Goal: Task Accomplishment & Management: Use online tool/utility

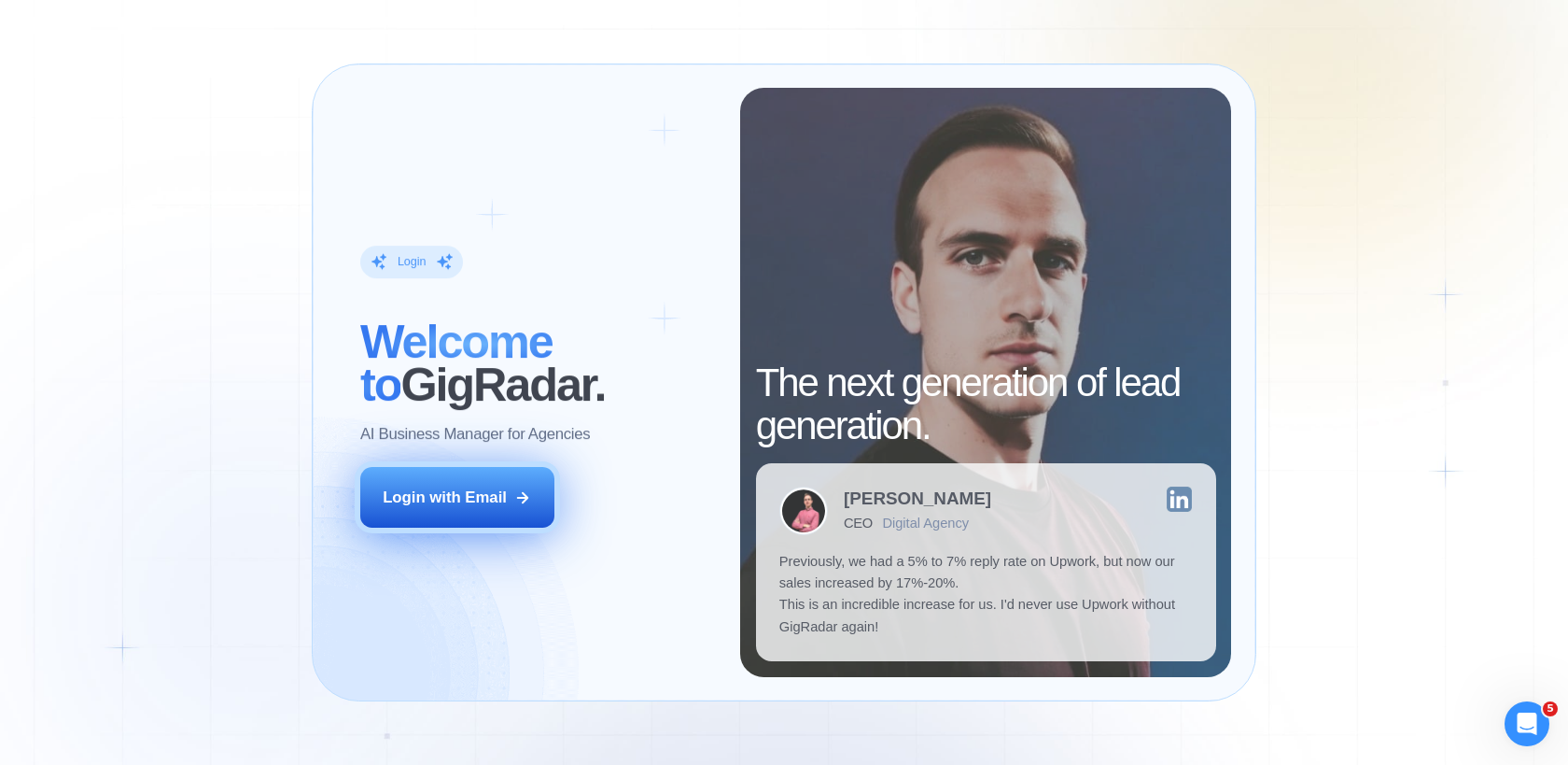
click at [477, 503] on div "Login with Email" at bounding box center [445, 497] width 124 height 21
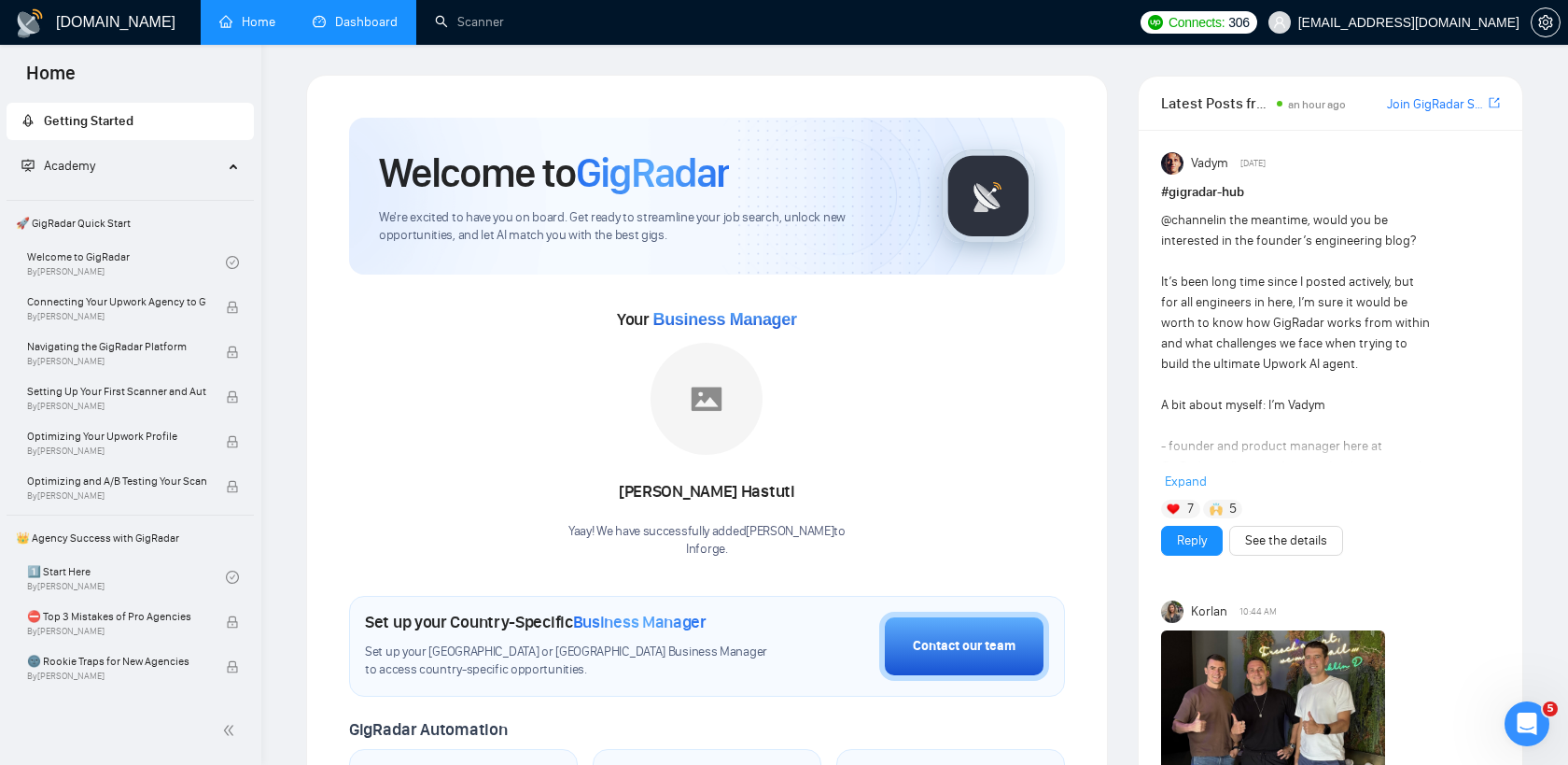
click at [350, 15] on link "Dashboard" at bounding box center [355, 21] width 85 height 16
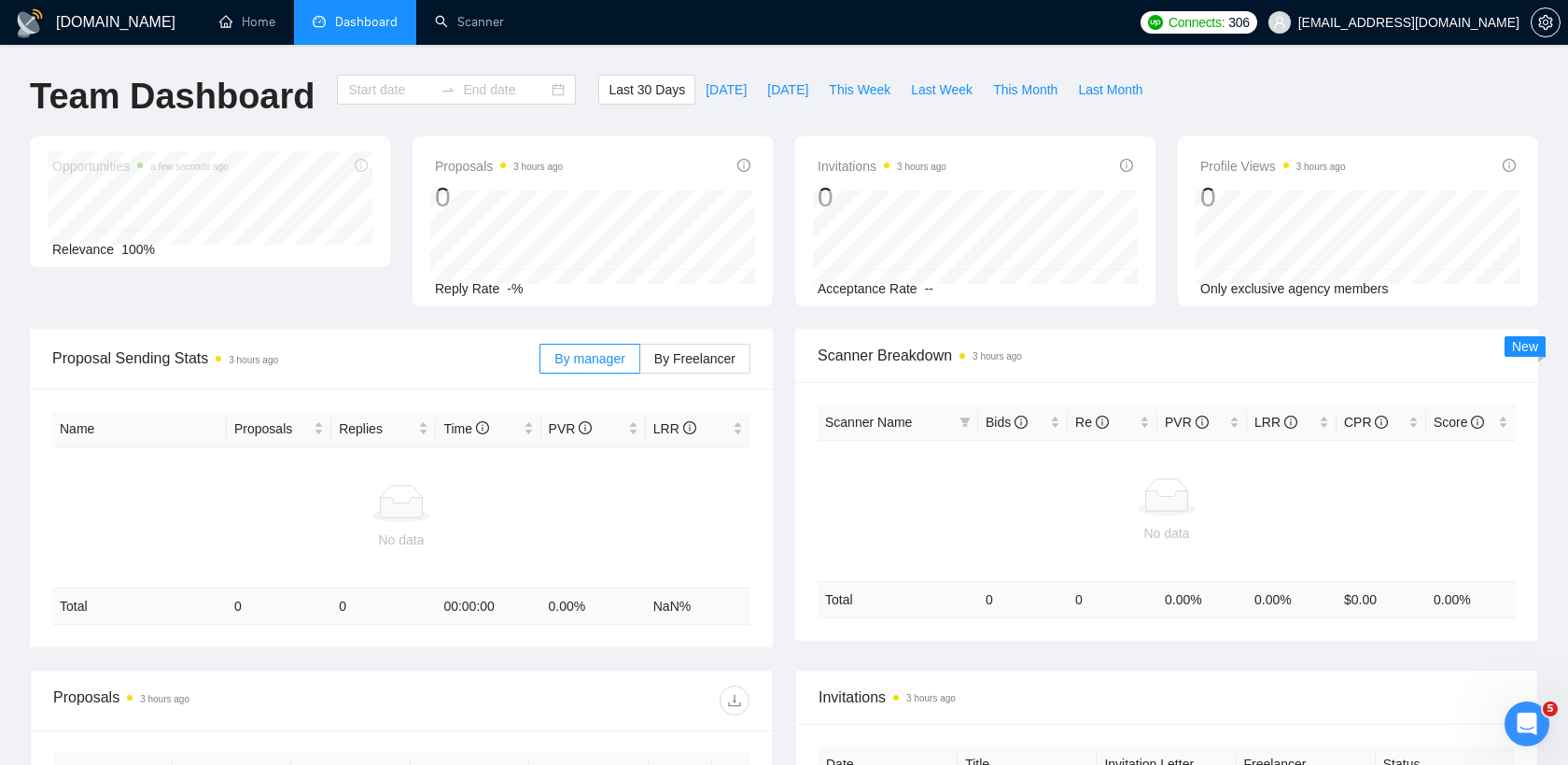
type input "2025-09-09"
type input "2025-10-09"
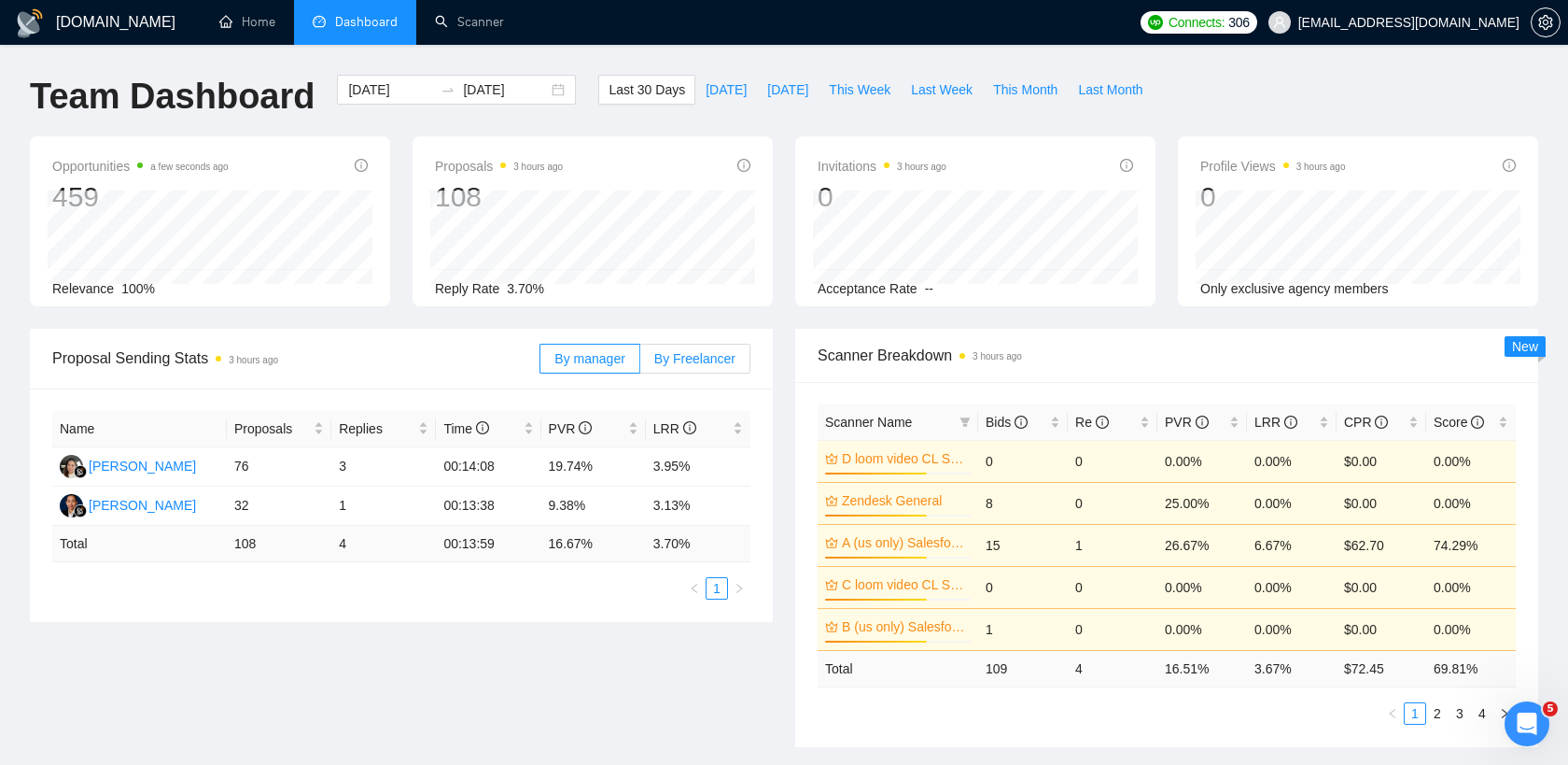
click at [700, 357] on span "By Freelancer" at bounding box center [695, 359] width 81 height 15
click at [641, 363] on input "By Freelancer" at bounding box center [641, 363] width 0 height 0
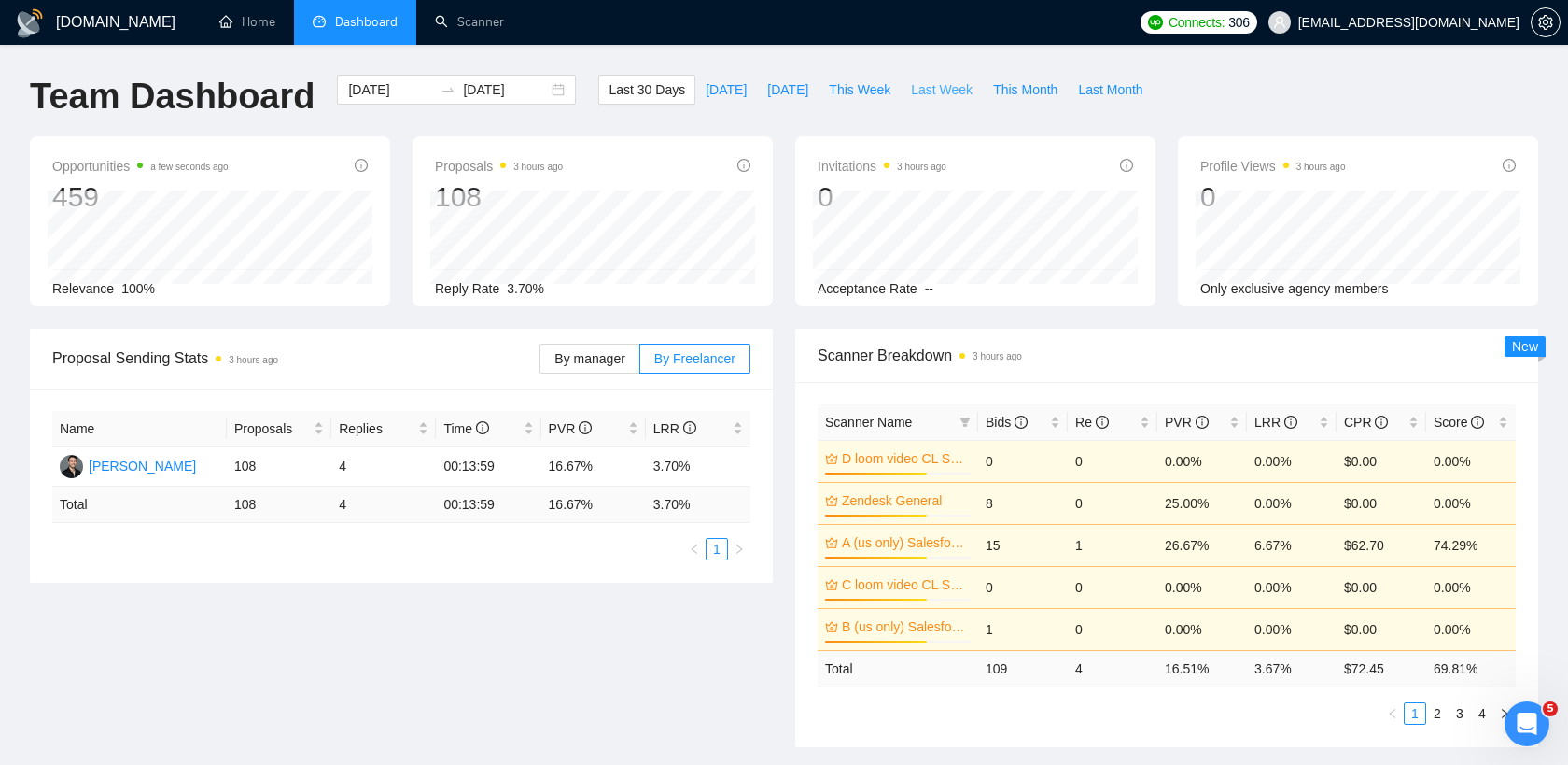
click at [925, 88] on span "Last Week" at bounding box center [941, 90] width 62 height 21
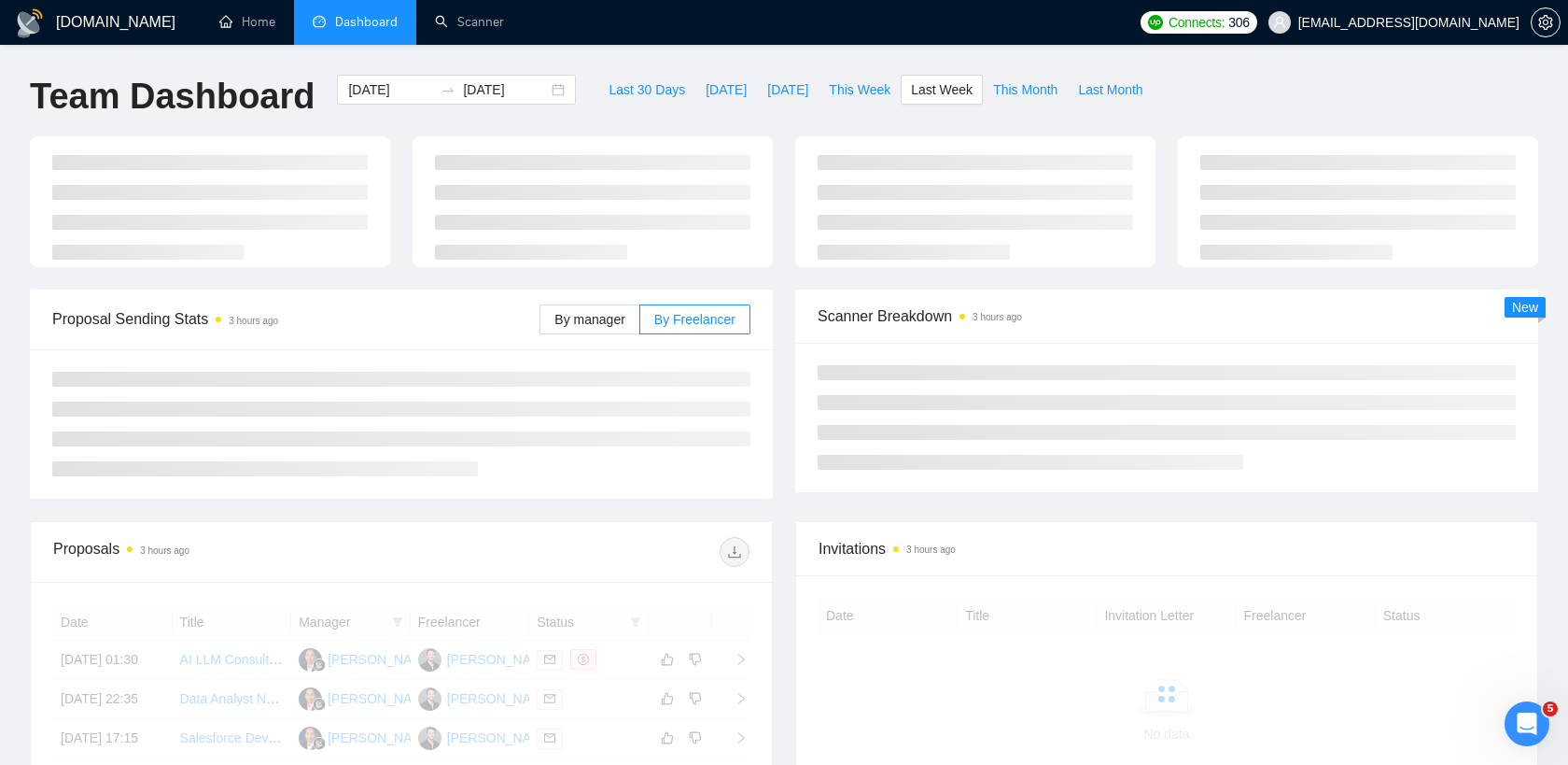
type input "2025-09-29"
type input "2025-10-05"
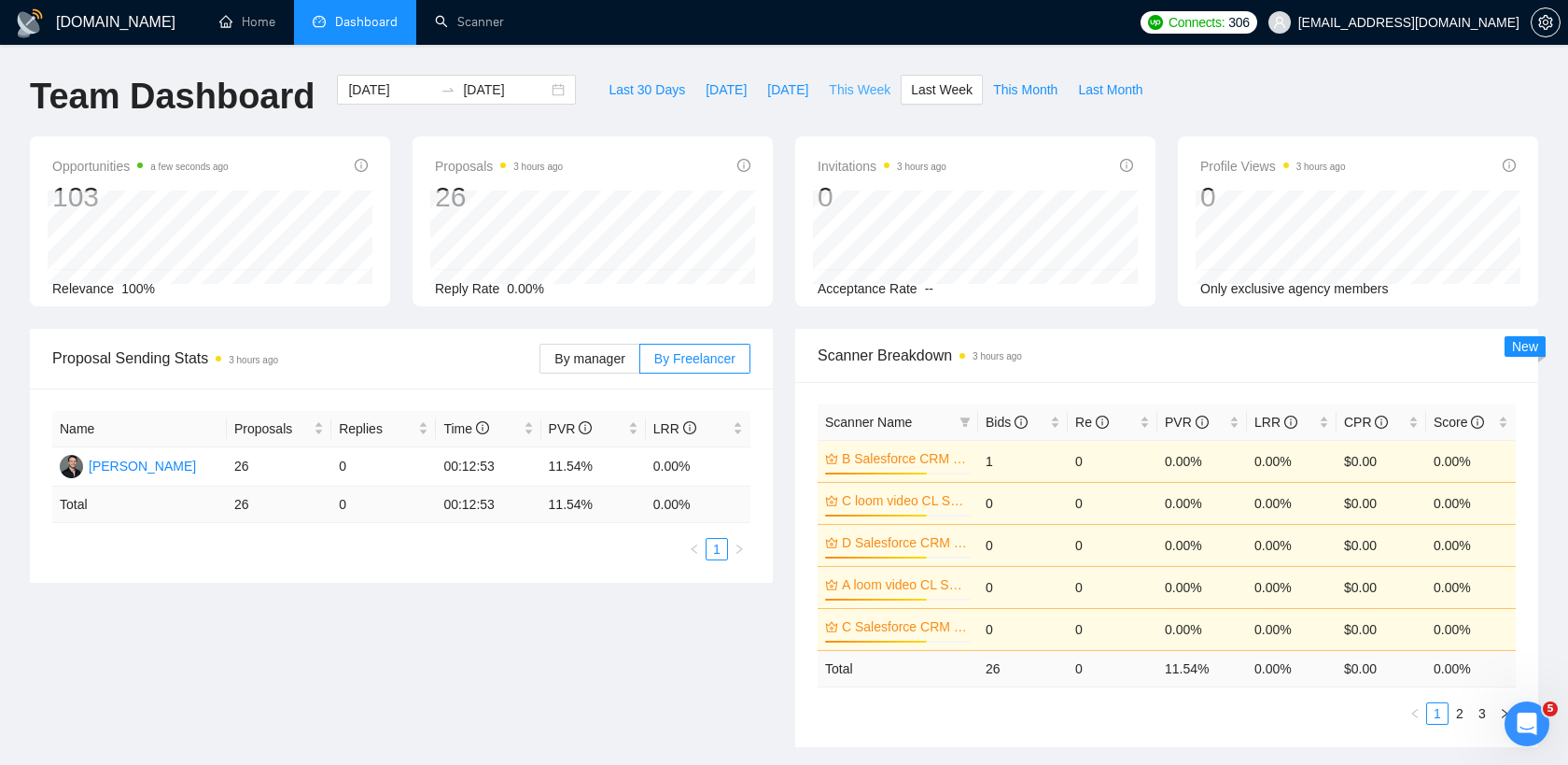
click at [870, 94] on span "This Week" at bounding box center [859, 90] width 62 height 21
type input "2025-10-06"
type input "2025-10-12"
click at [452, 18] on link "Scanner" at bounding box center [470, 21] width 69 height 16
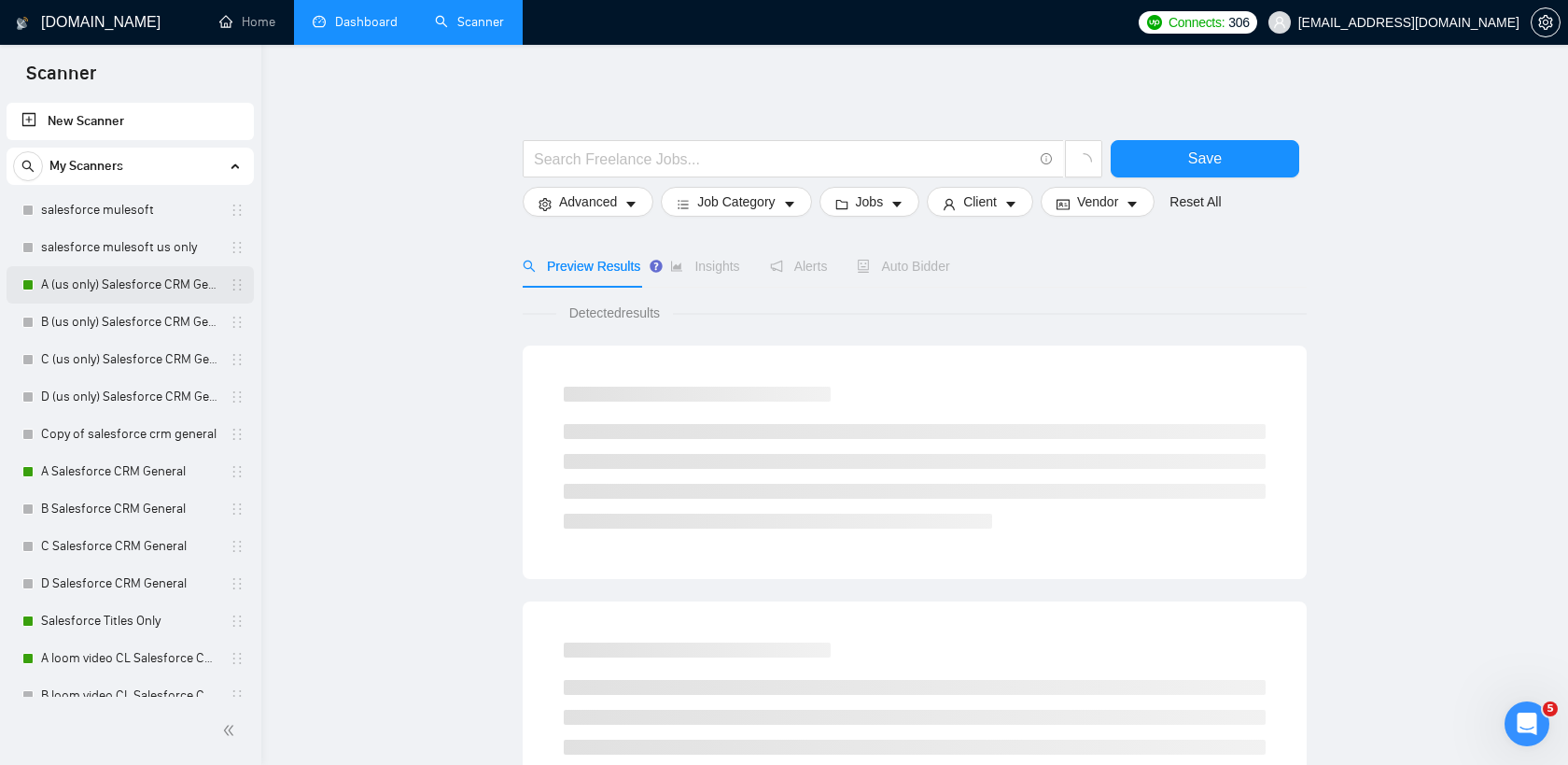
click at [157, 280] on link "A (us only) Salesforce CRM General" at bounding box center [130, 285] width 177 height 37
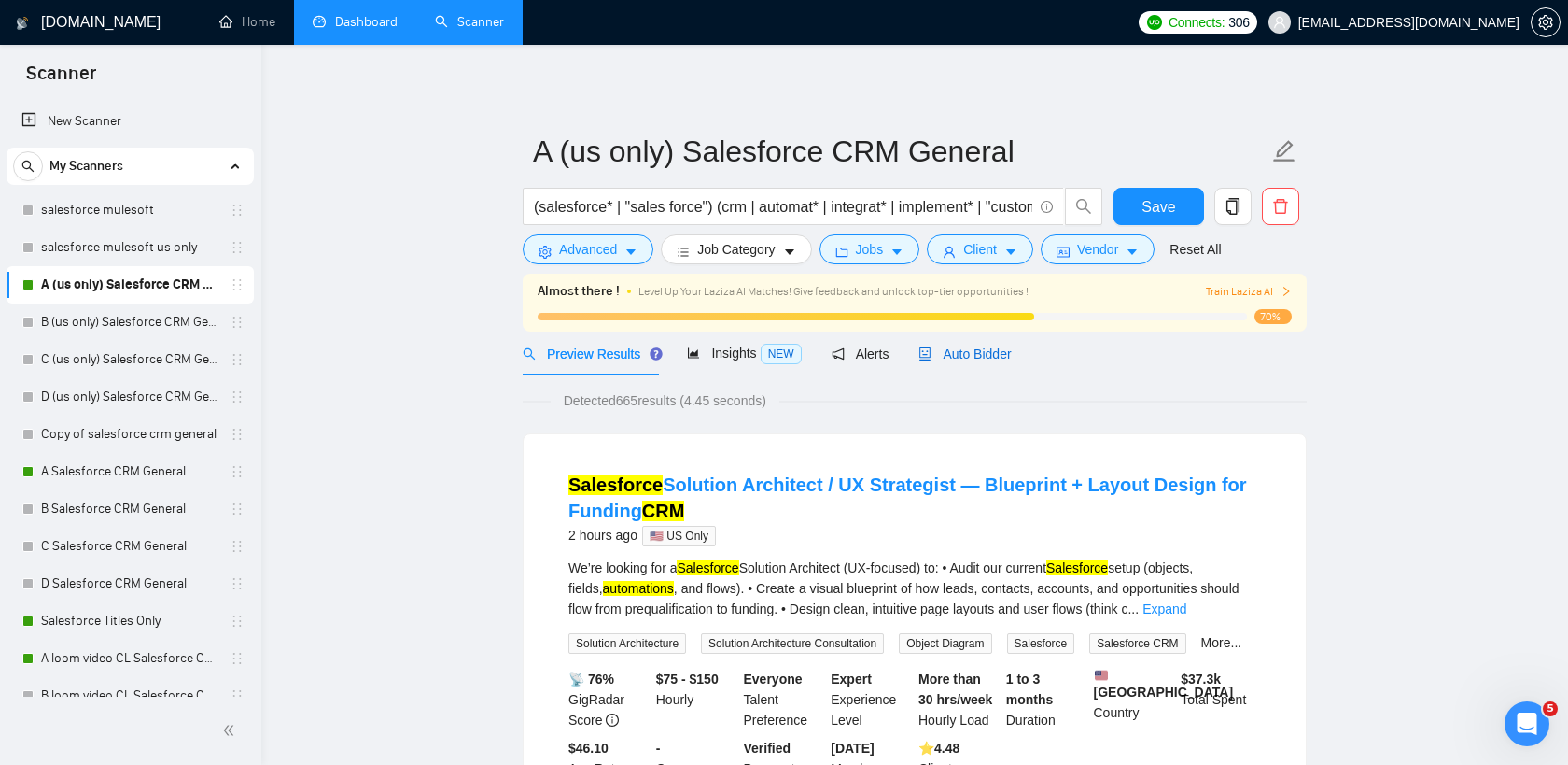
click at [937, 363] on div "Auto Bidder" at bounding box center [964, 354] width 92 height 21
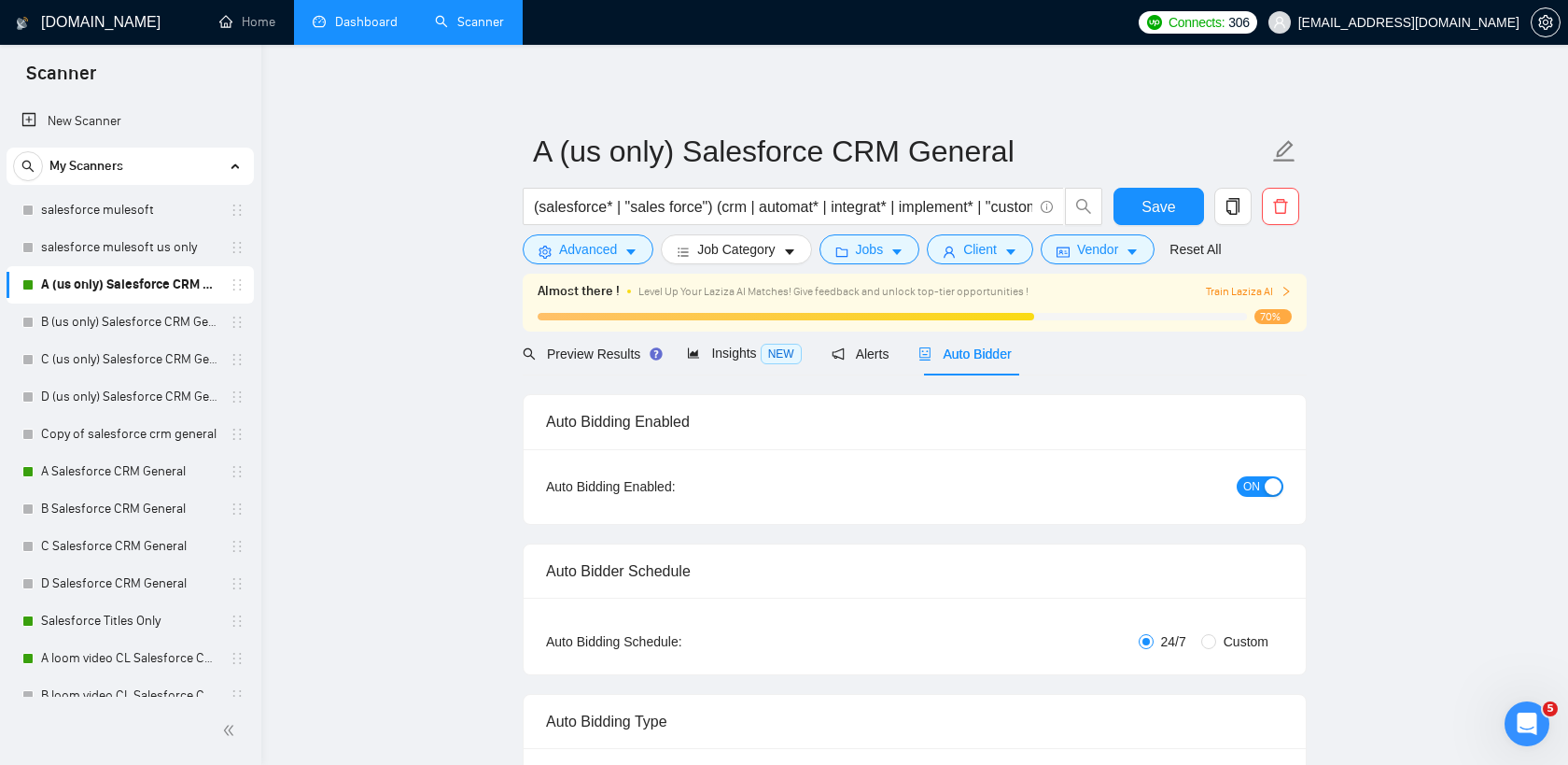
checkbox input "true"
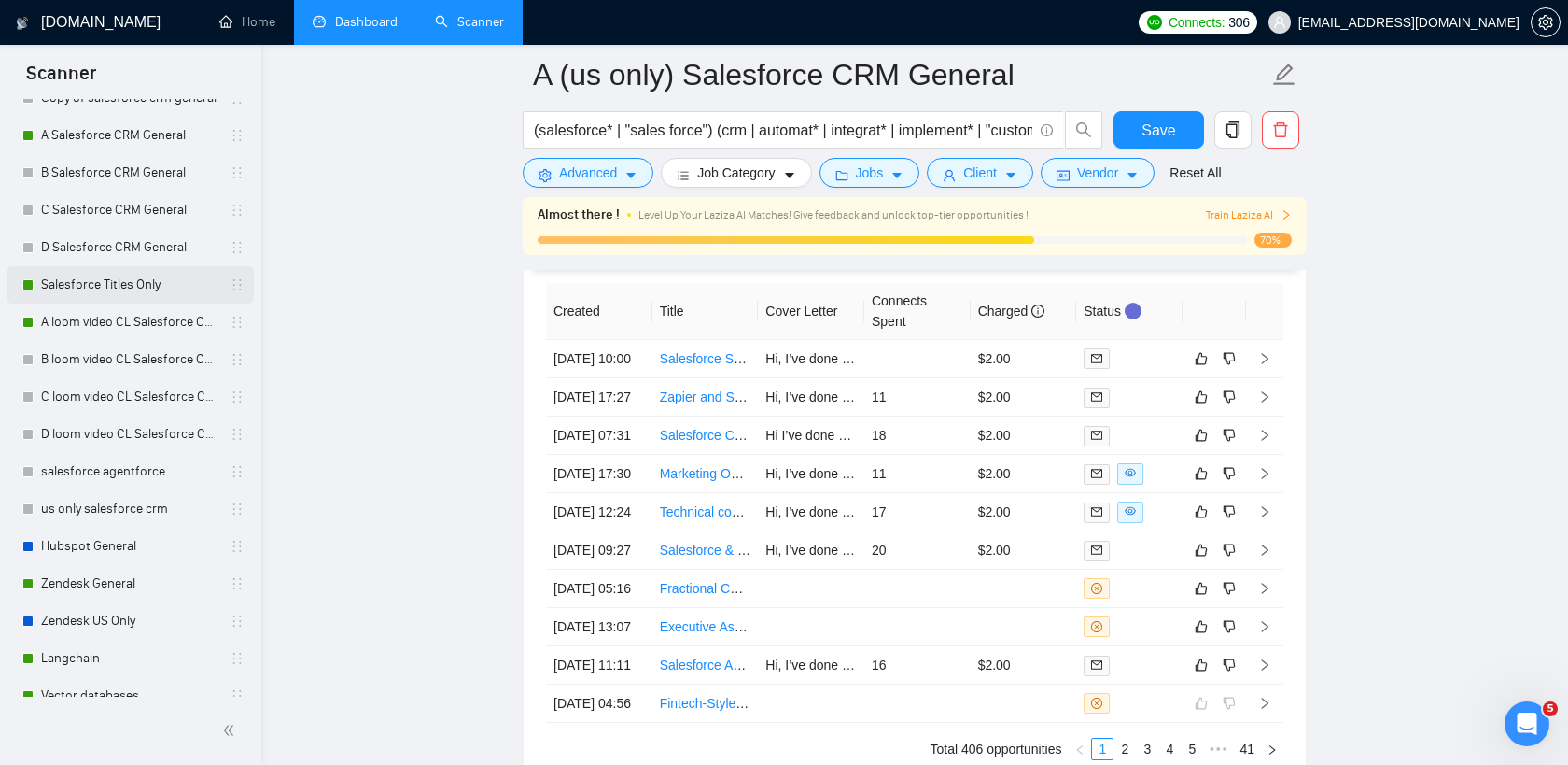
scroll to position [343, 0]
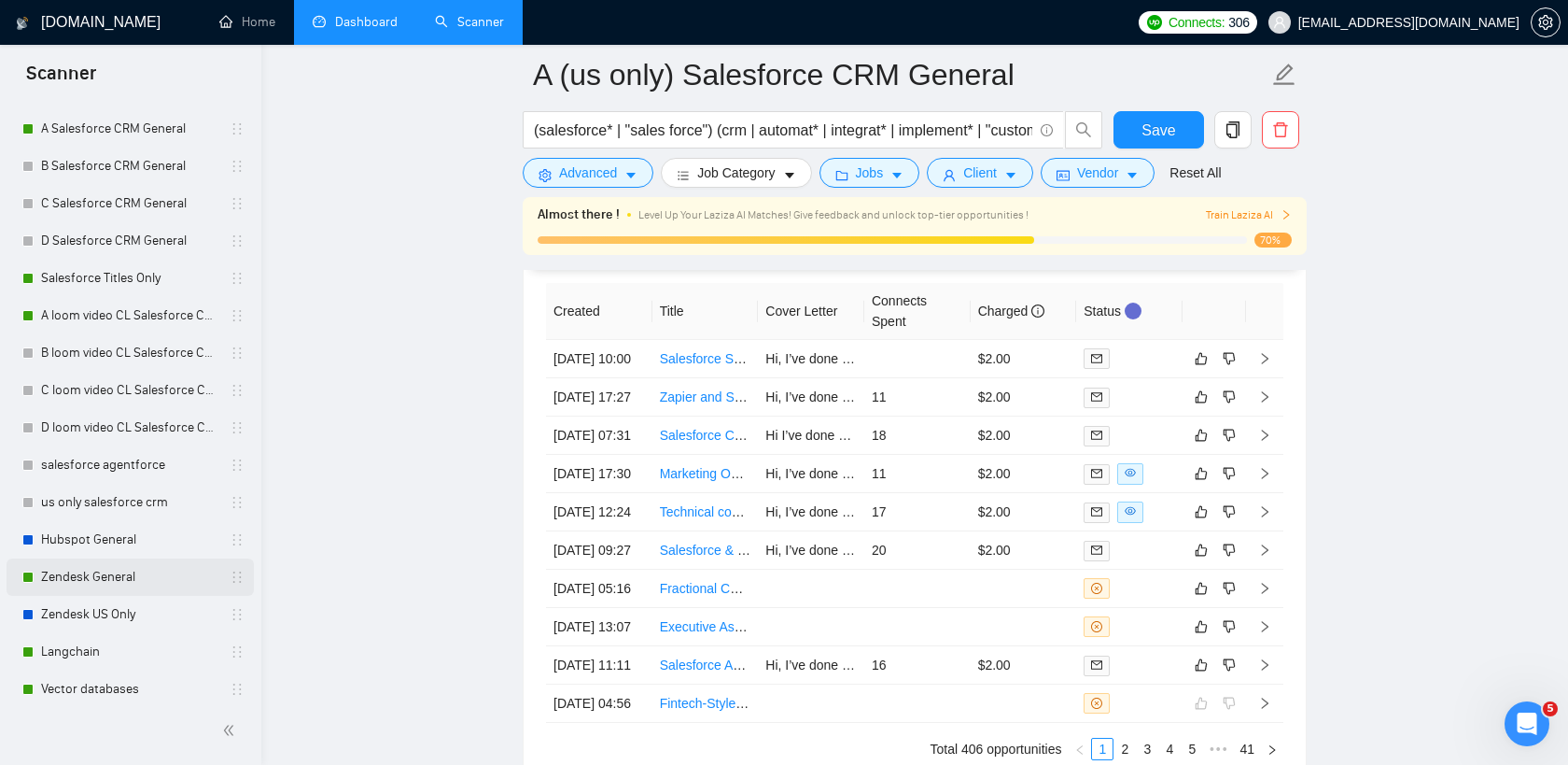
click at [86, 576] on link "Zendesk General" at bounding box center [130, 577] width 177 height 37
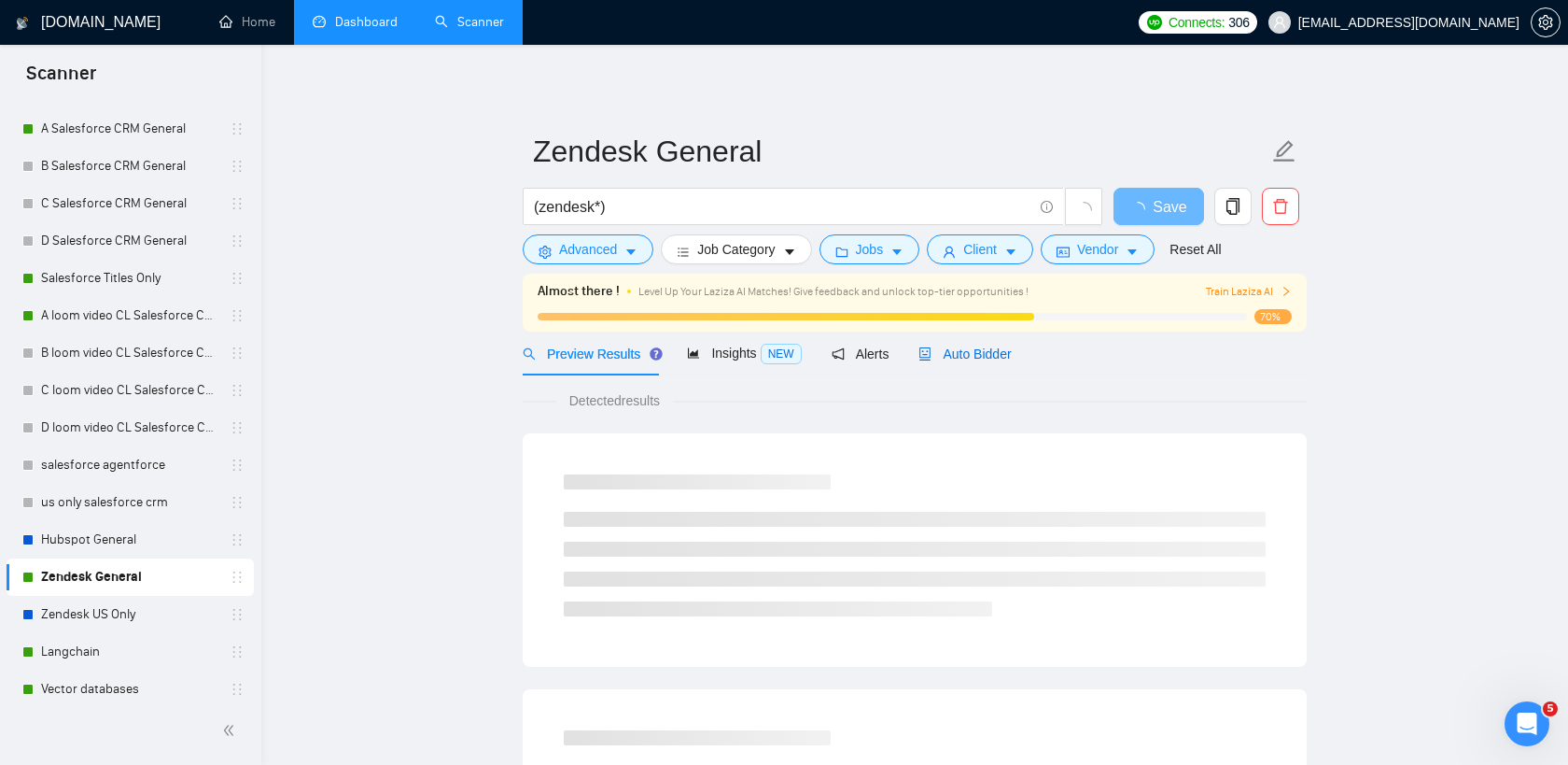
click at [931, 351] on icon "robot" at bounding box center [925, 354] width 13 height 13
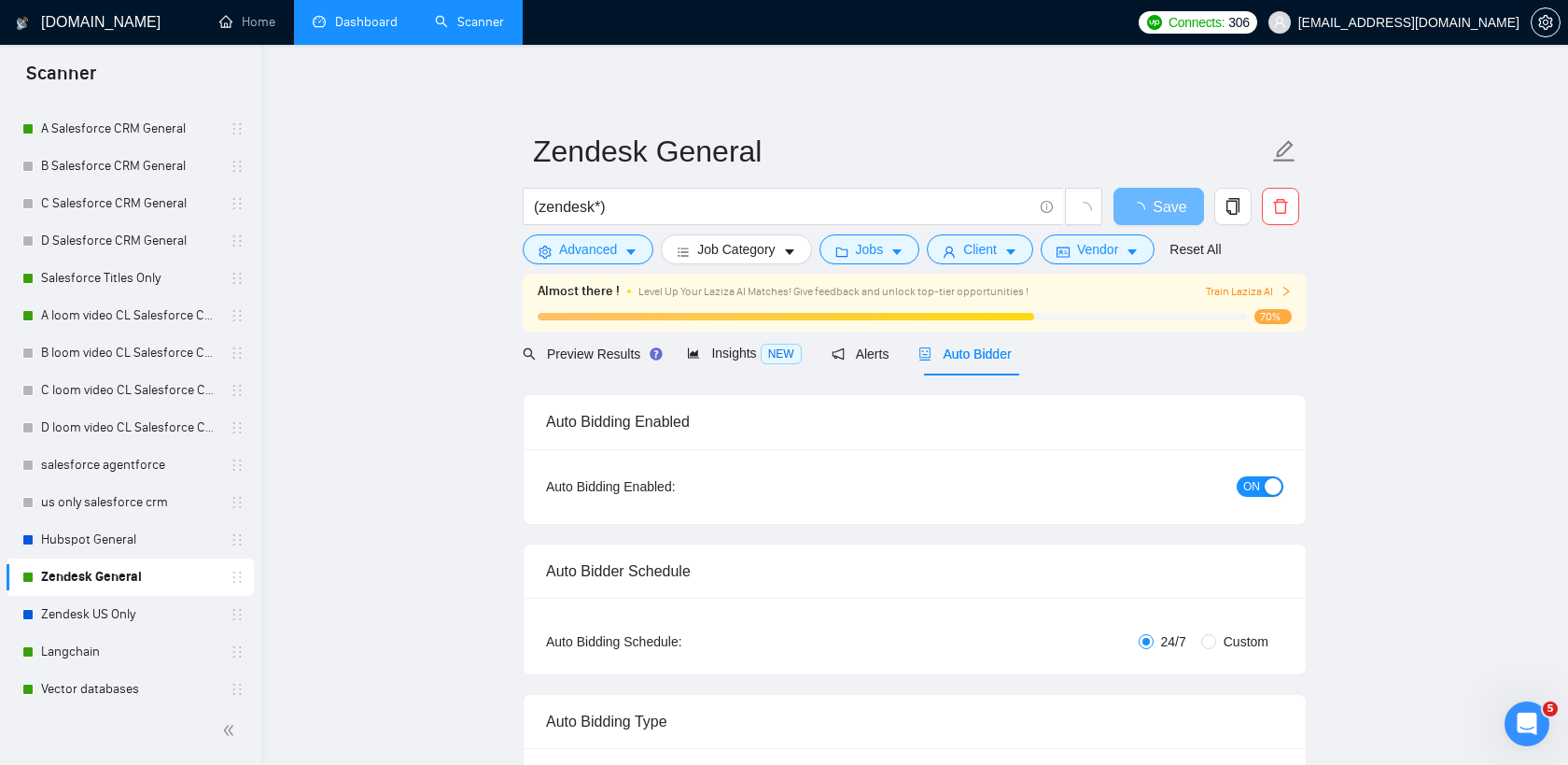
checkbox input "true"
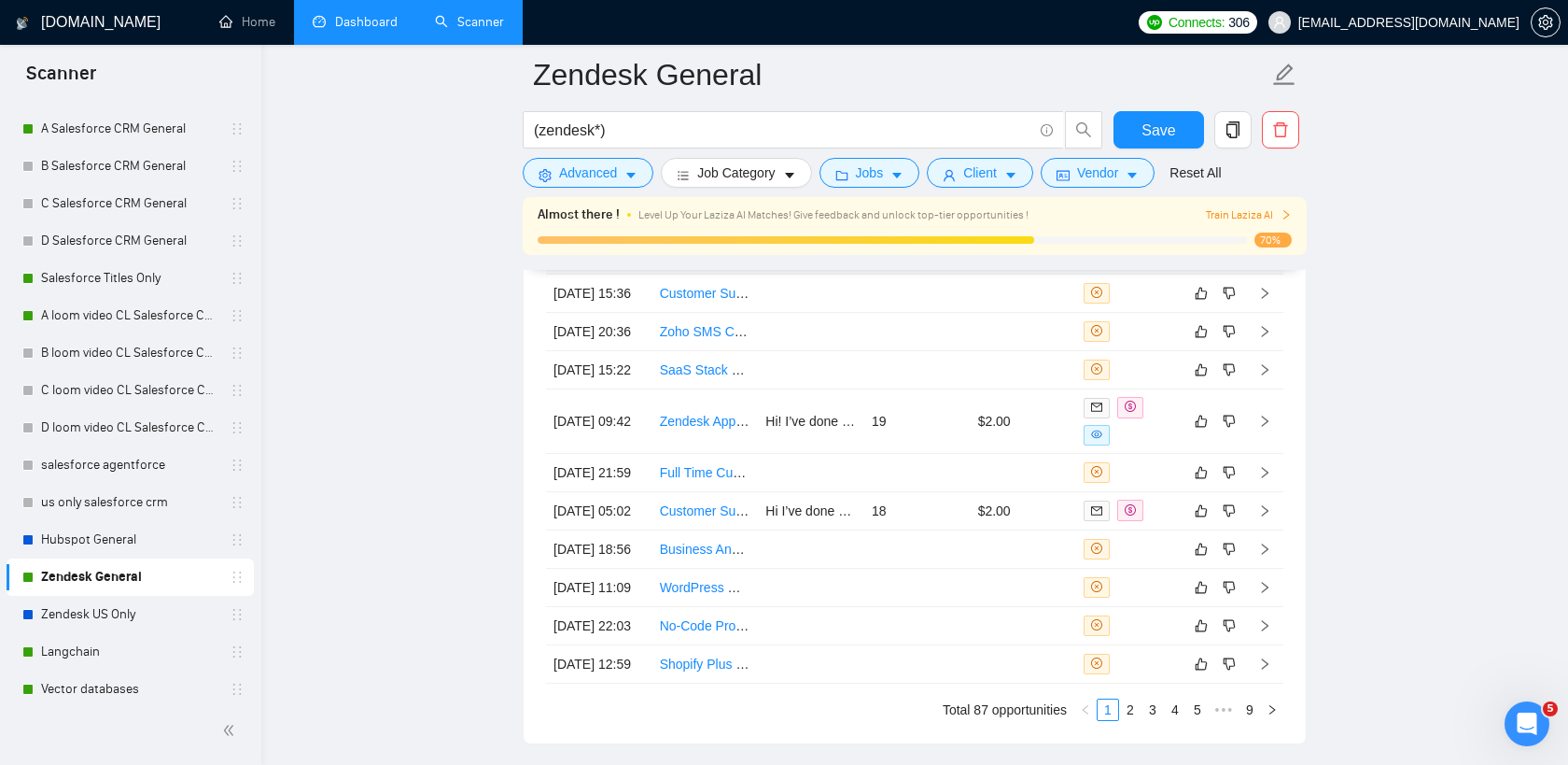
scroll to position [5374, 0]
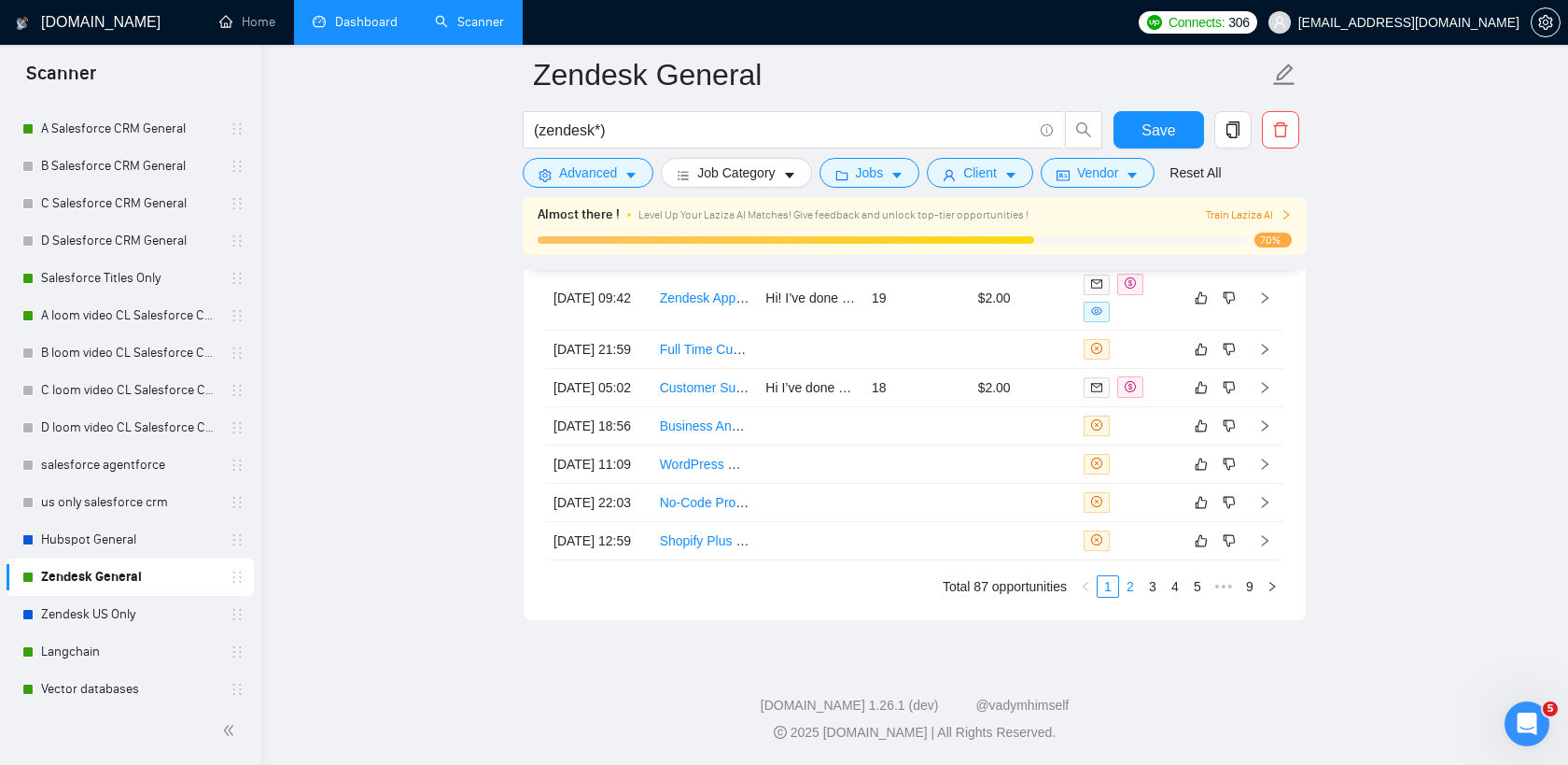
click at [1133, 589] on link "2" at bounding box center [1130, 587] width 21 height 21
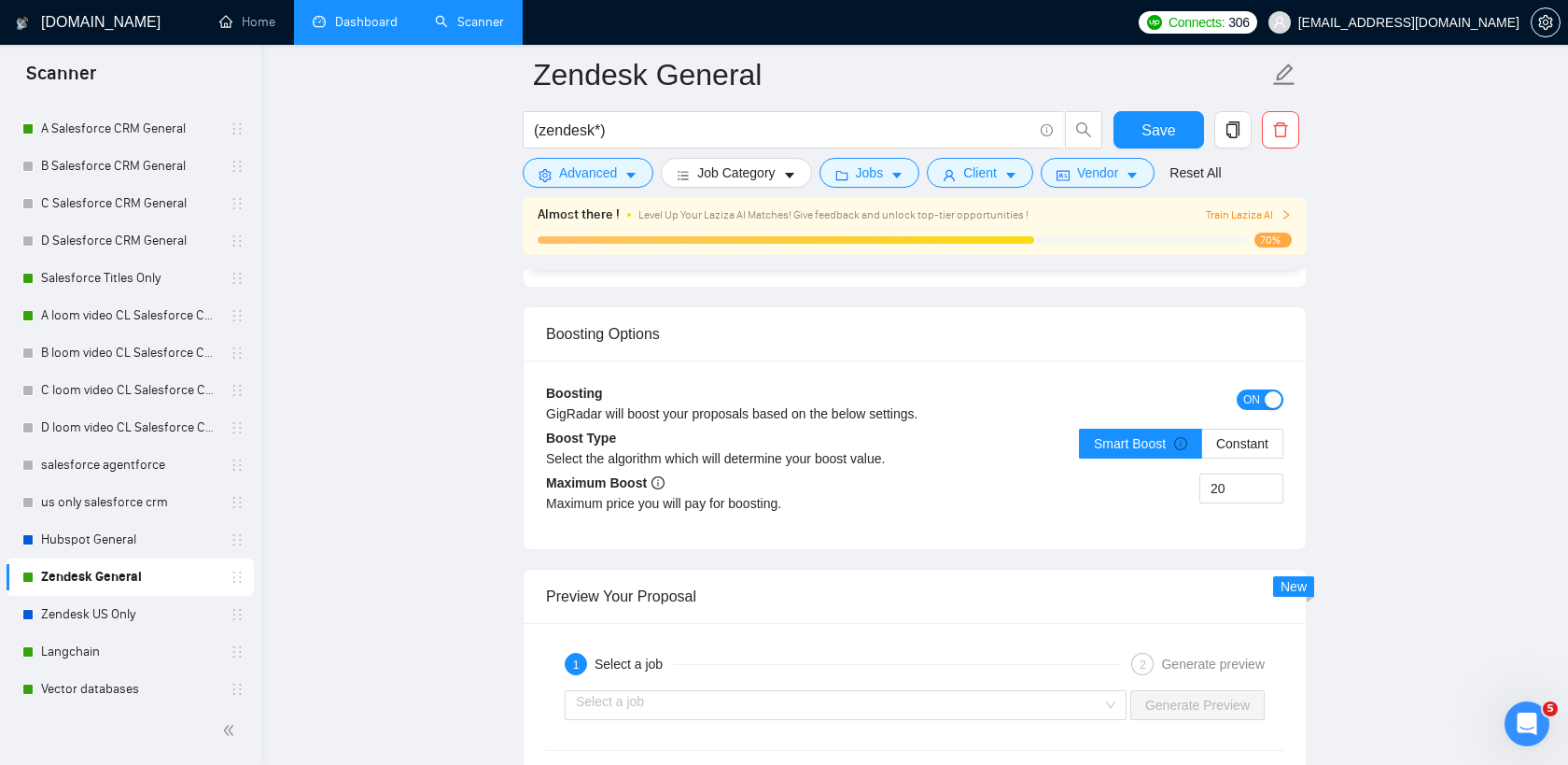
scroll to position [3330, 0]
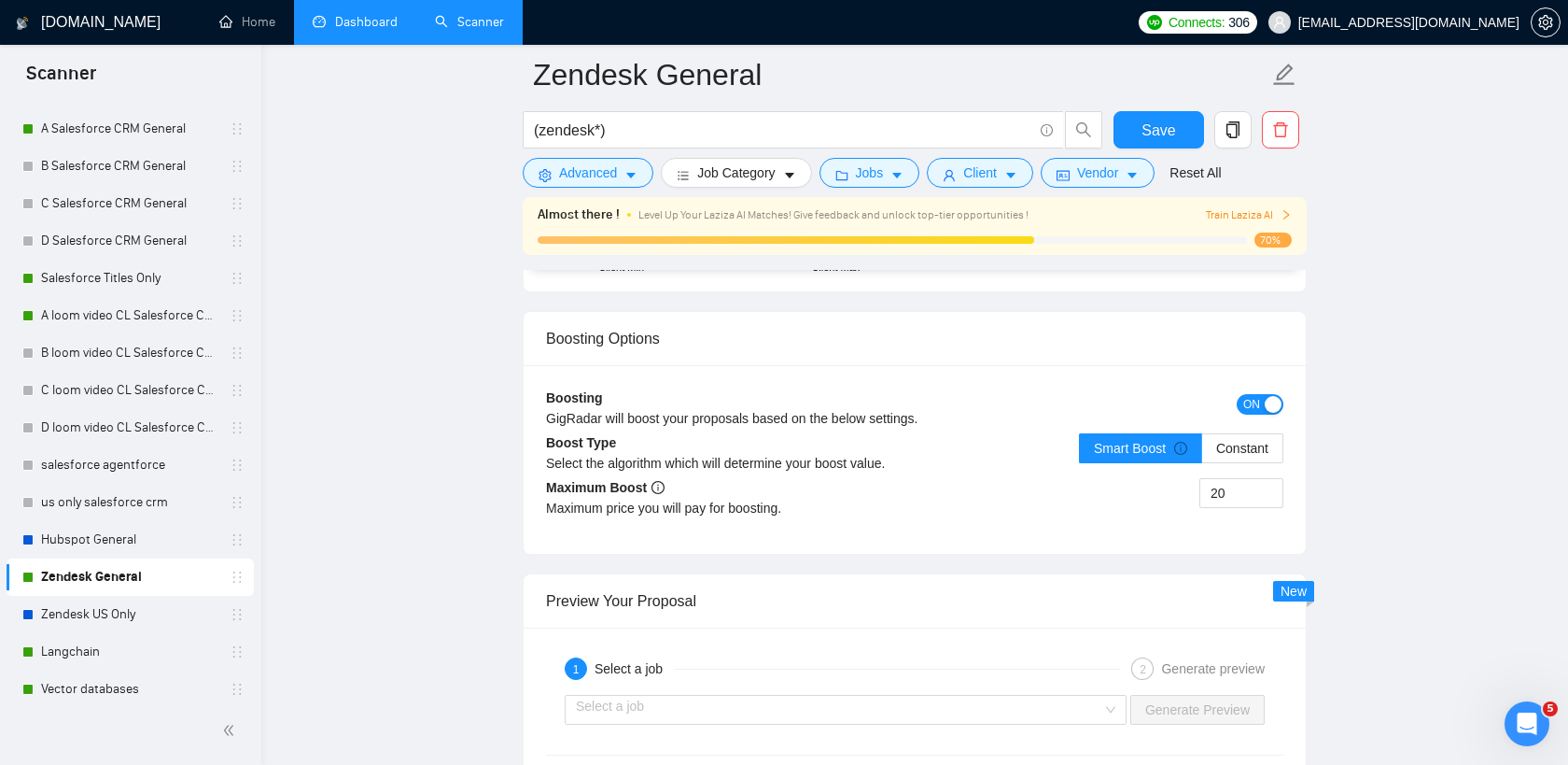
click at [1067, 486] on div "20" at bounding box center [1098, 504] width 369 height 52
click at [122, 658] on link "Langchain" at bounding box center [130, 652] width 177 height 37
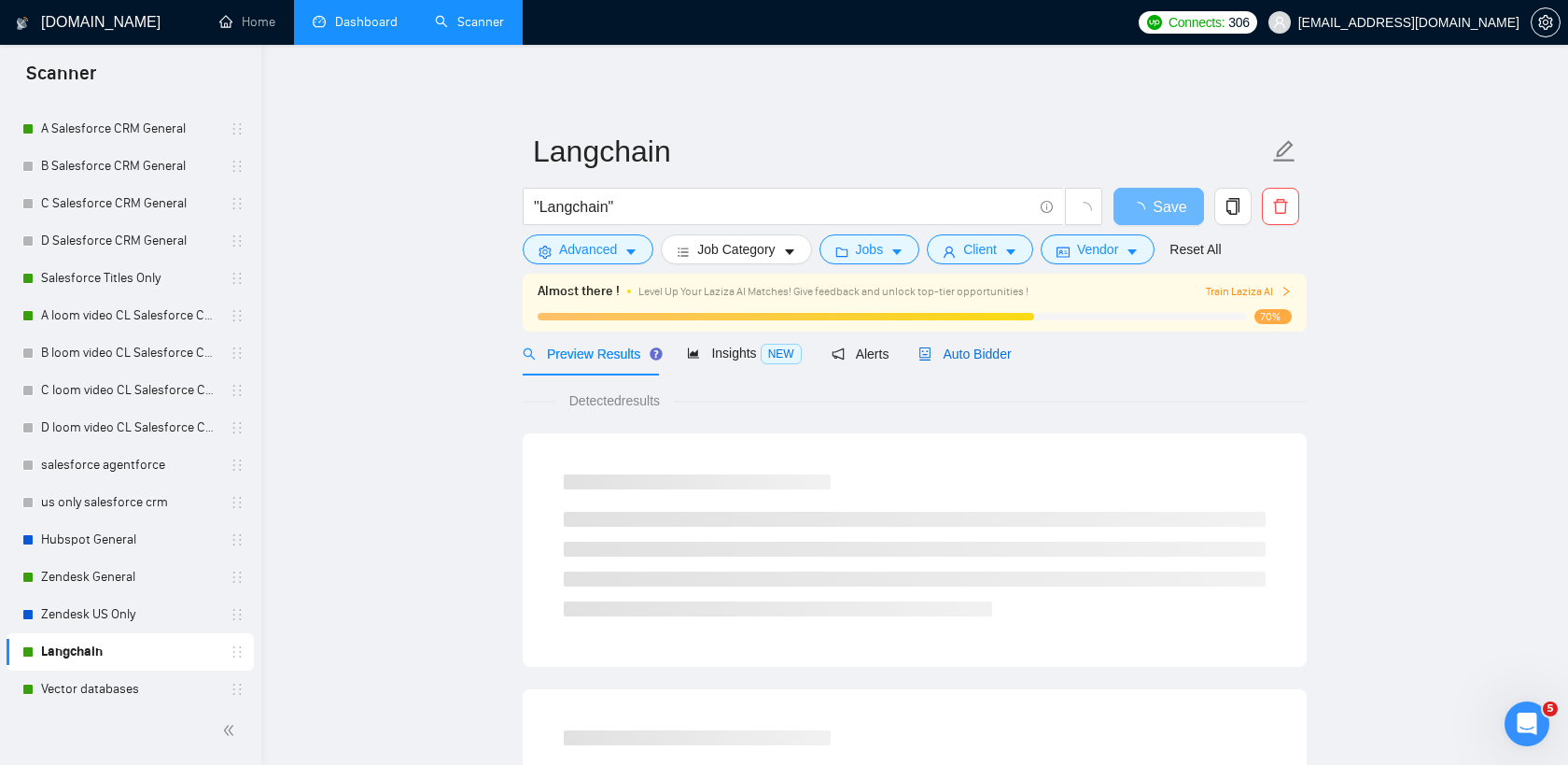
click at [975, 353] on span "Auto Bidder" at bounding box center [964, 354] width 92 height 15
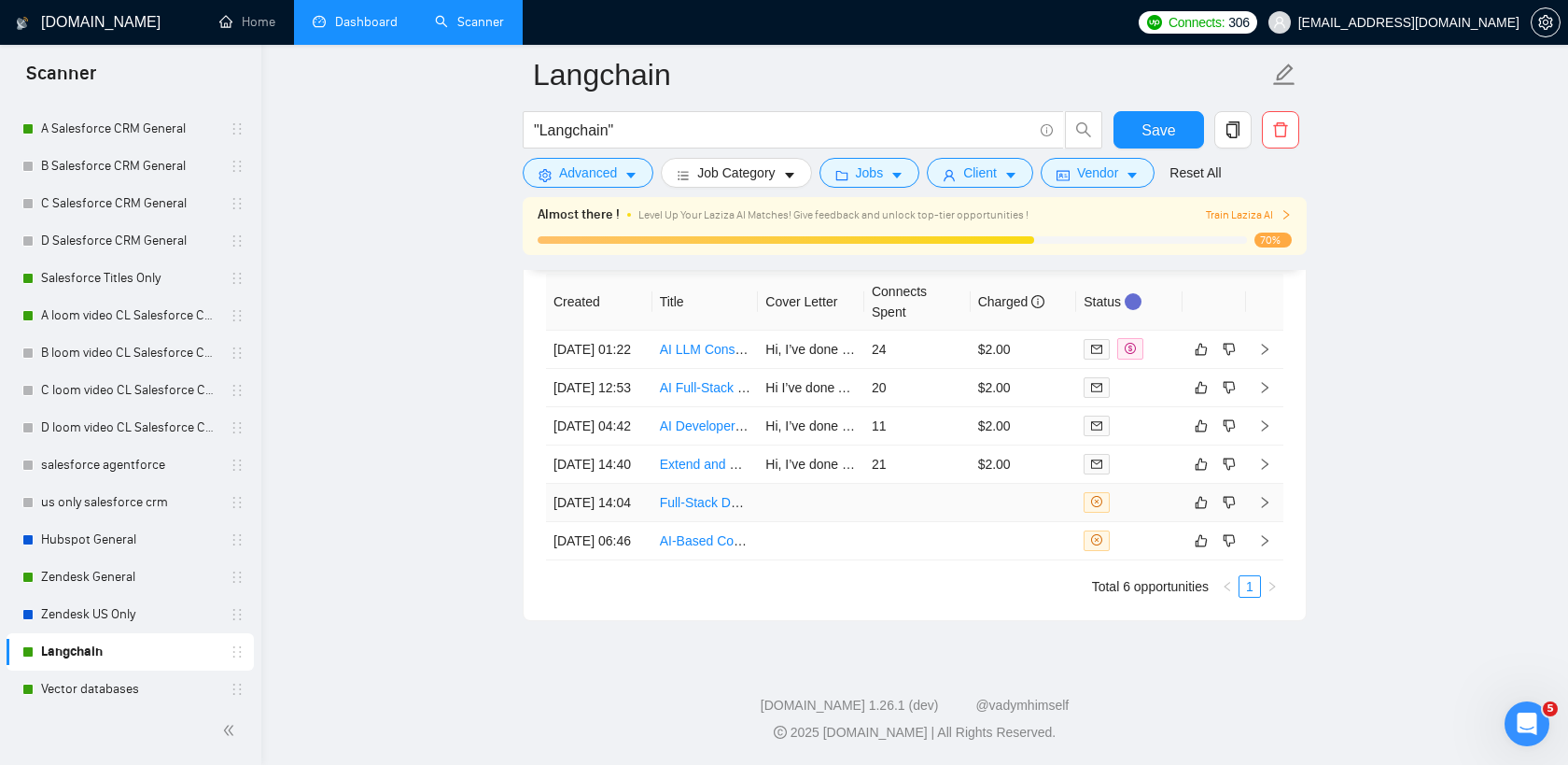
scroll to position [4912, 0]
click at [711, 495] on link "Full-Stack Developer (React + Neo4j) to Enhance Knowledge-Graph Chatbot Interfa…" at bounding box center [910, 503] width 500 height 15
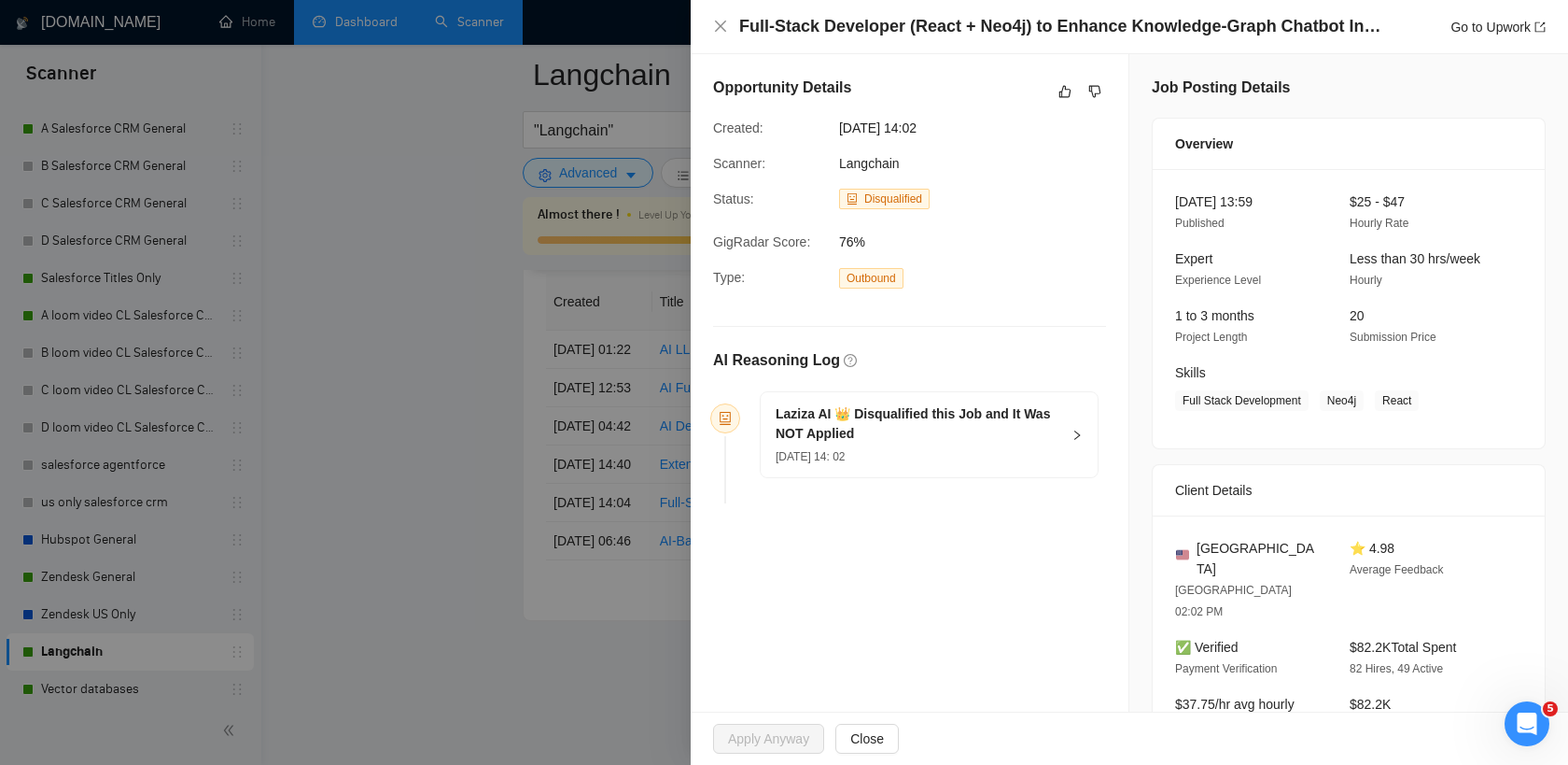
click at [596, 531] on div at bounding box center [784, 382] width 1568 height 765
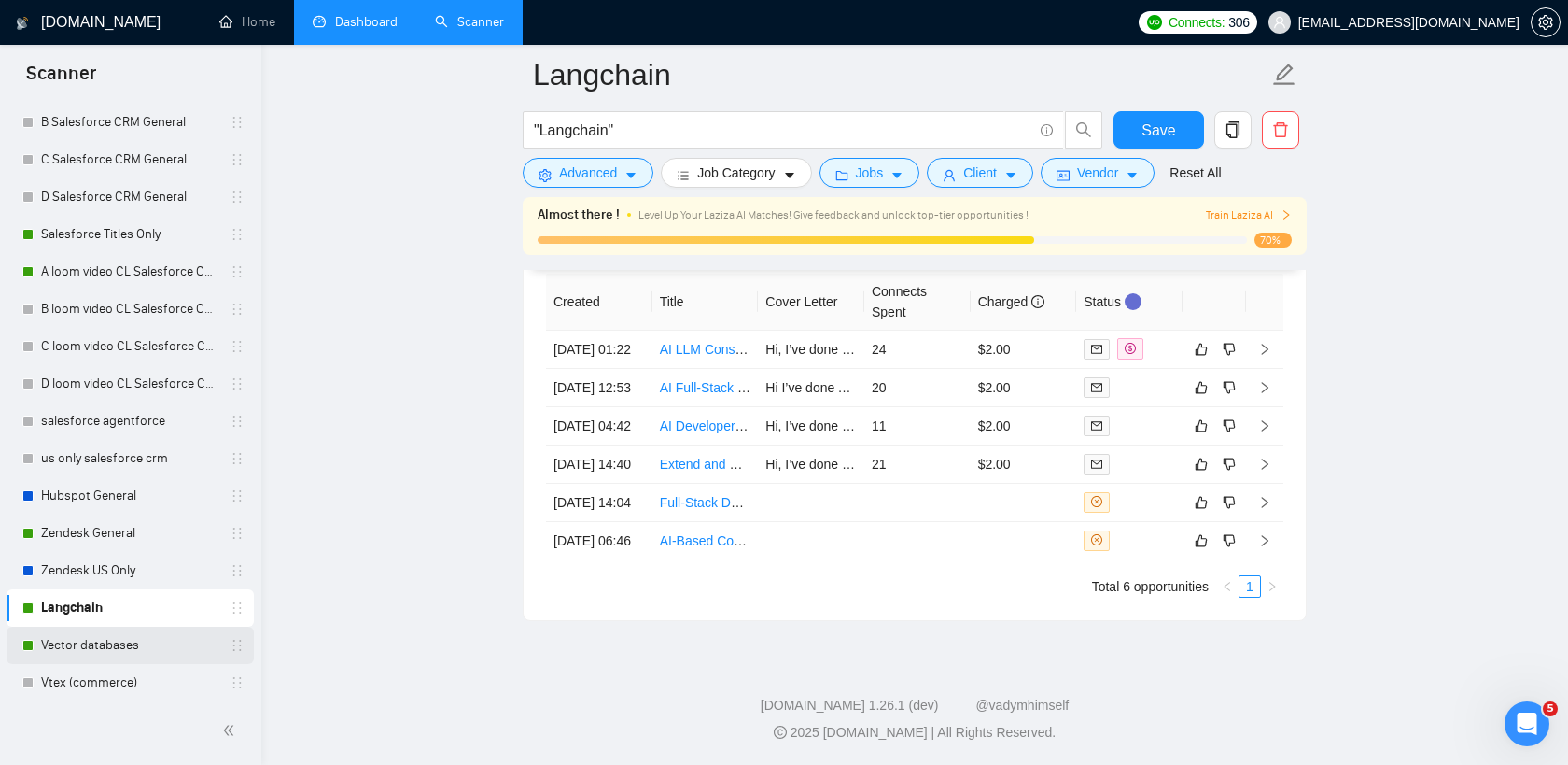
scroll to position [388, 0]
click at [121, 646] on link "Vector databases" at bounding box center [130, 645] width 177 height 37
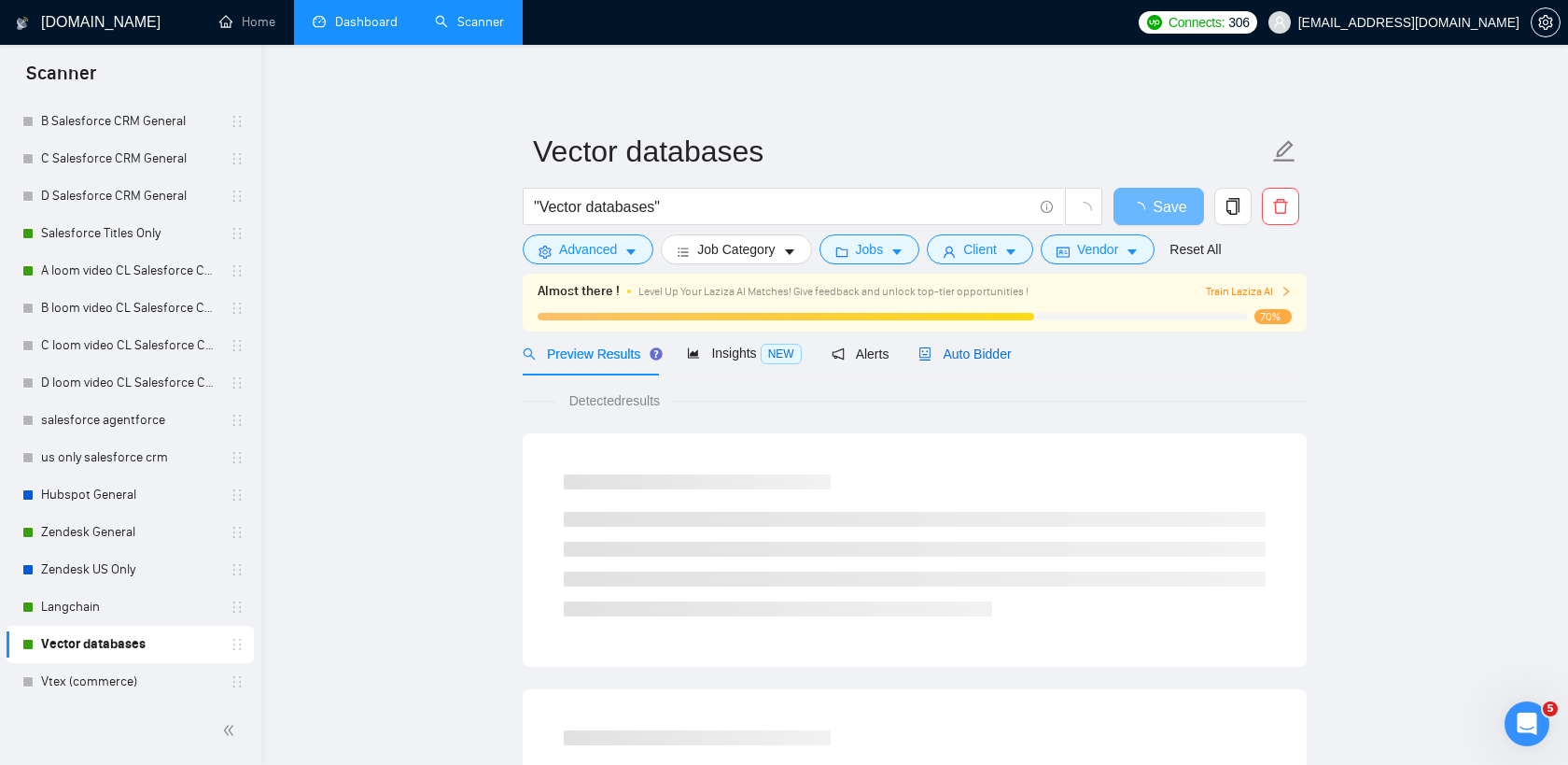
click at [955, 362] on div "Auto Bidder" at bounding box center [964, 354] width 92 height 21
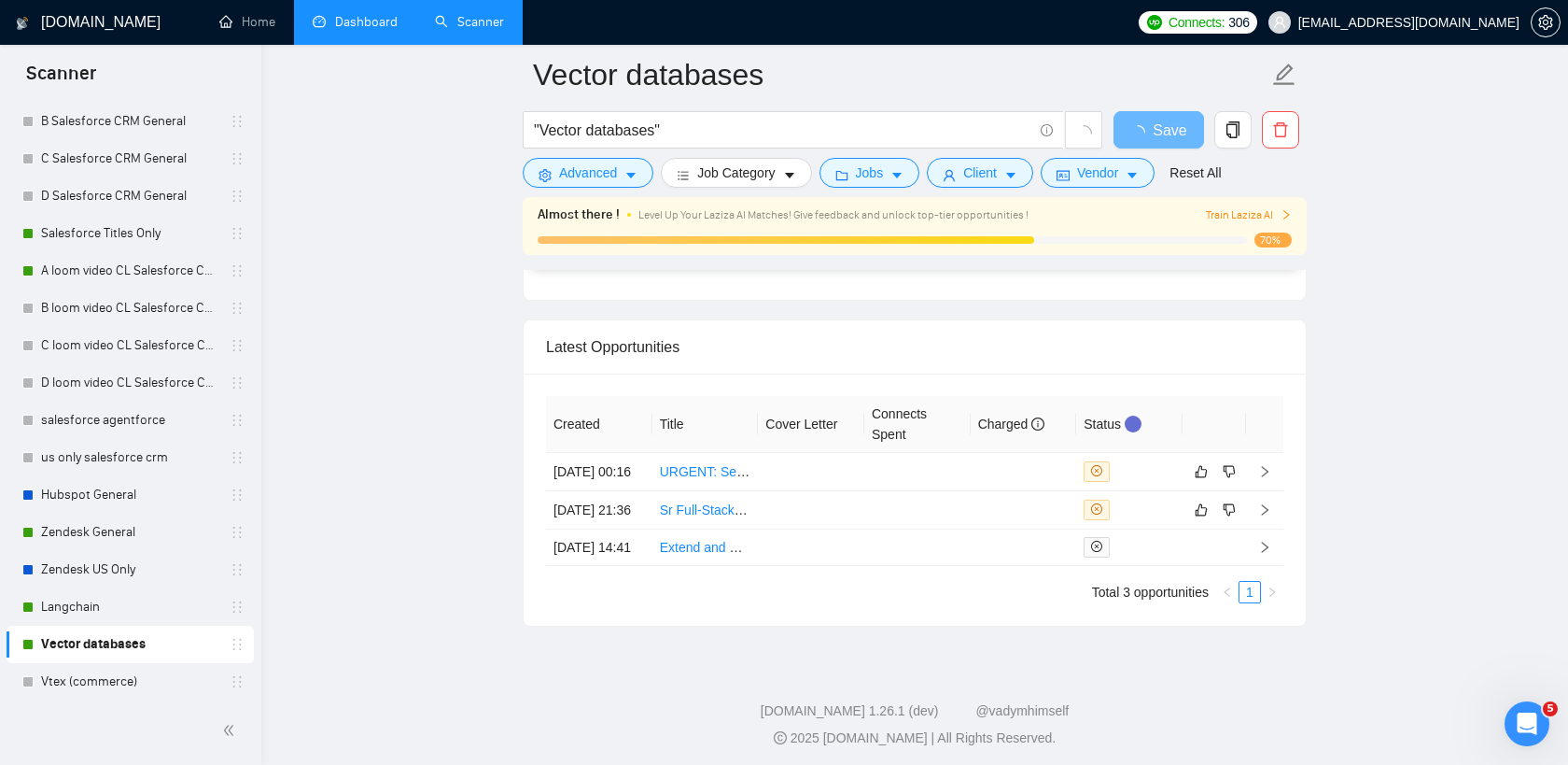
scroll to position [4483, 0]
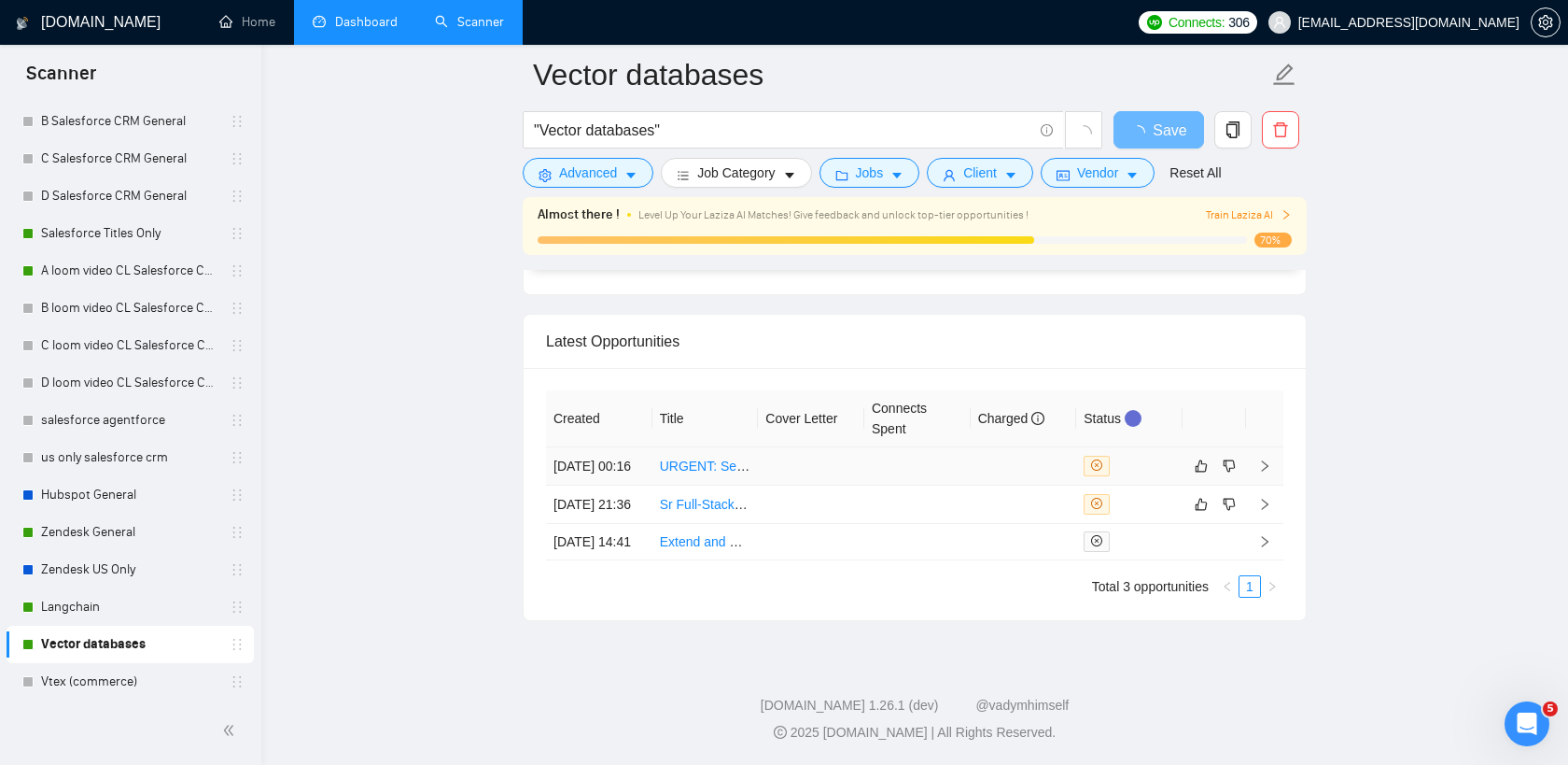
click at [974, 447] on td at bounding box center [1024, 466] width 106 height 38
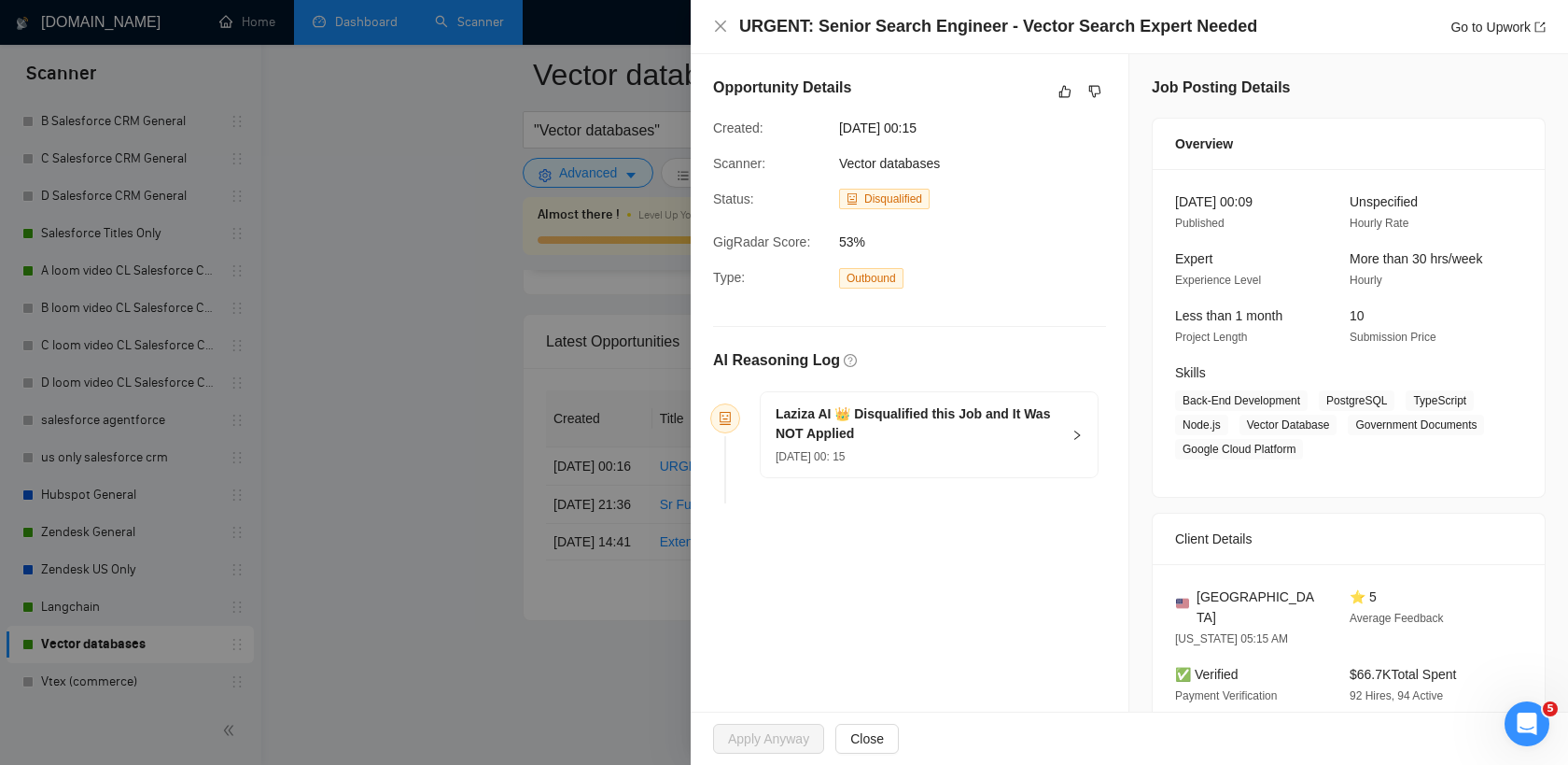
click at [521, 531] on div at bounding box center [784, 382] width 1568 height 765
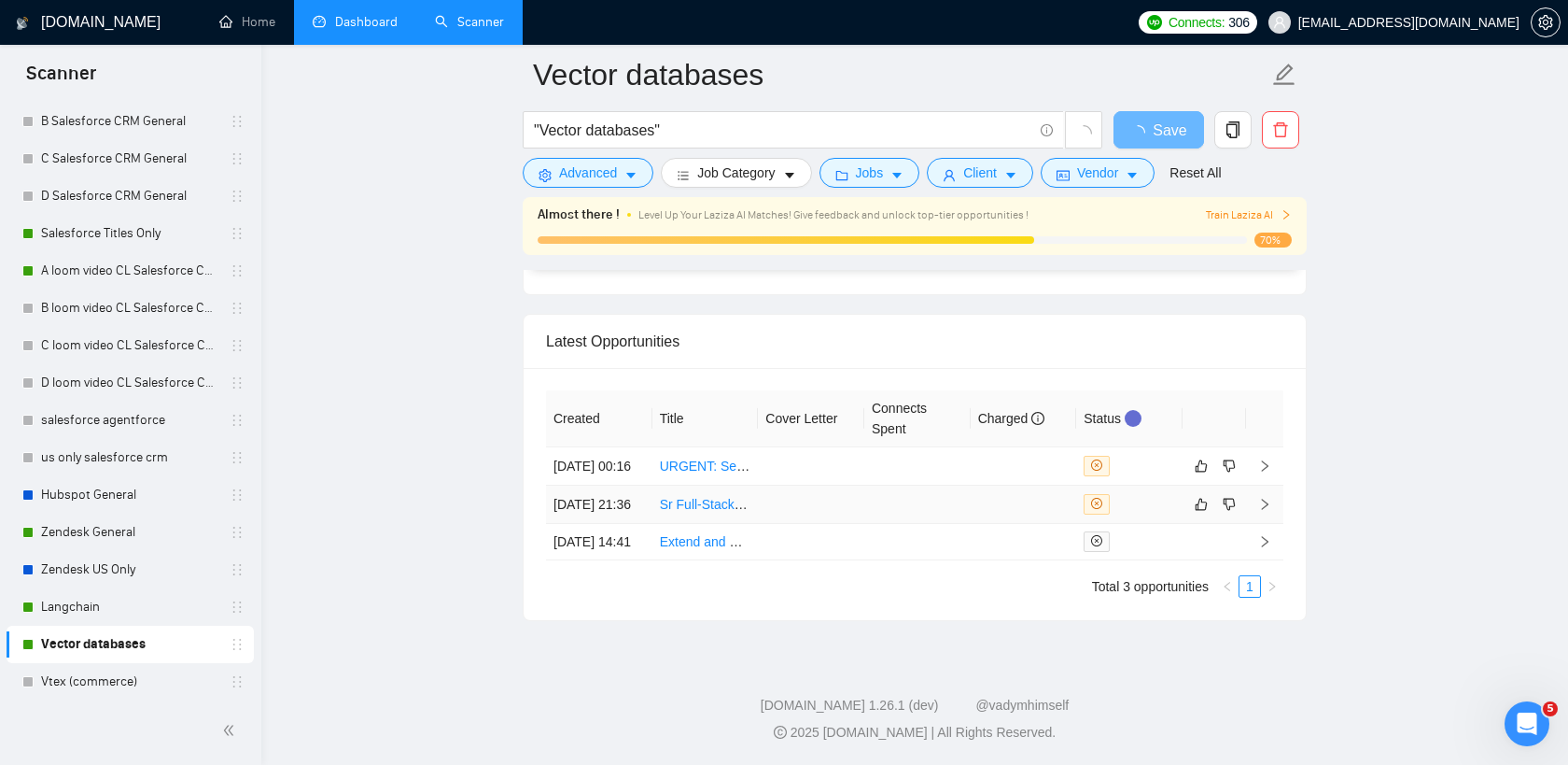
click at [693, 497] on link "Sr Full-Stack Dev - Full stack marketplace build with an ai" at bounding box center [826, 504] width 333 height 15
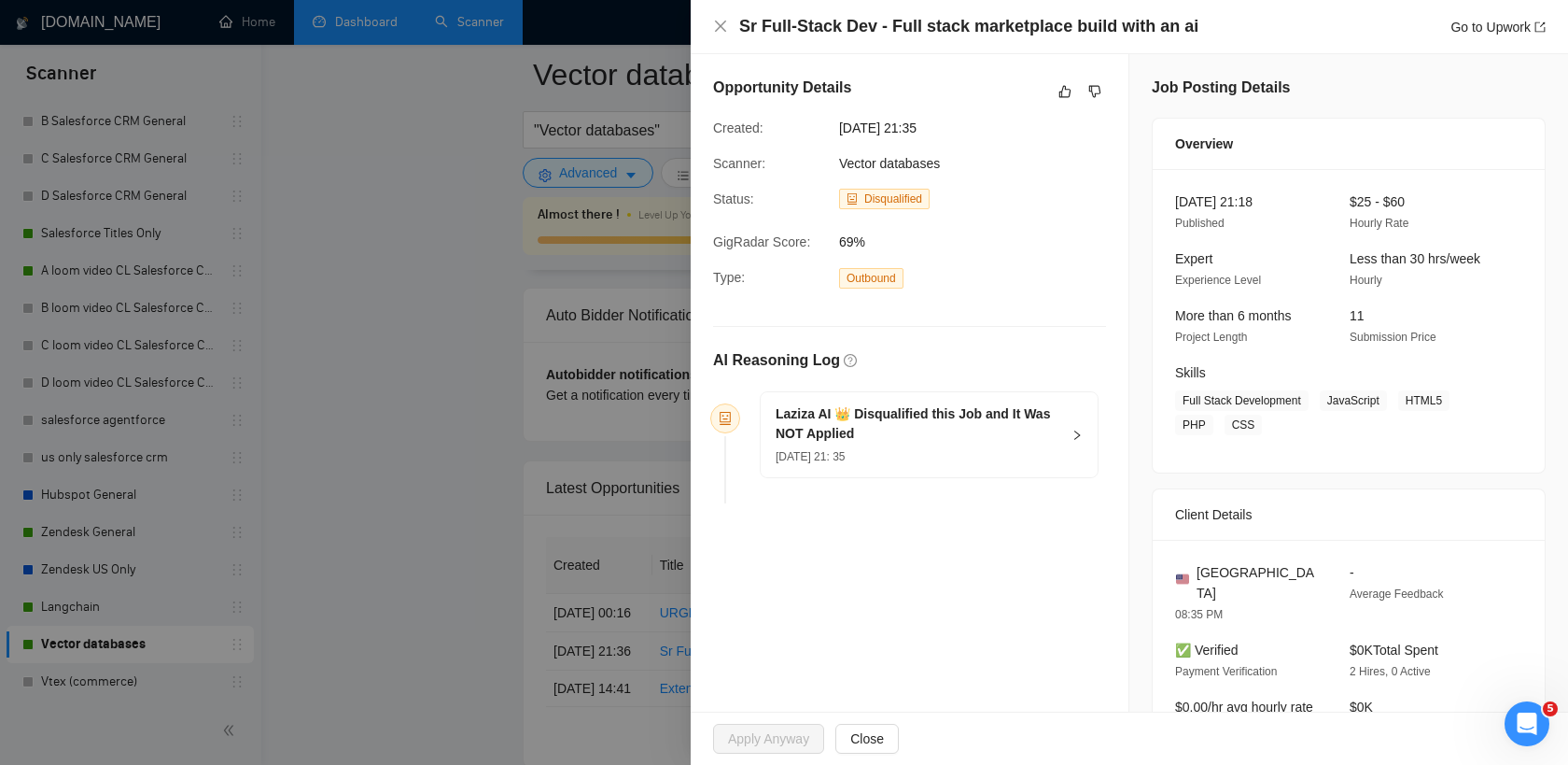
click at [600, 463] on div at bounding box center [784, 382] width 1568 height 765
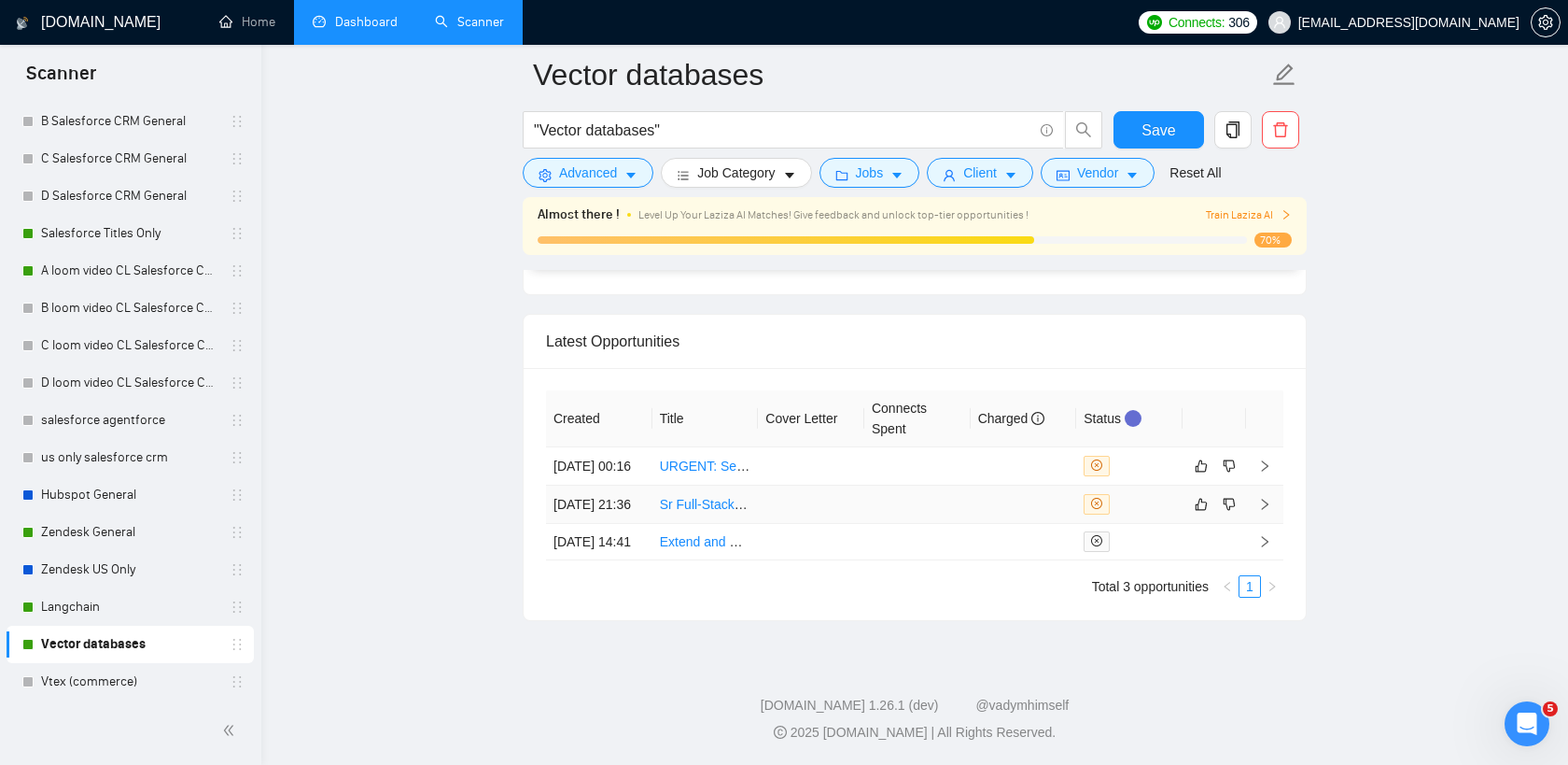
scroll to position [4687, 0]
click at [1002, 447] on td at bounding box center [1024, 466] width 106 height 38
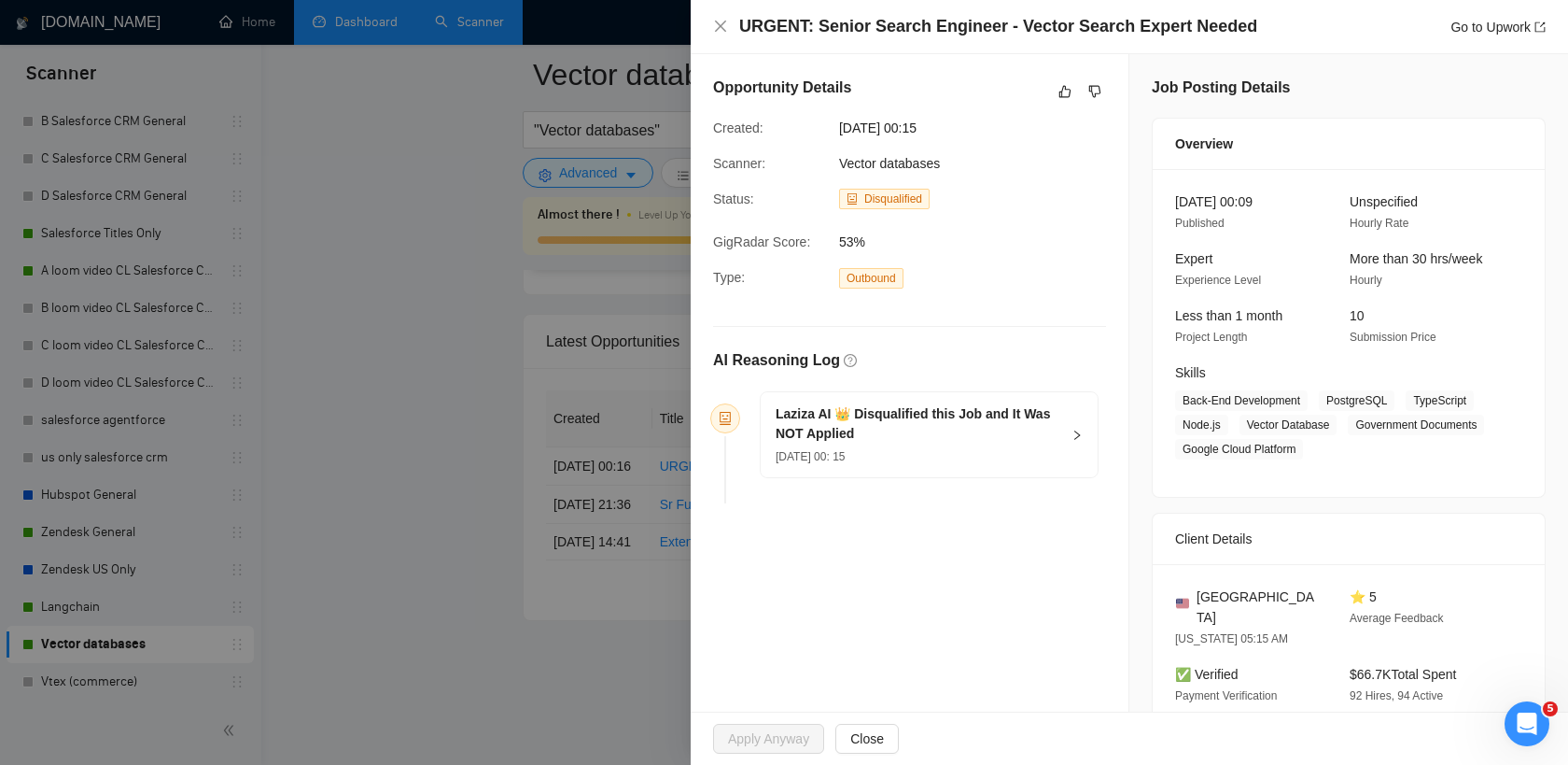
click at [617, 498] on div at bounding box center [784, 382] width 1568 height 765
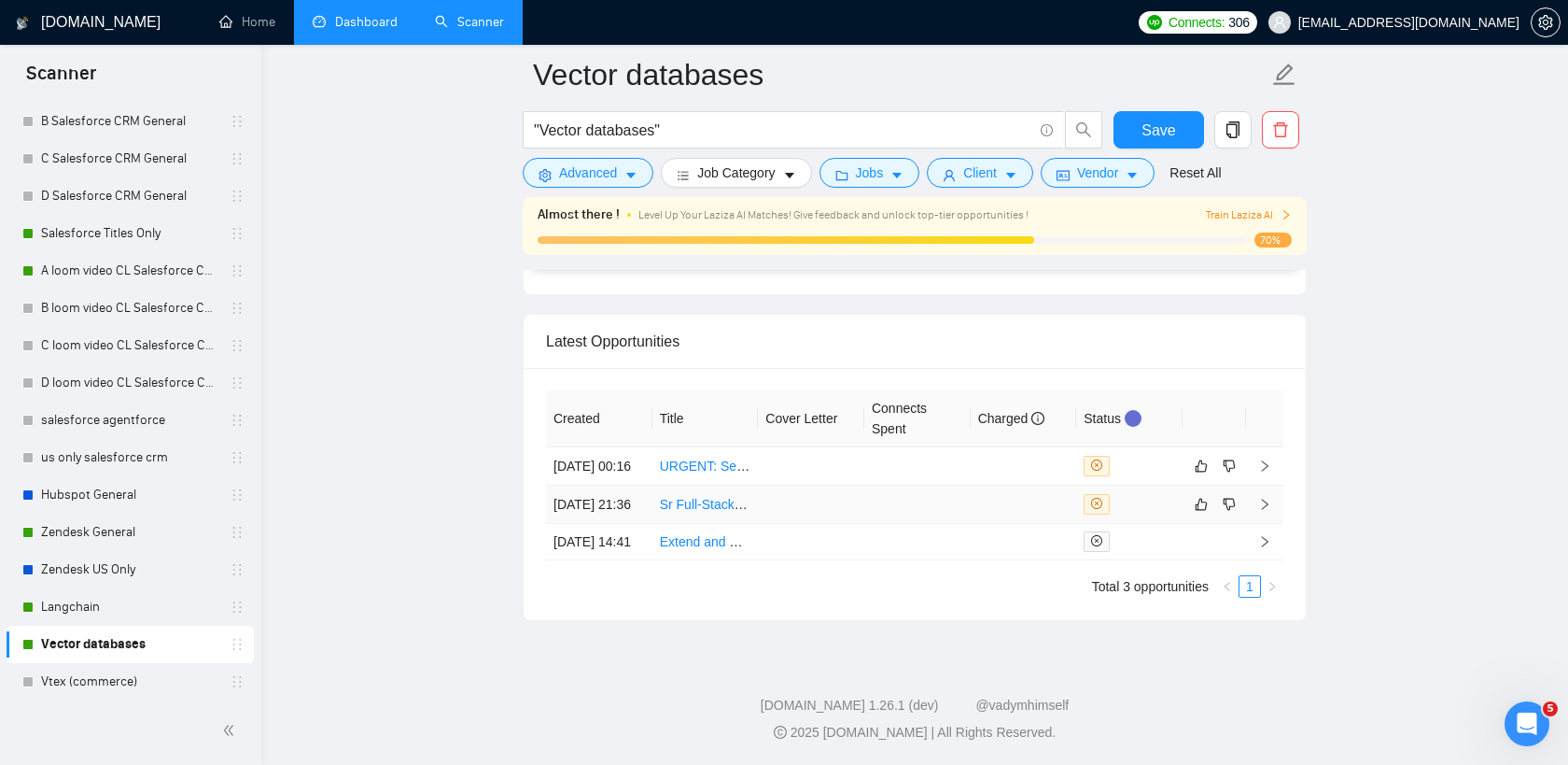
click at [854, 490] on td at bounding box center [812, 504] width 106 height 38
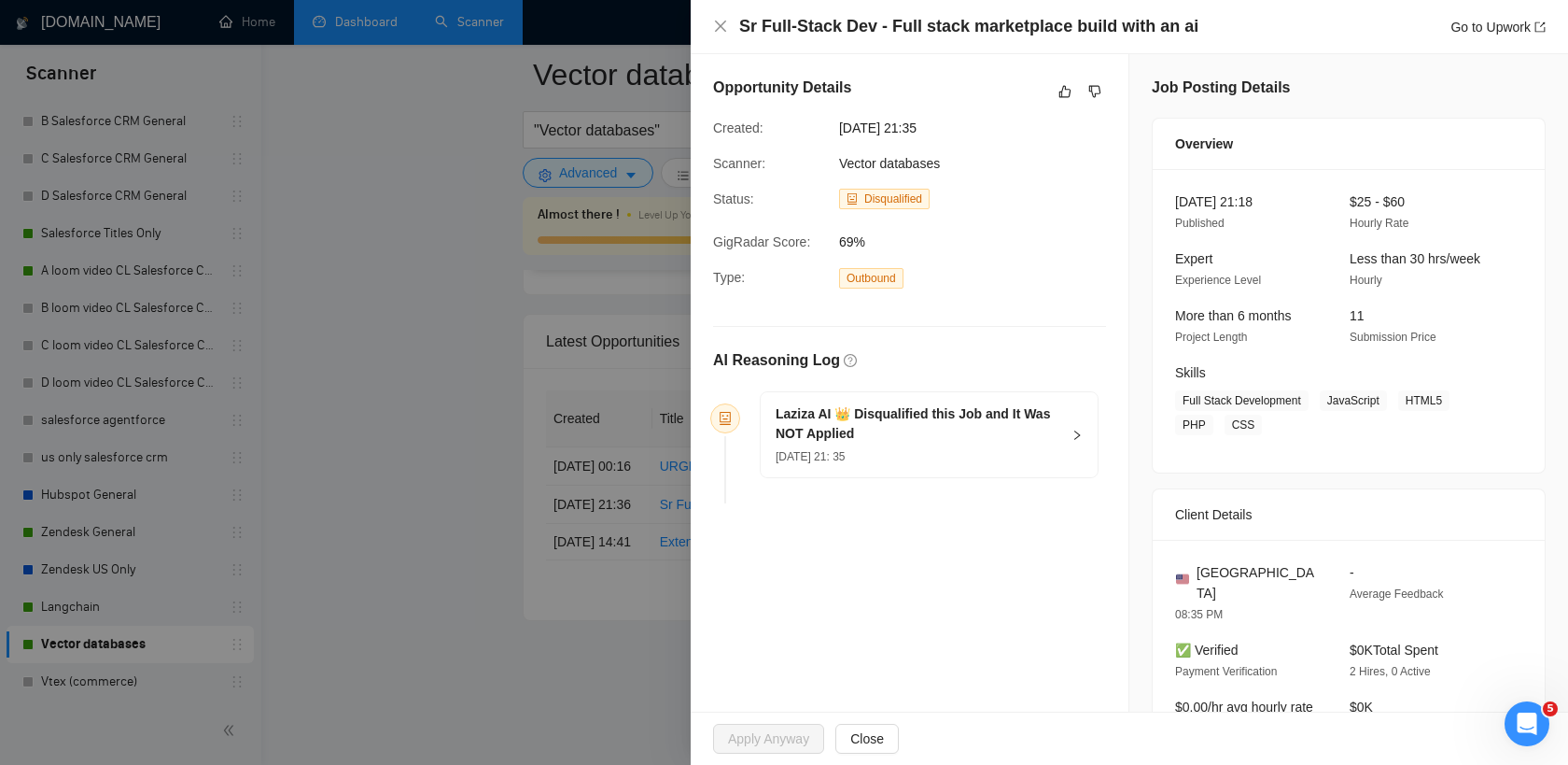
click at [429, 532] on div at bounding box center [784, 382] width 1568 height 765
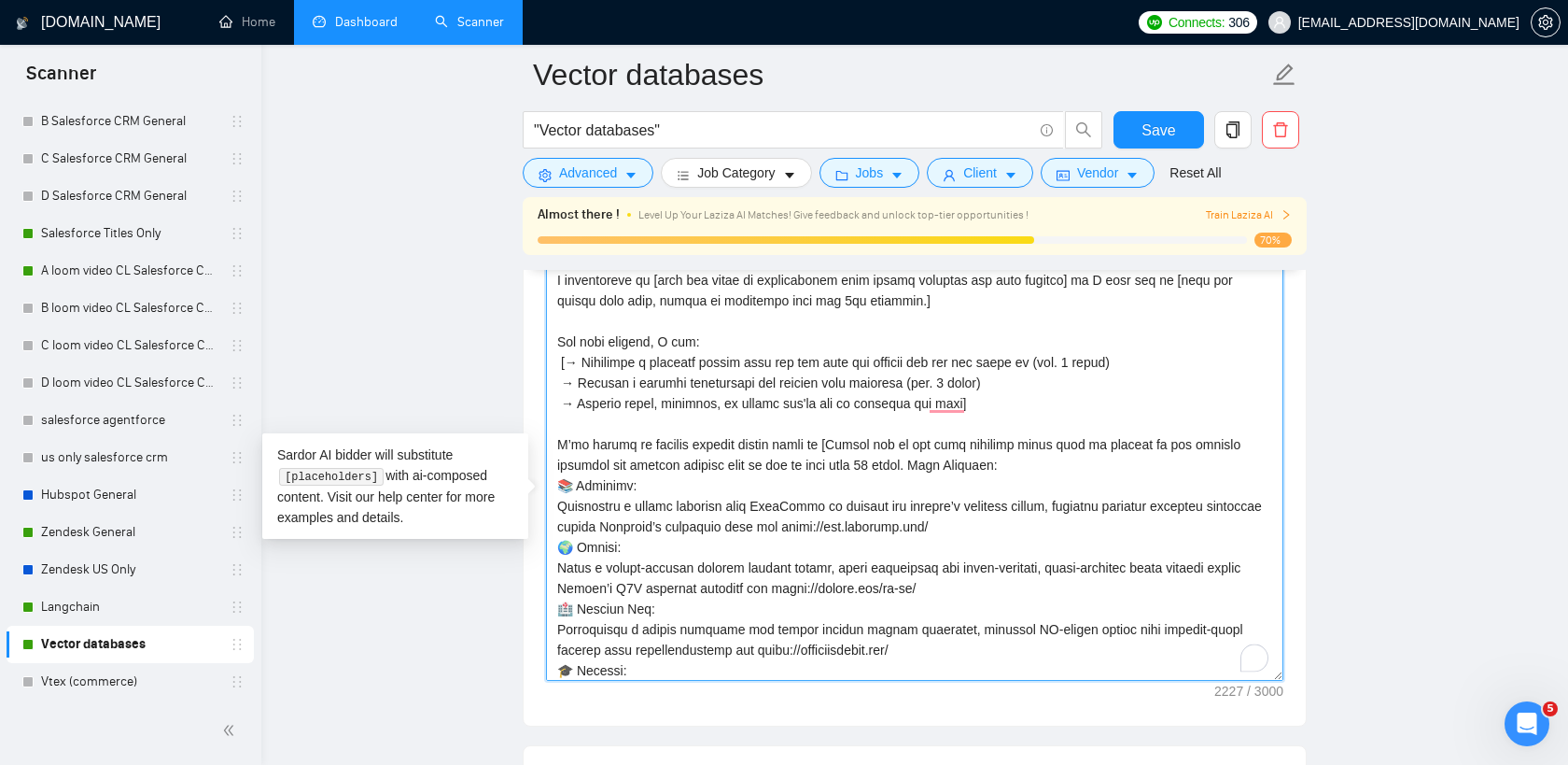
scroll to position [349, 0]
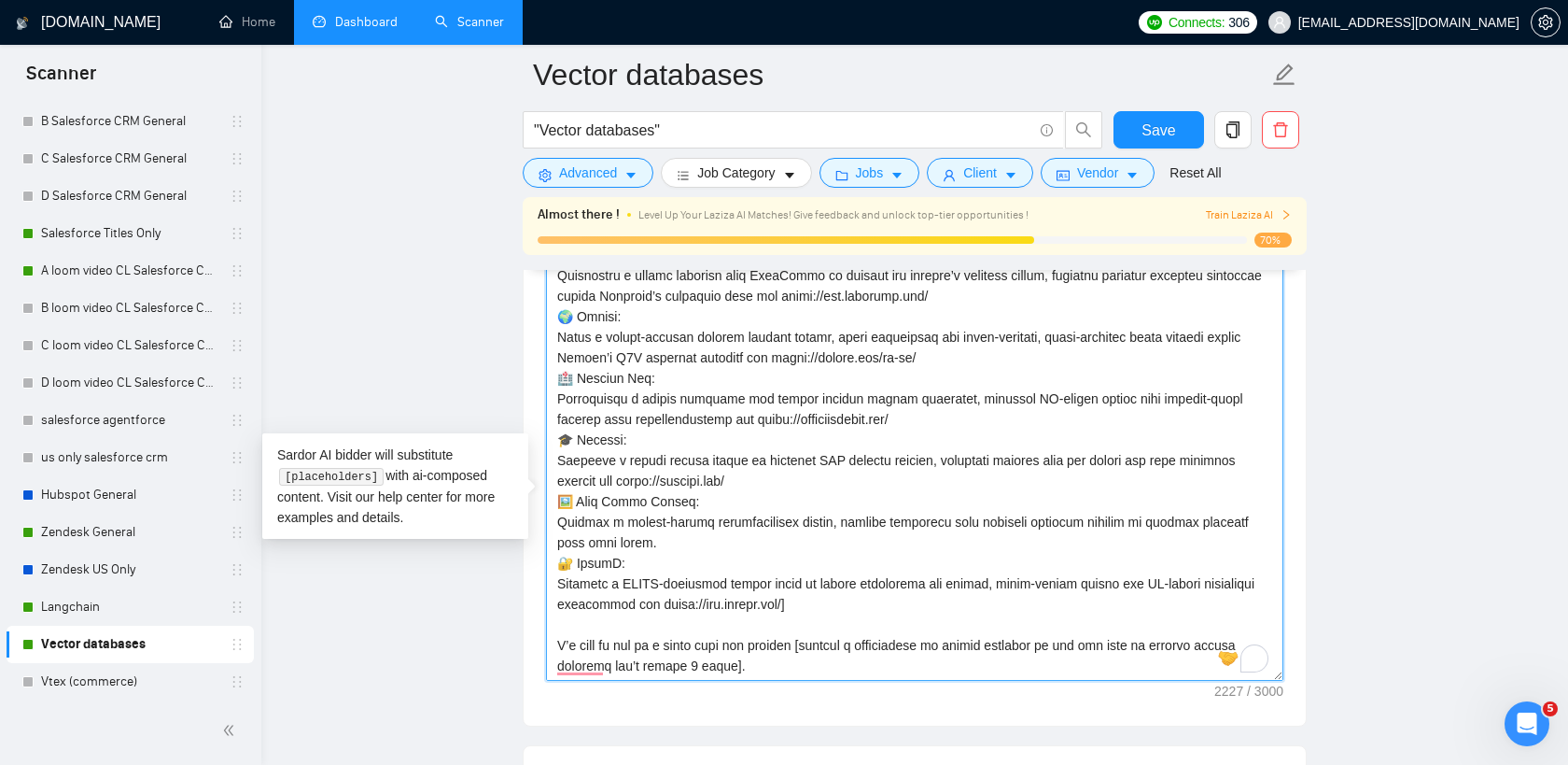
drag, startPoint x: 558, startPoint y: 308, endPoint x: 789, endPoint y: 748, distance: 497.0
click at [789, 726] on div "Cover letter template:" at bounding box center [915, 468] width 783 height 516
click at [406, 317] on main "Vector databases "Vector databases" Save Advanced Job Category Jobs Client Vend…" at bounding box center [914, 545] width 1247 height 5176
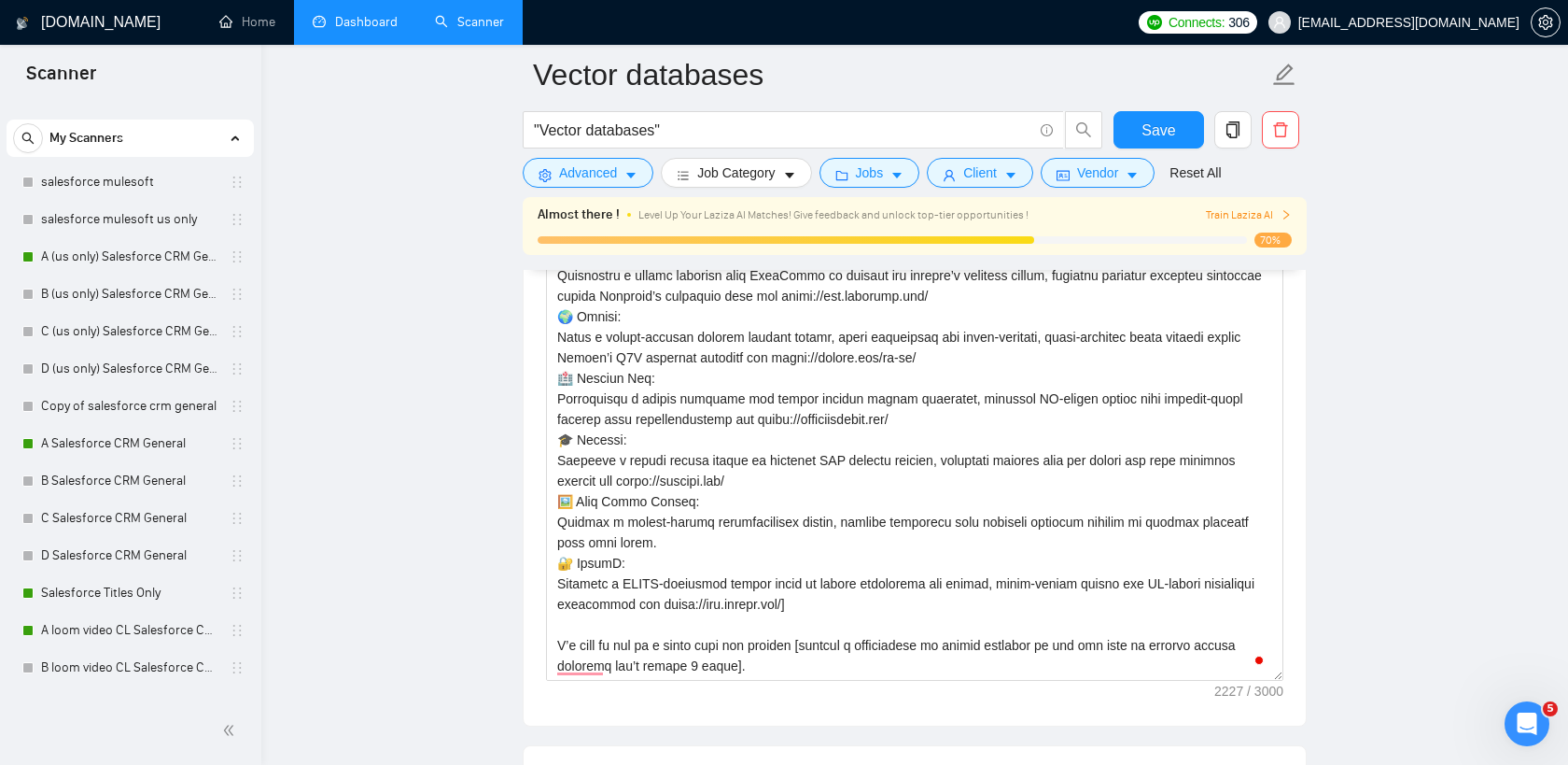
scroll to position [0, 0]
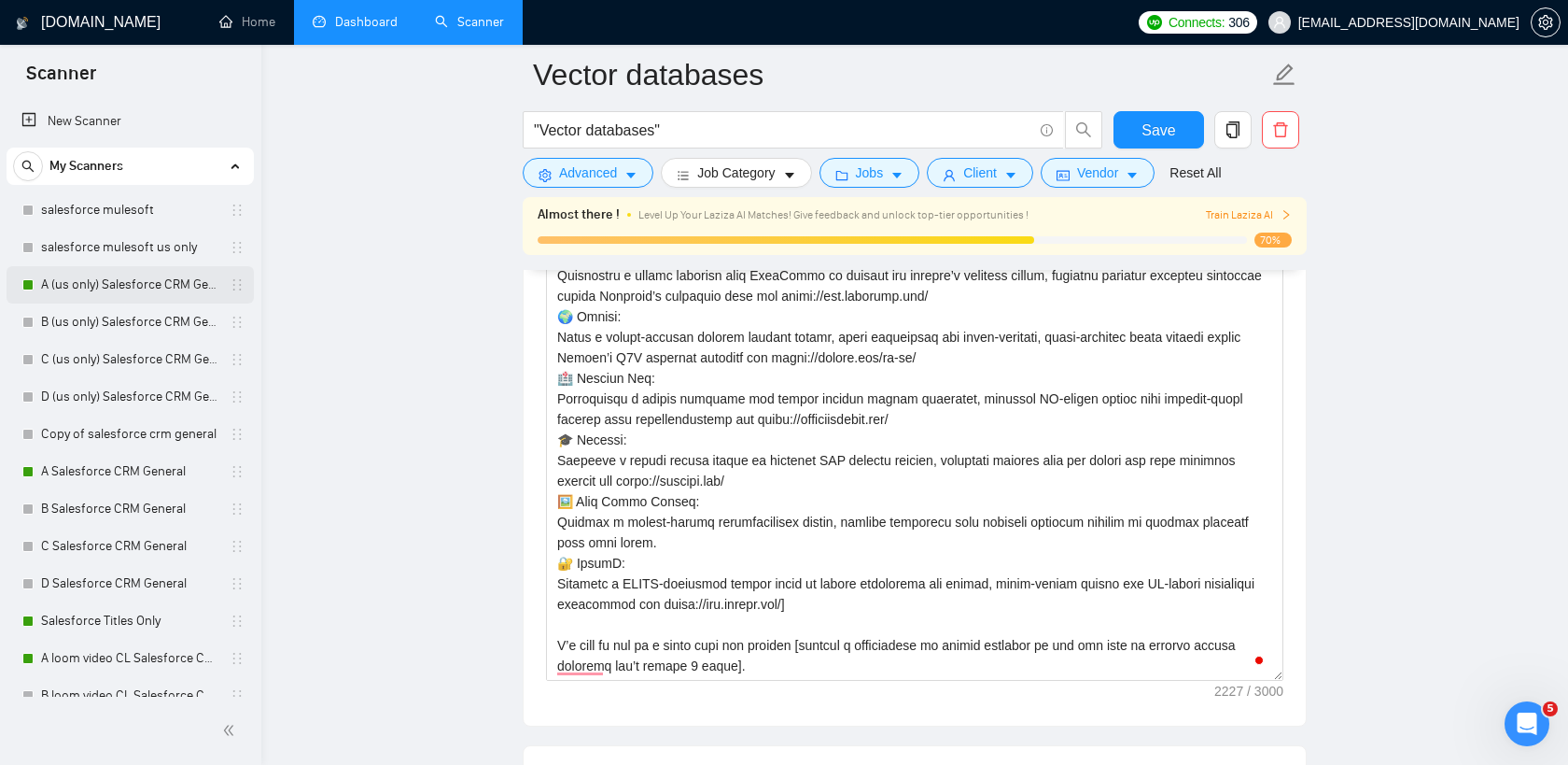
click at [134, 274] on link "A (us only) Salesforce CRM General" at bounding box center [130, 285] width 177 height 37
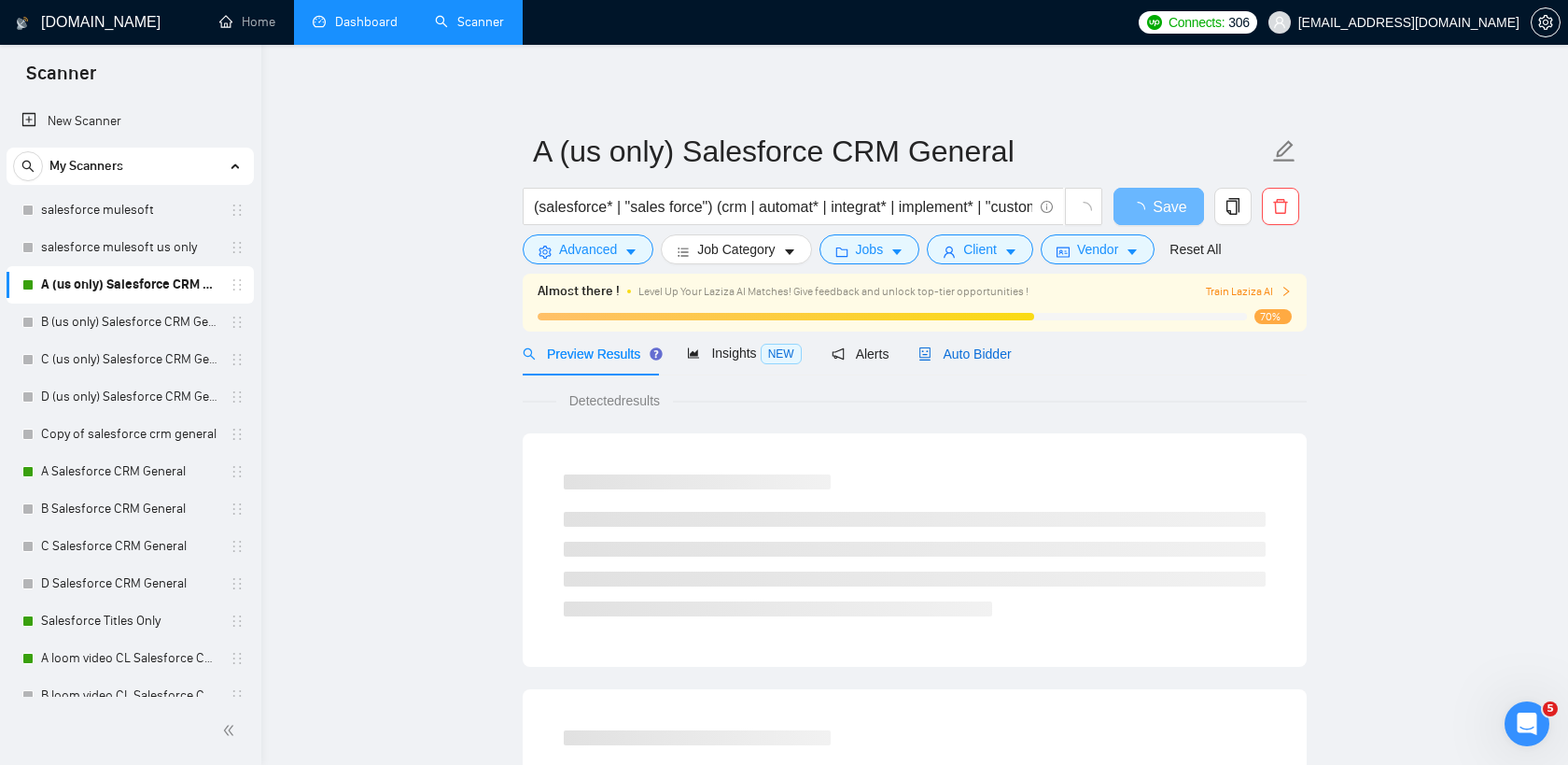
click at [957, 353] on span "Auto Bidder" at bounding box center [964, 354] width 92 height 15
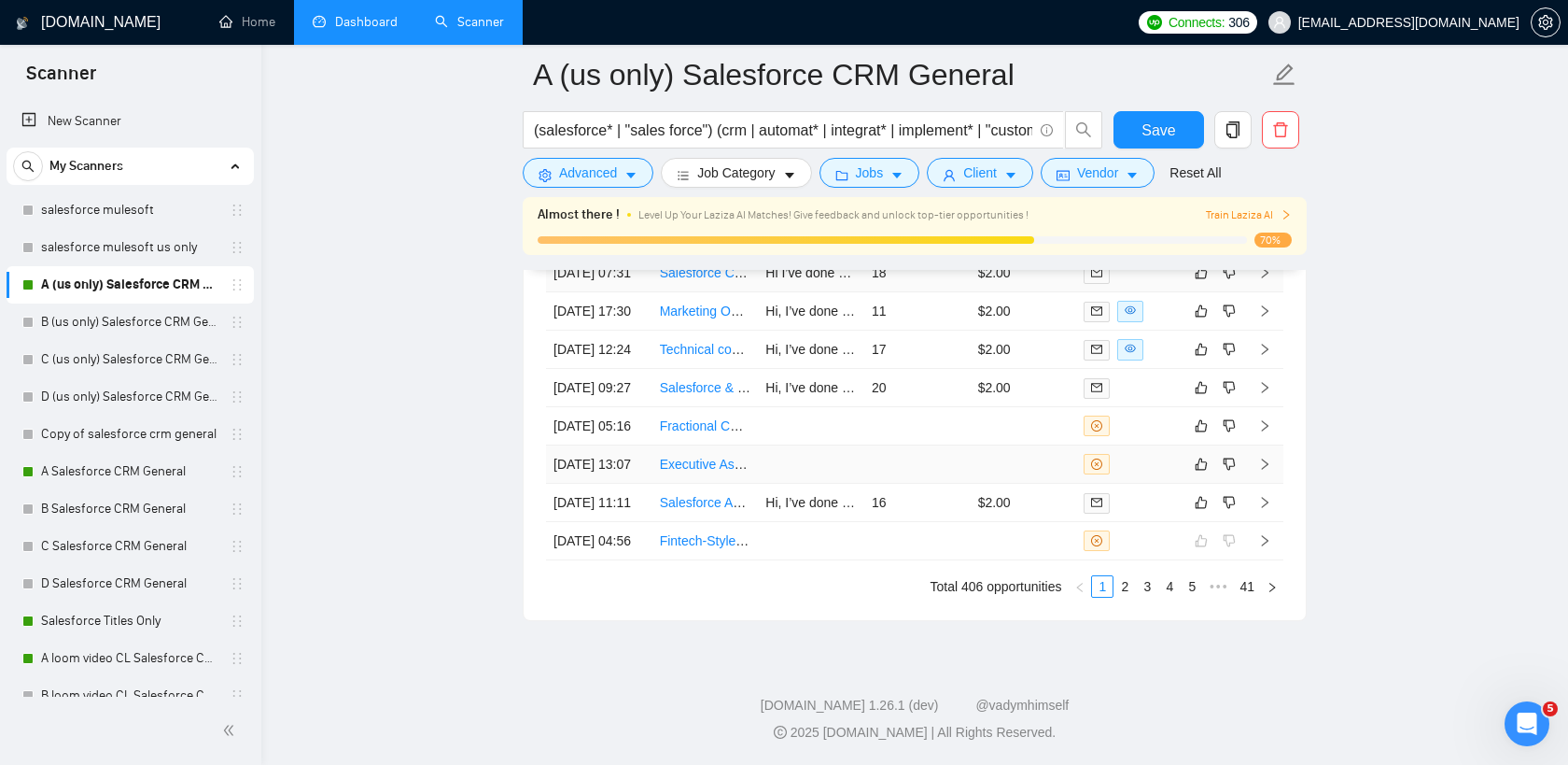
scroll to position [5296, 0]
click at [1035, 446] on td at bounding box center [1024, 426] width 106 height 38
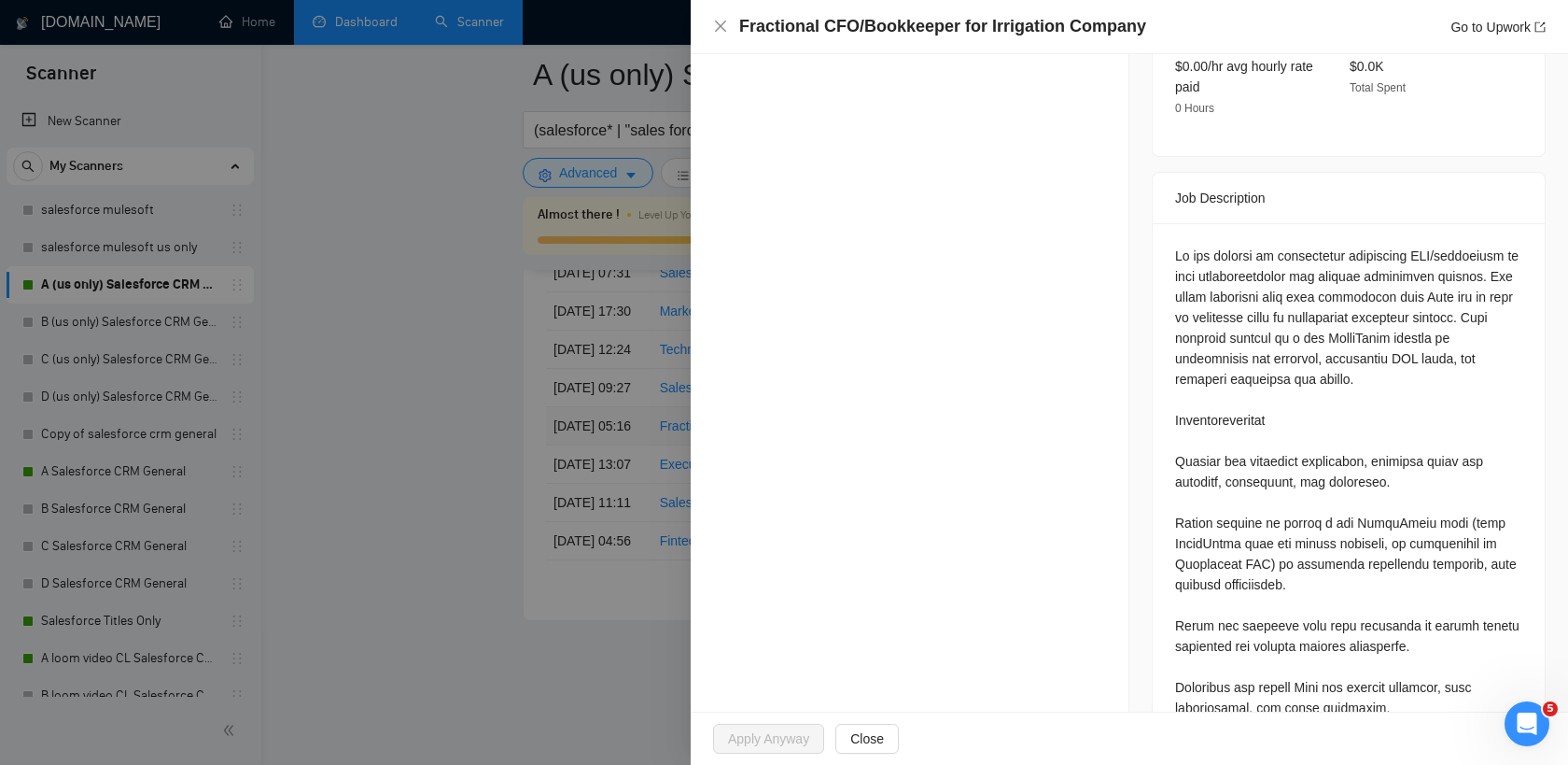
scroll to position [666, 0]
click at [659, 350] on div at bounding box center [784, 382] width 1568 height 765
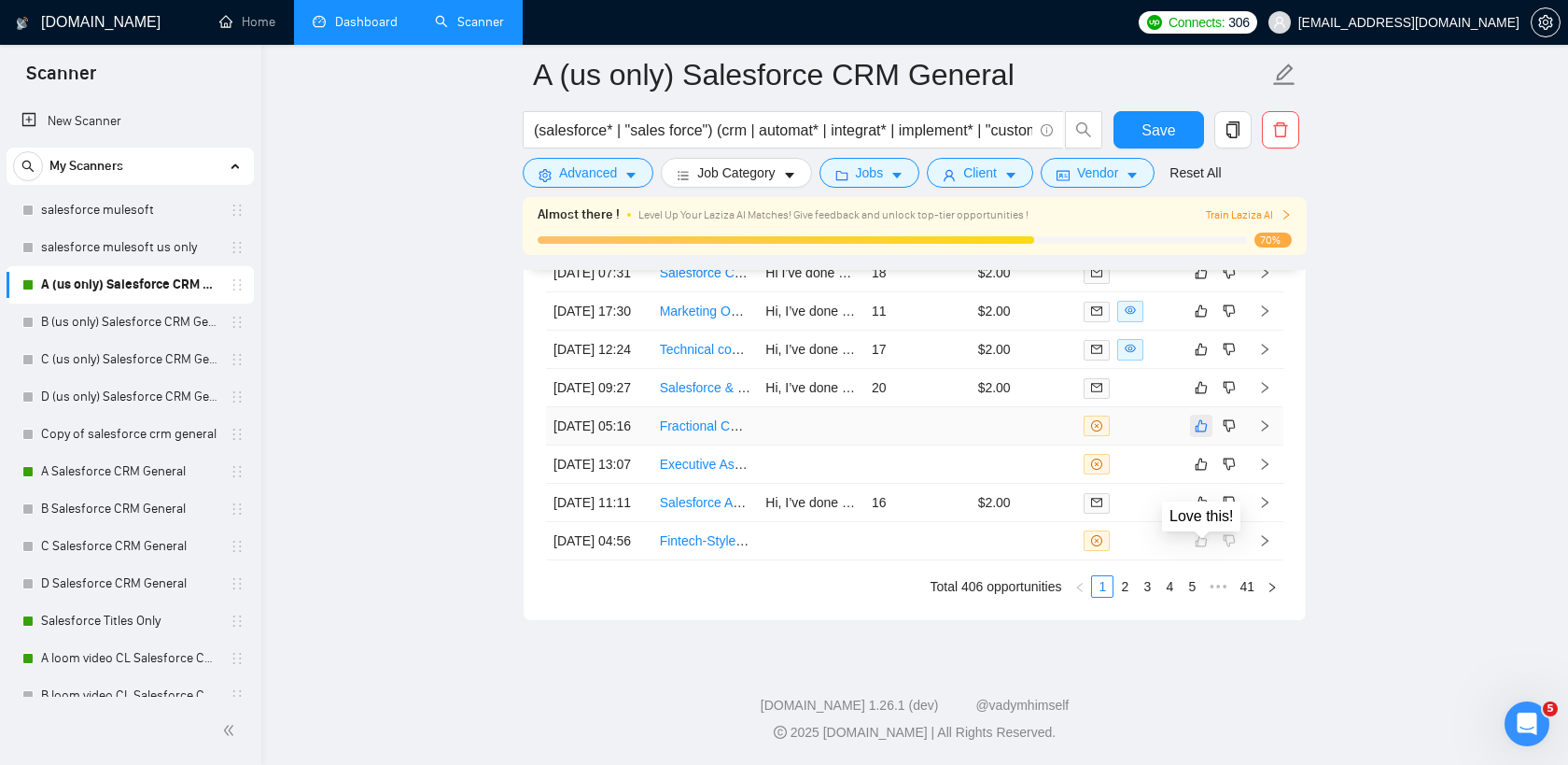
click at [1201, 432] on icon "like" at bounding box center [1201, 426] width 12 height 12
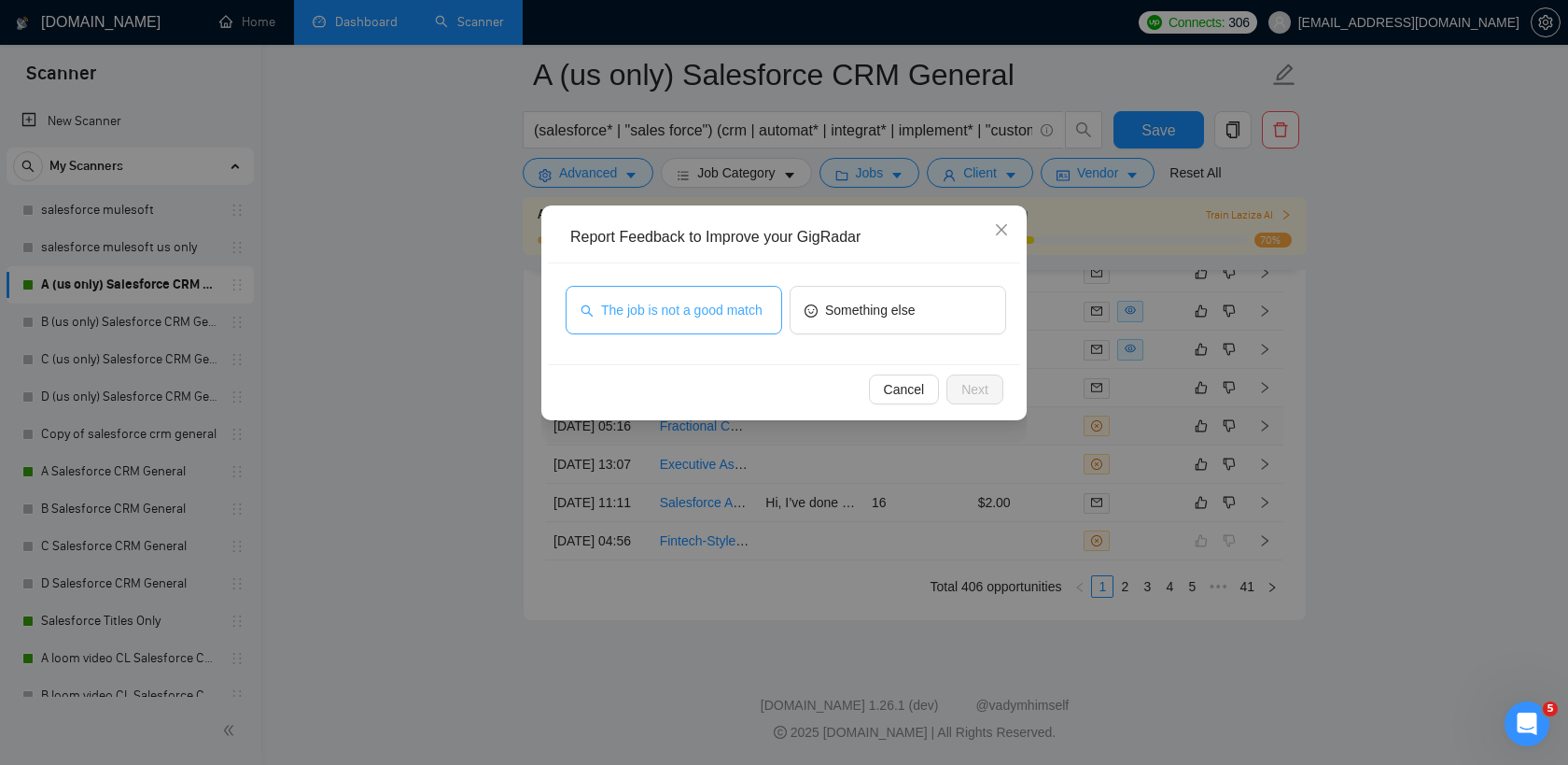
click at [723, 320] on span "The job is not a good match" at bounding box center [682, 310] width 162 height 21
click at [969, 390] on span "Next" at bounding box center [974, 390] width 27 height 21
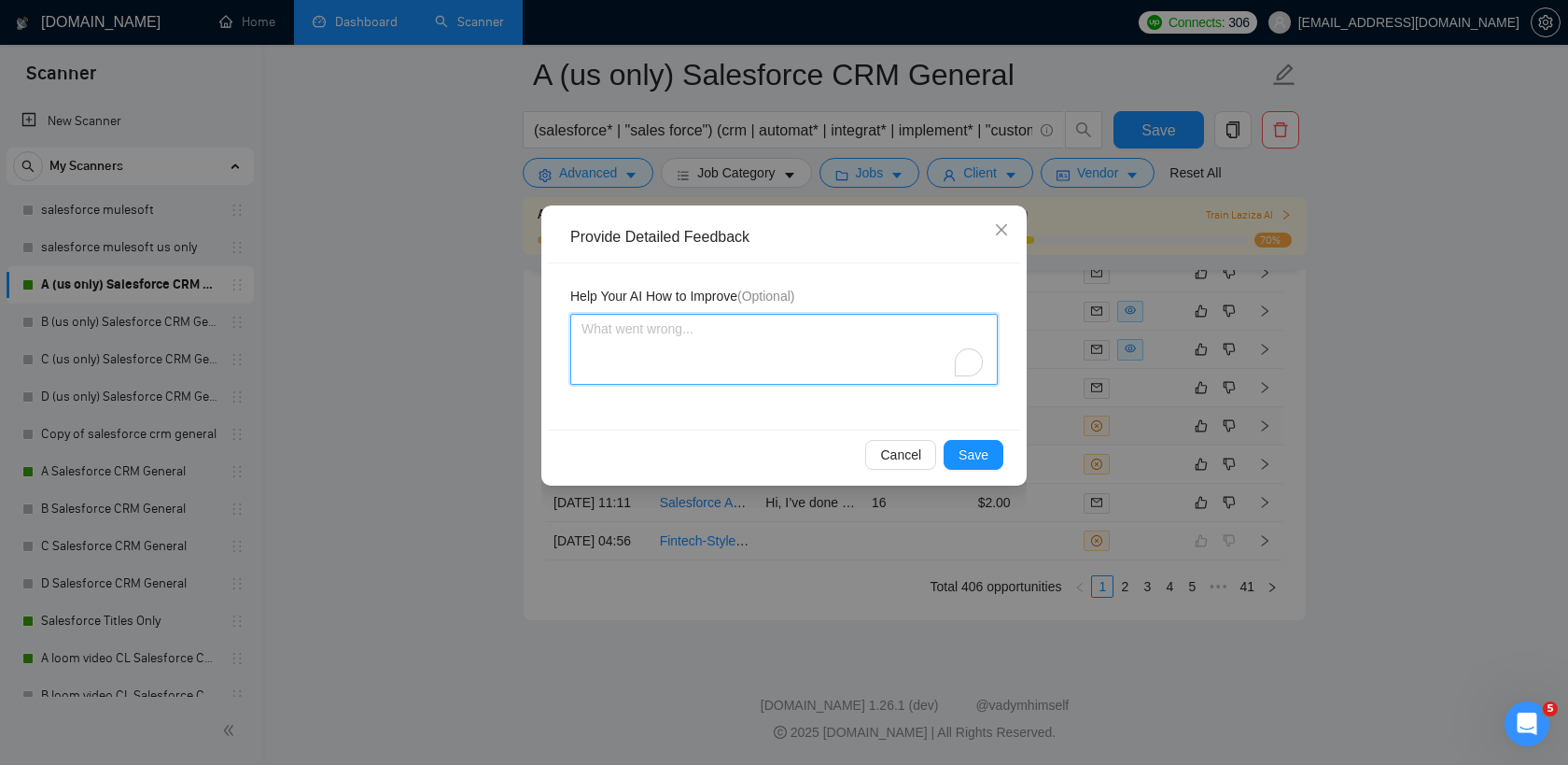
click at [717, 323] on textarea "To enrich screen reader interactions, please activate Accessibility in Grammarl…" at bounding box center [784, 349] width 428 height 71
type textarea "I"
type textarea "In"
type textarea "Inf"
type textarea "Info"
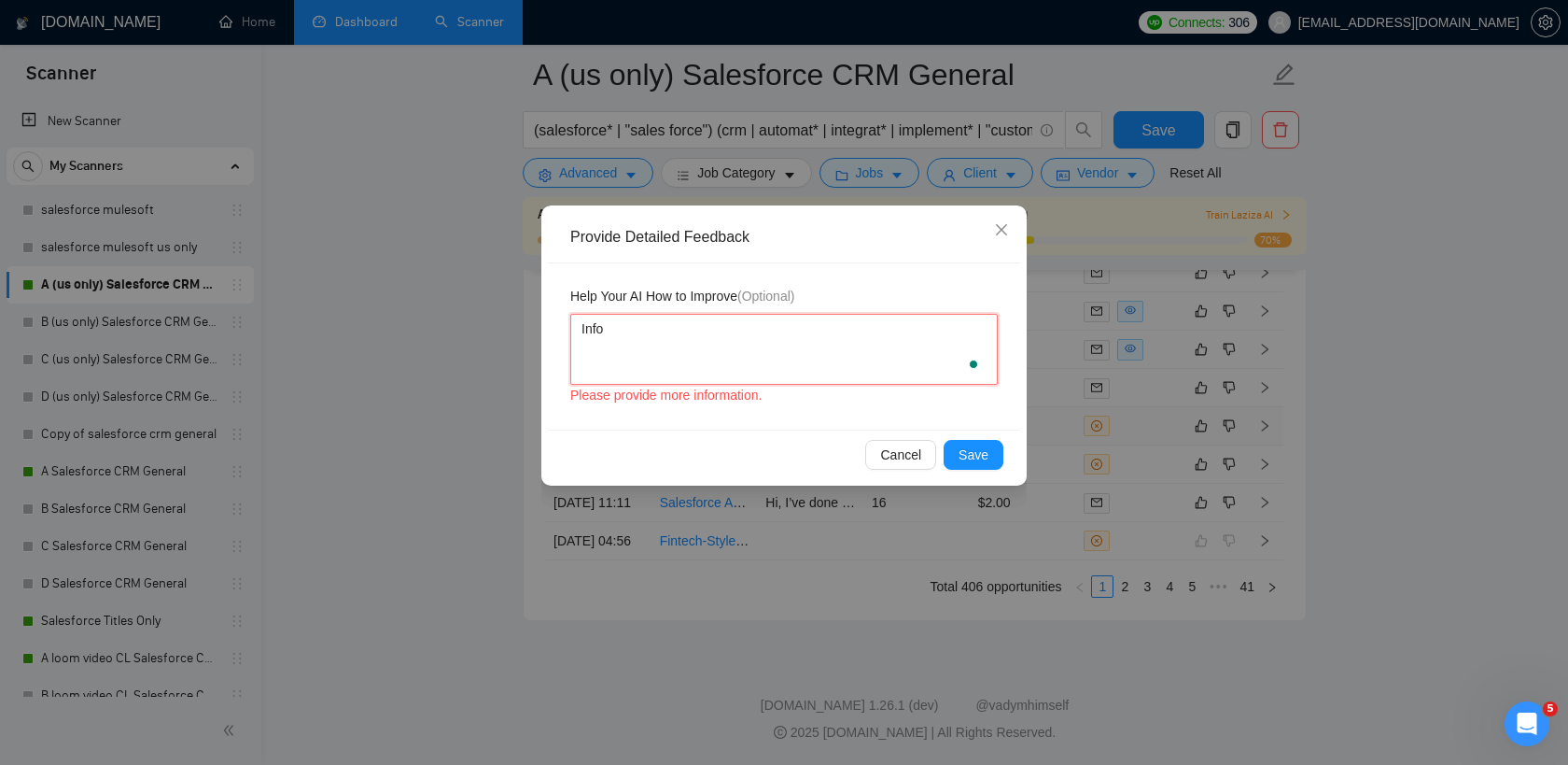
type textarea "Infor"
type textarea "Inforg"
type textarea "Inforge"
type textarea "Inforge d"
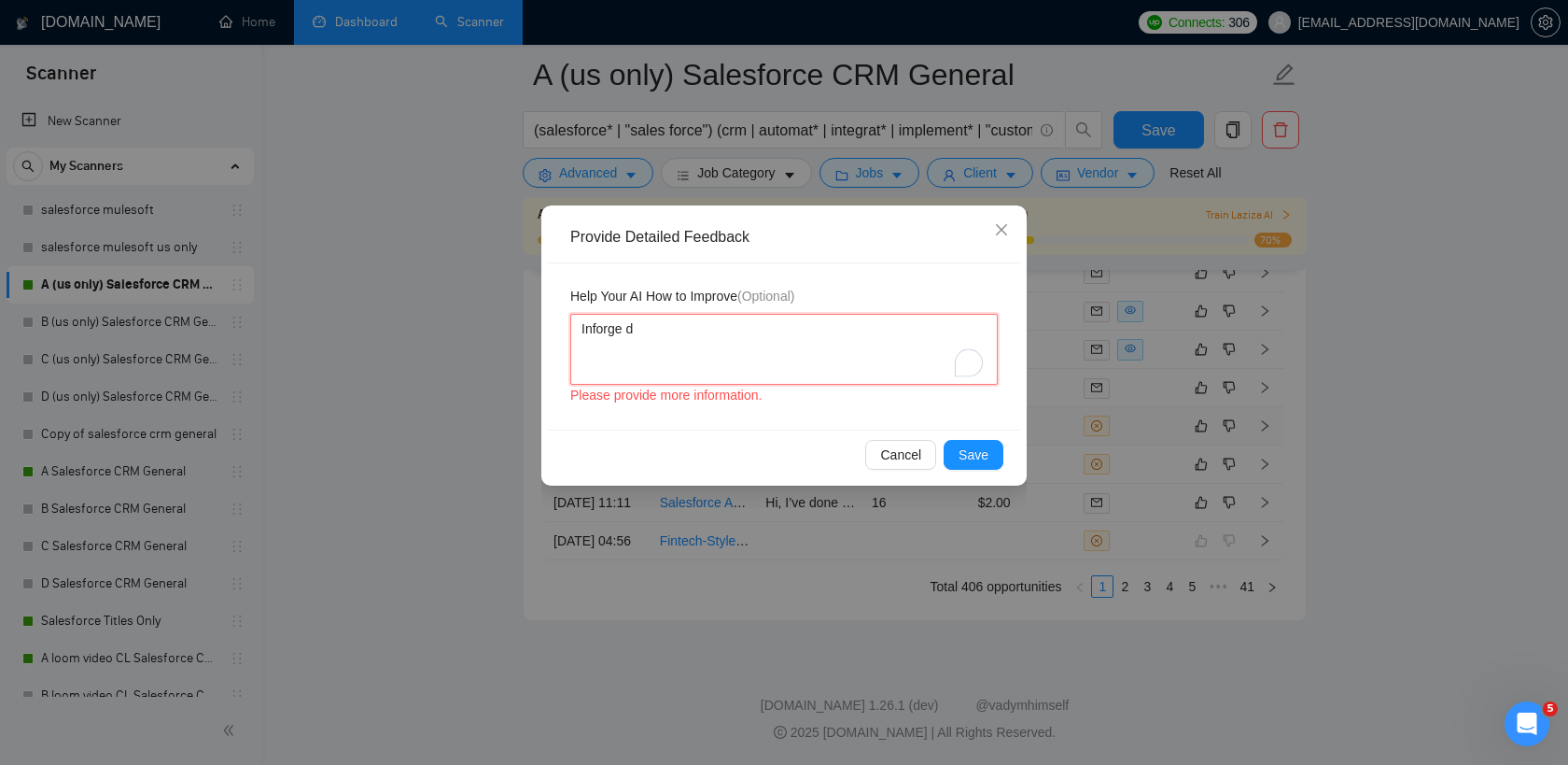
type textarea "Inforge do"
type textarea "Inforge doe"
type textarea "Inforge does"
type textarea "Inforge doesn"
type textarea "Inforge doesnt"
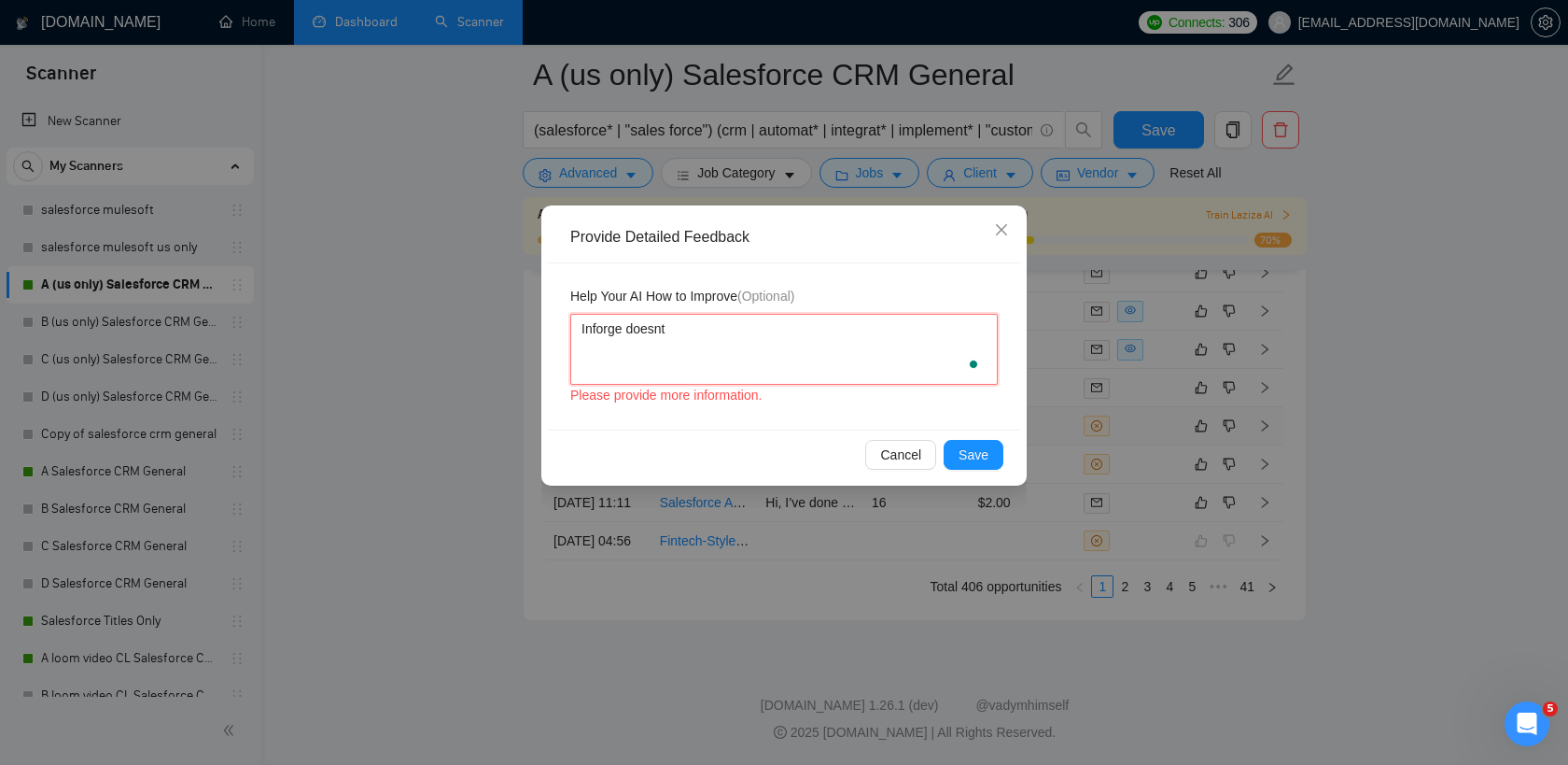
type textarea "Inforge doesnt"
type textarea "Inforge doesn"
type textarea "Inforge does"
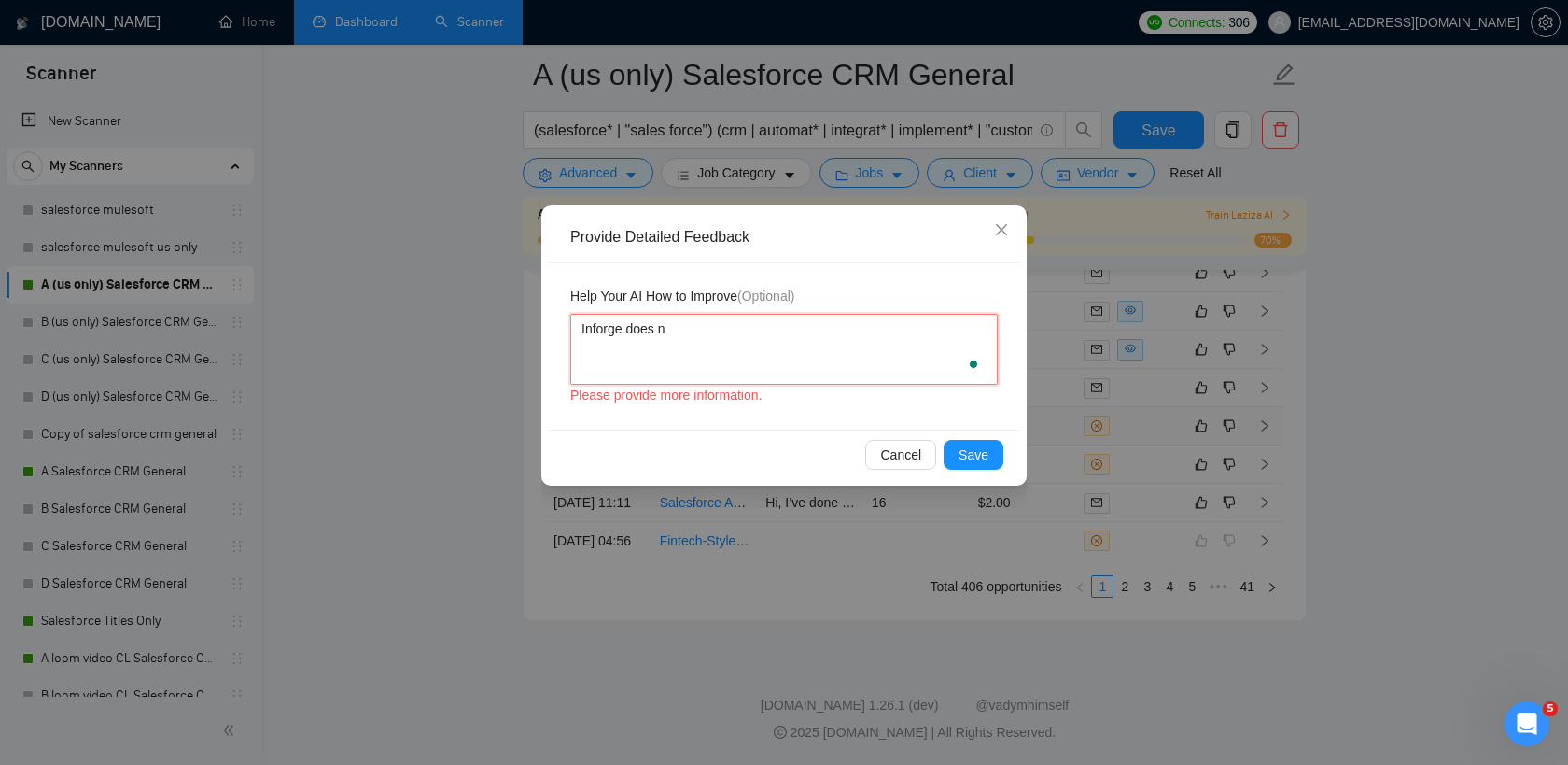
type textarea "Inforge does no"
type textarea "Inforge does not"
type textarea "Inforge does not wi"
type textarea "Inforge does not wir"
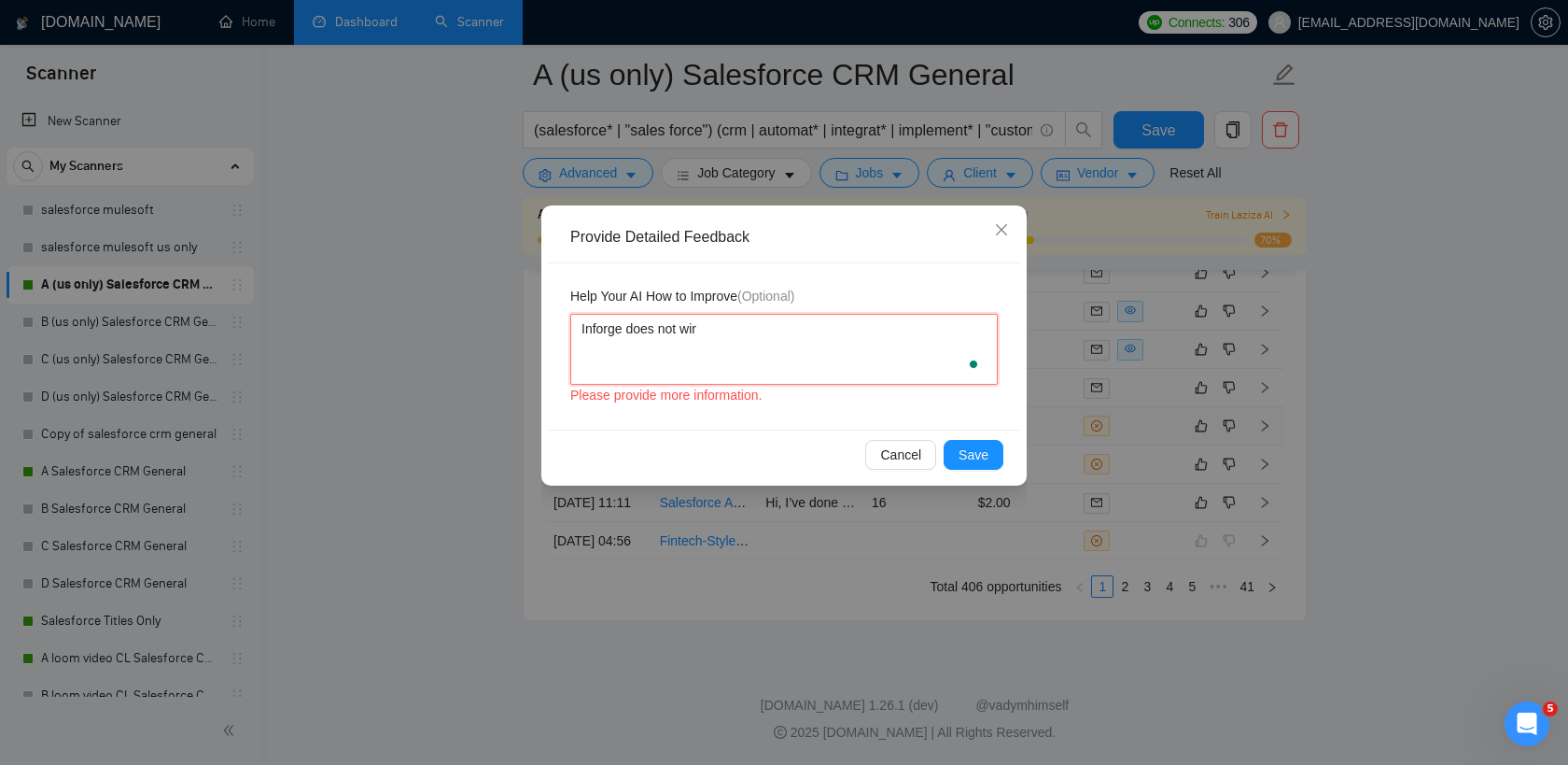
type textarea "Inforge does not wirk"
type textarea "Inforge does not wir"
type textarea "Inforge does not wi"
type textarea "Inforge does not w"
type textarea "Inforge does not wo"
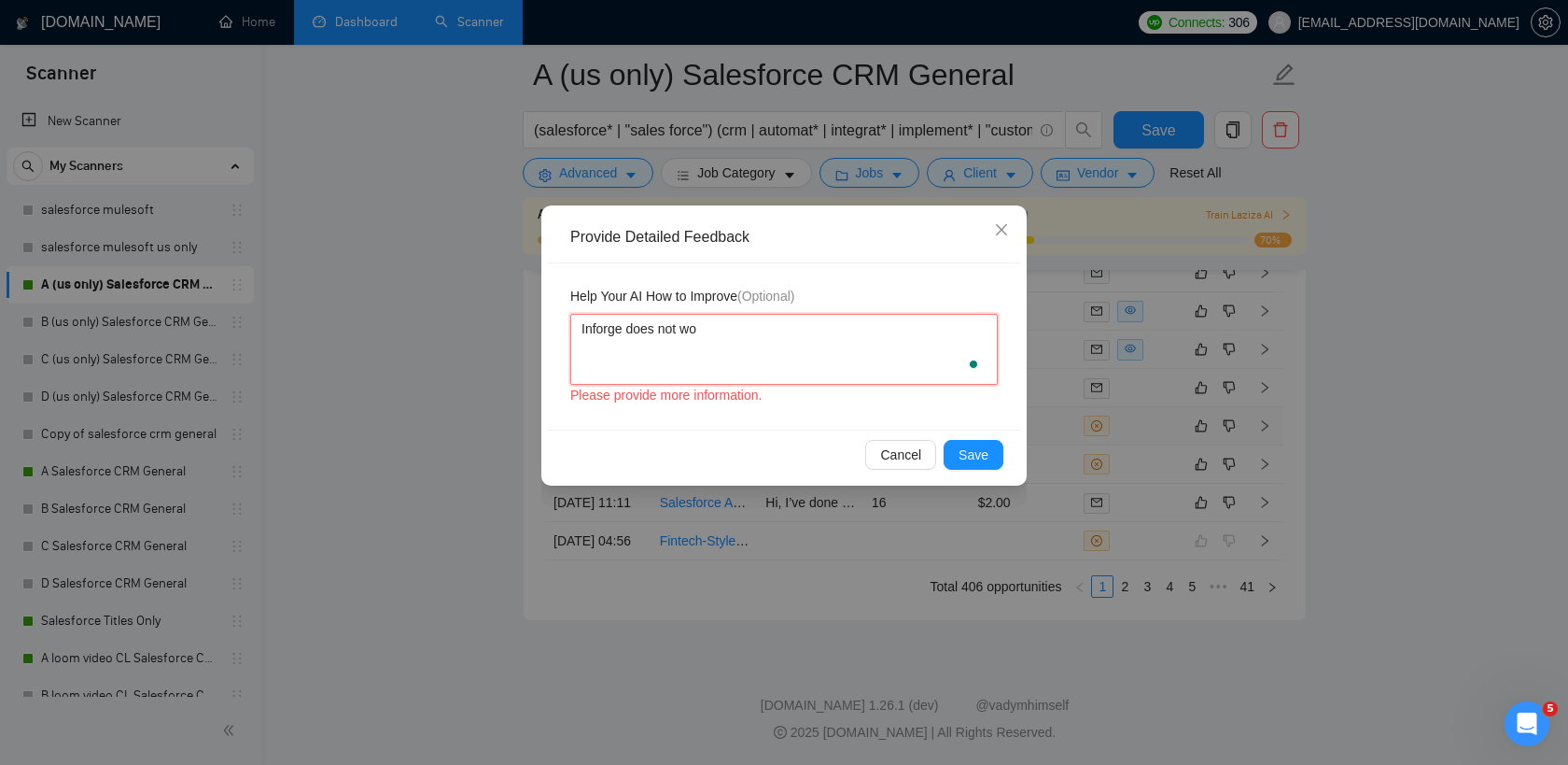
type textarea "Inforge does not wor"
type textarea "Inforge does not work"
type textarea "Inforge does not work a"
type textarea "Inforge does not work as"
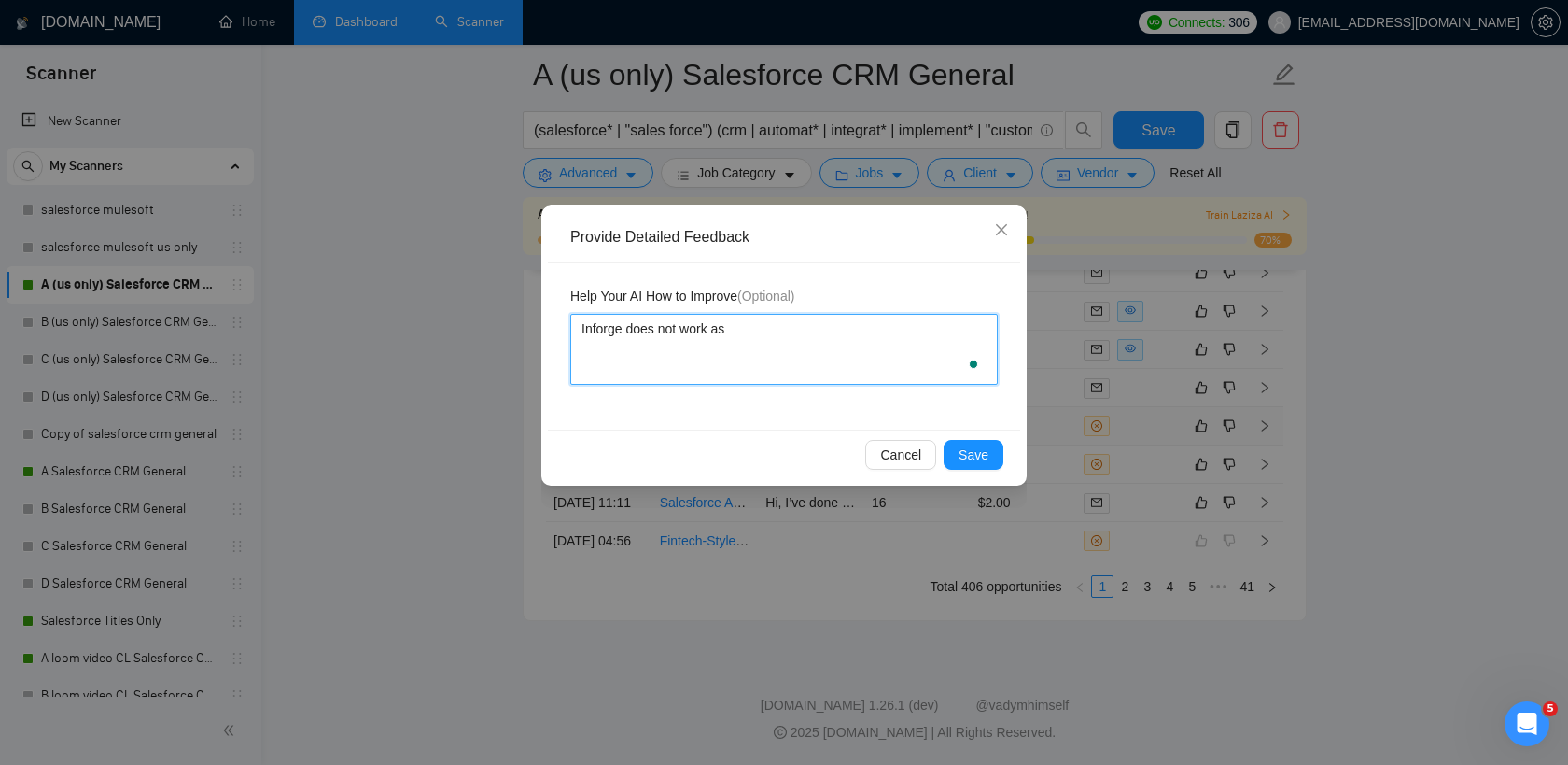
type textarea "Inforge does not work as a"
type textarea "Inforge does not work as a b"
type textarea "Inforge does not work as a be"
type textarea "Inforge does not work as a bee"
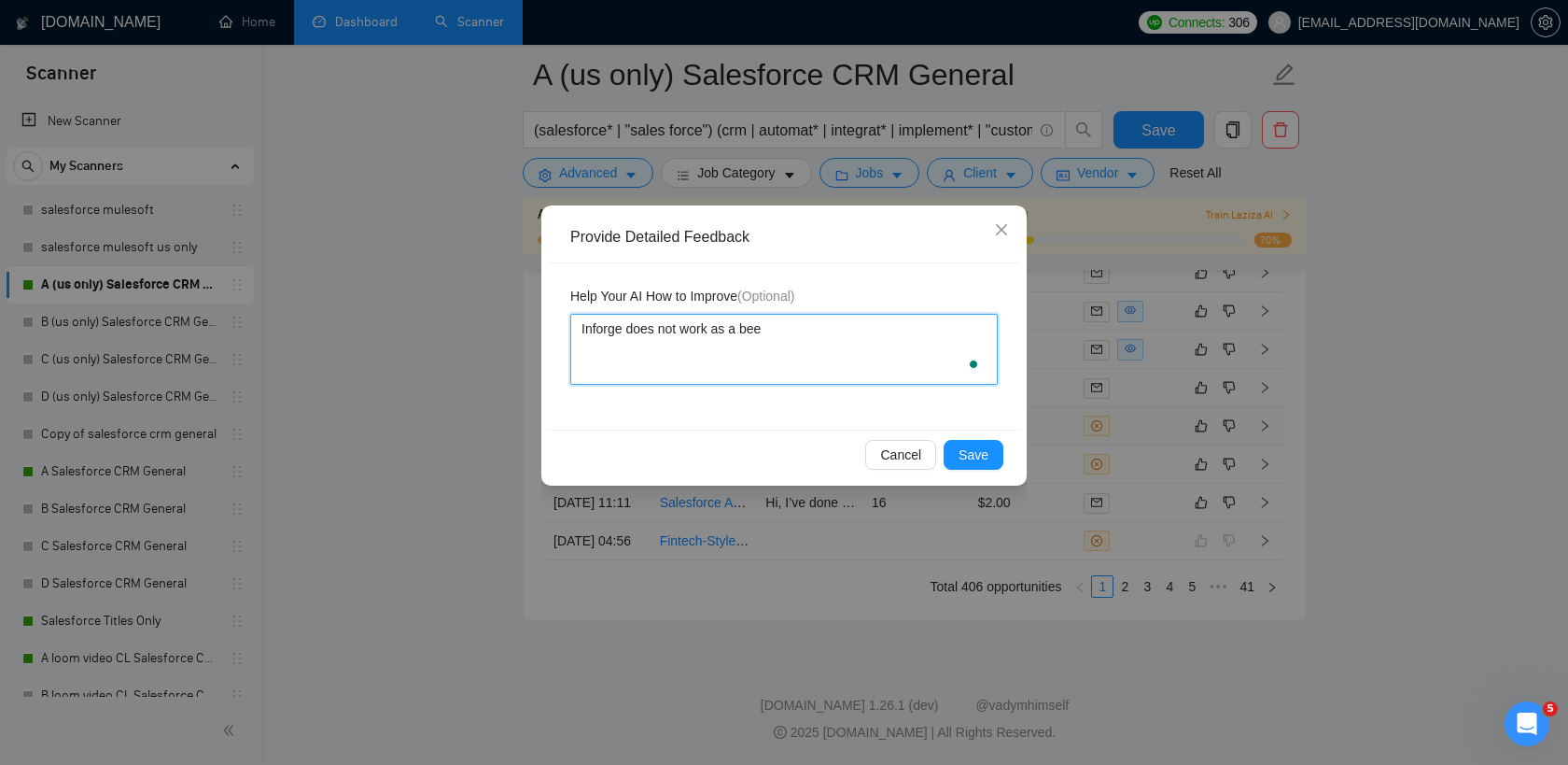
type textarea "Inforge does not work as a be"
type textarea "Inforge does not work as a b"
type textarea "Inforge does not work as a bo"
type textarea "Inforge does not work as a boo"
type textarea "Inforge does not work as a book"
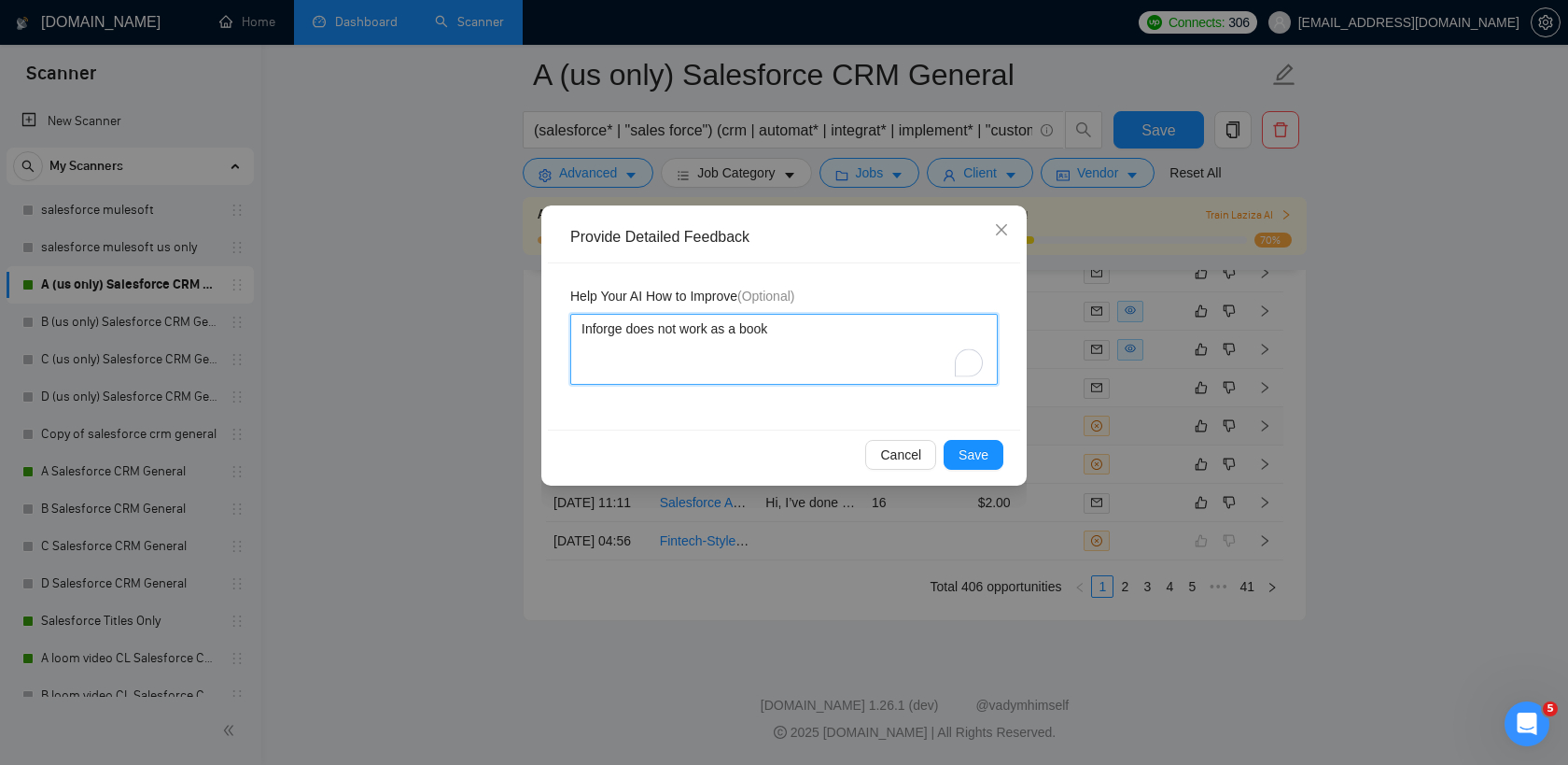
type textarea "Inforge does not work as a bookk"
type textarea "Inforge does not work as a bookke"
type textarea "Inforge does not work as a bookkee"
type textarea "Inforge does not work as a bookkeep"
type textarea "Inforge does not work as a bookkeepe"
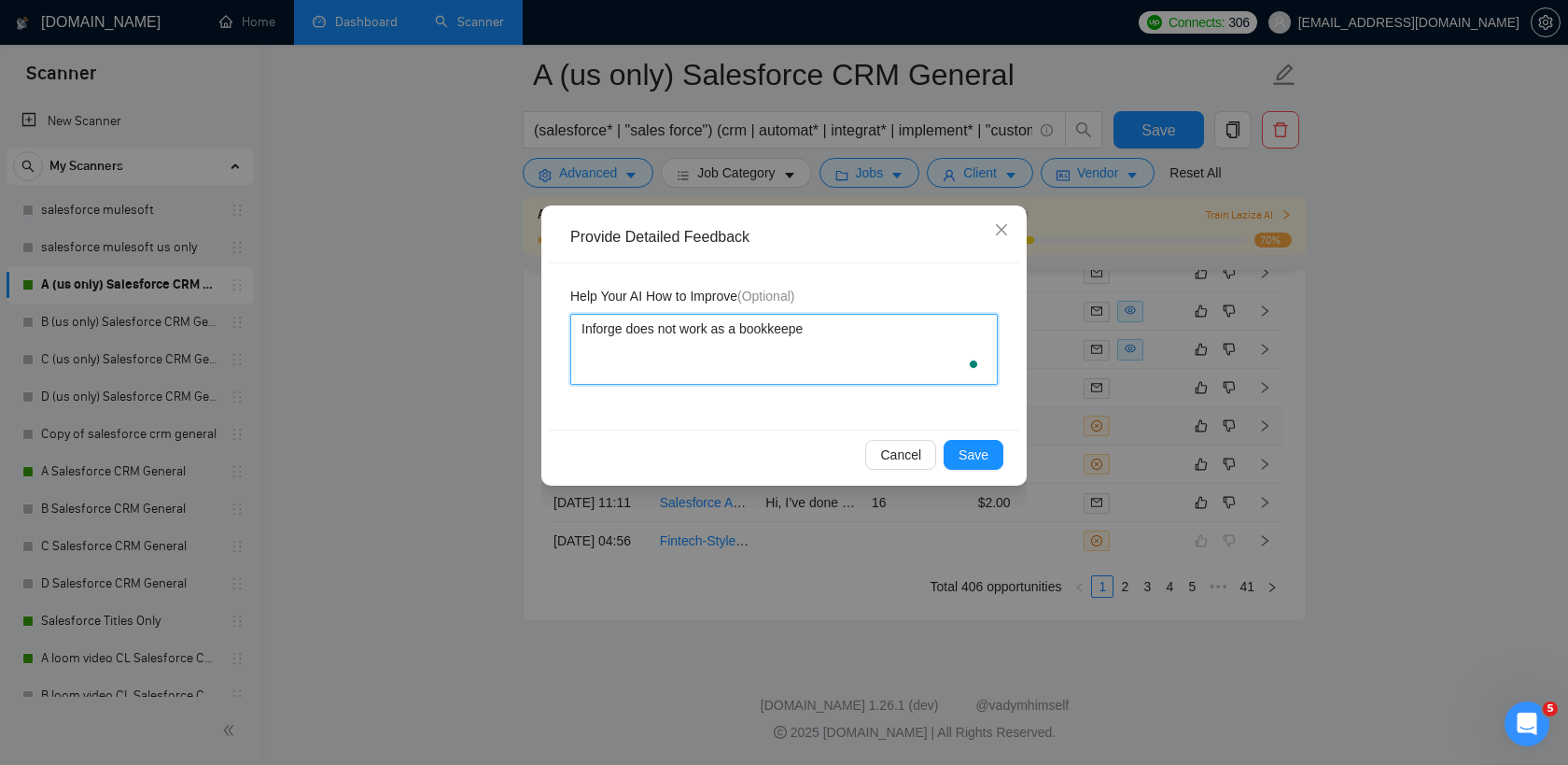
type textarea "Inforge does not work as a bookkeeper"
click at [990, 467] on button "Save" at bounding box center [973, 455] width 60 height 30
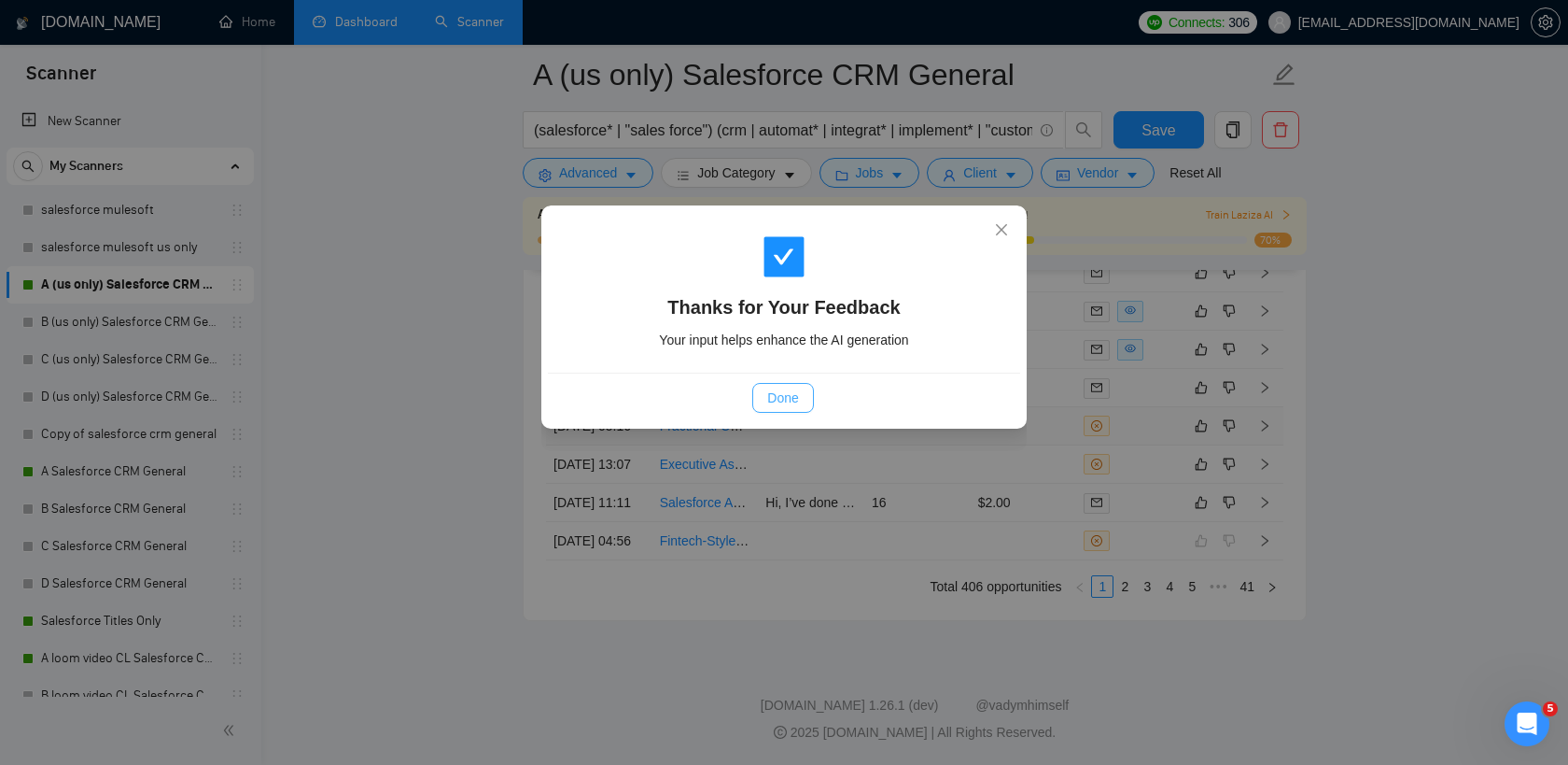
click at [784, 409] on button "Done" at bounding box center [783, 398] width 61 height 30
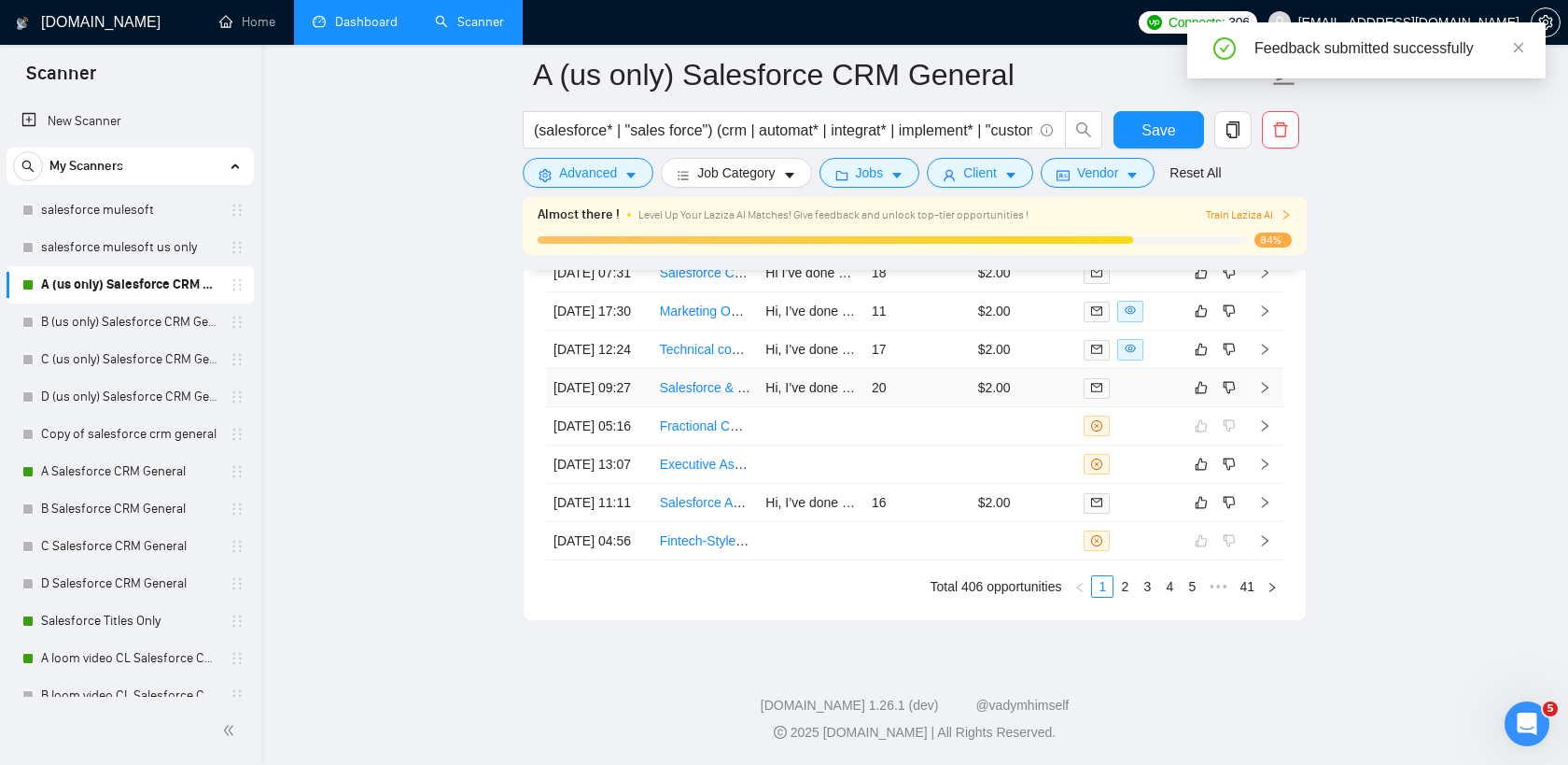
scroll to position [5296, 0]
click at [928, 484] on td at bounding box center [917, 464] width 106 height 38
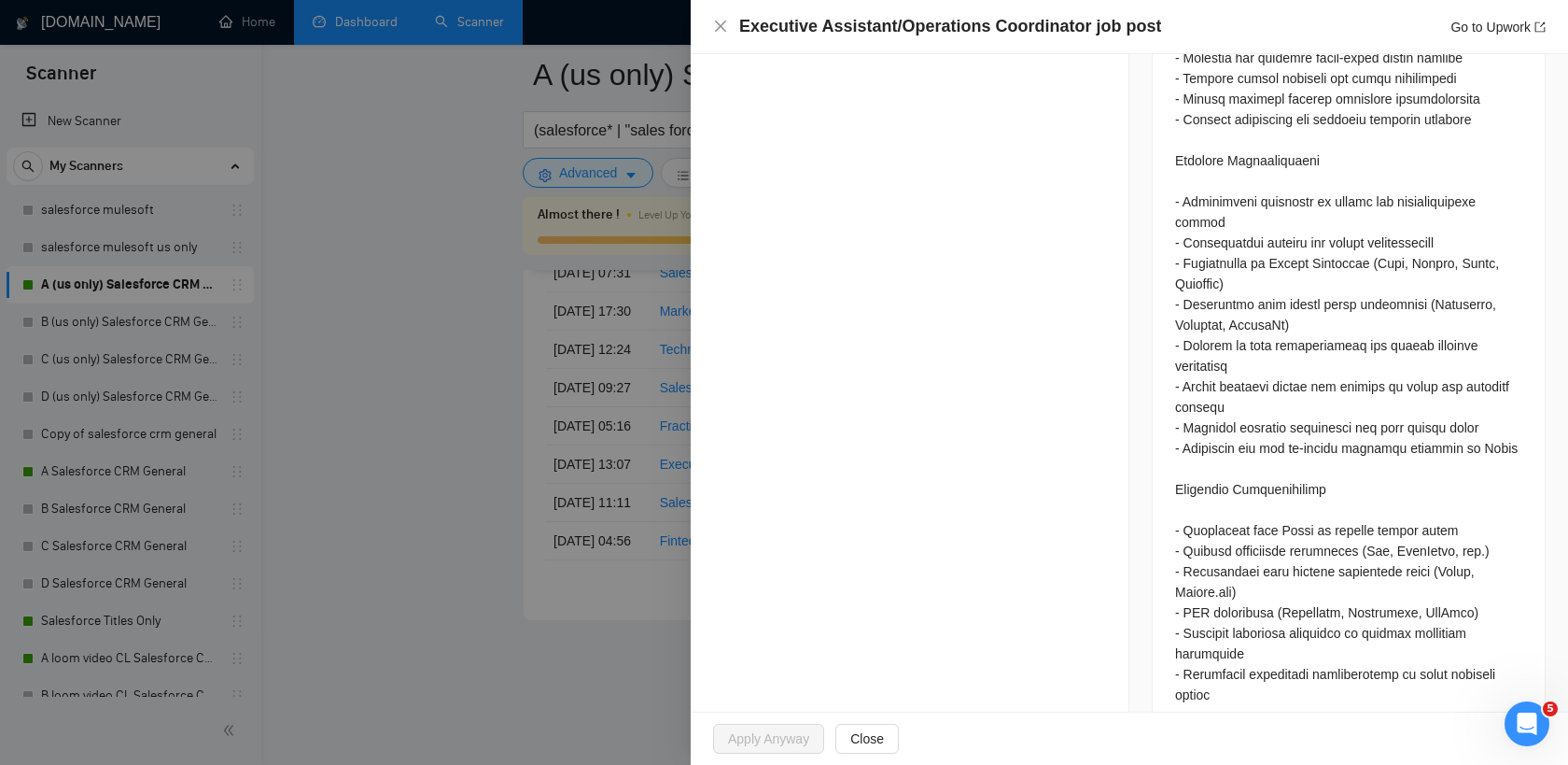
scroll to position [1345, 0]
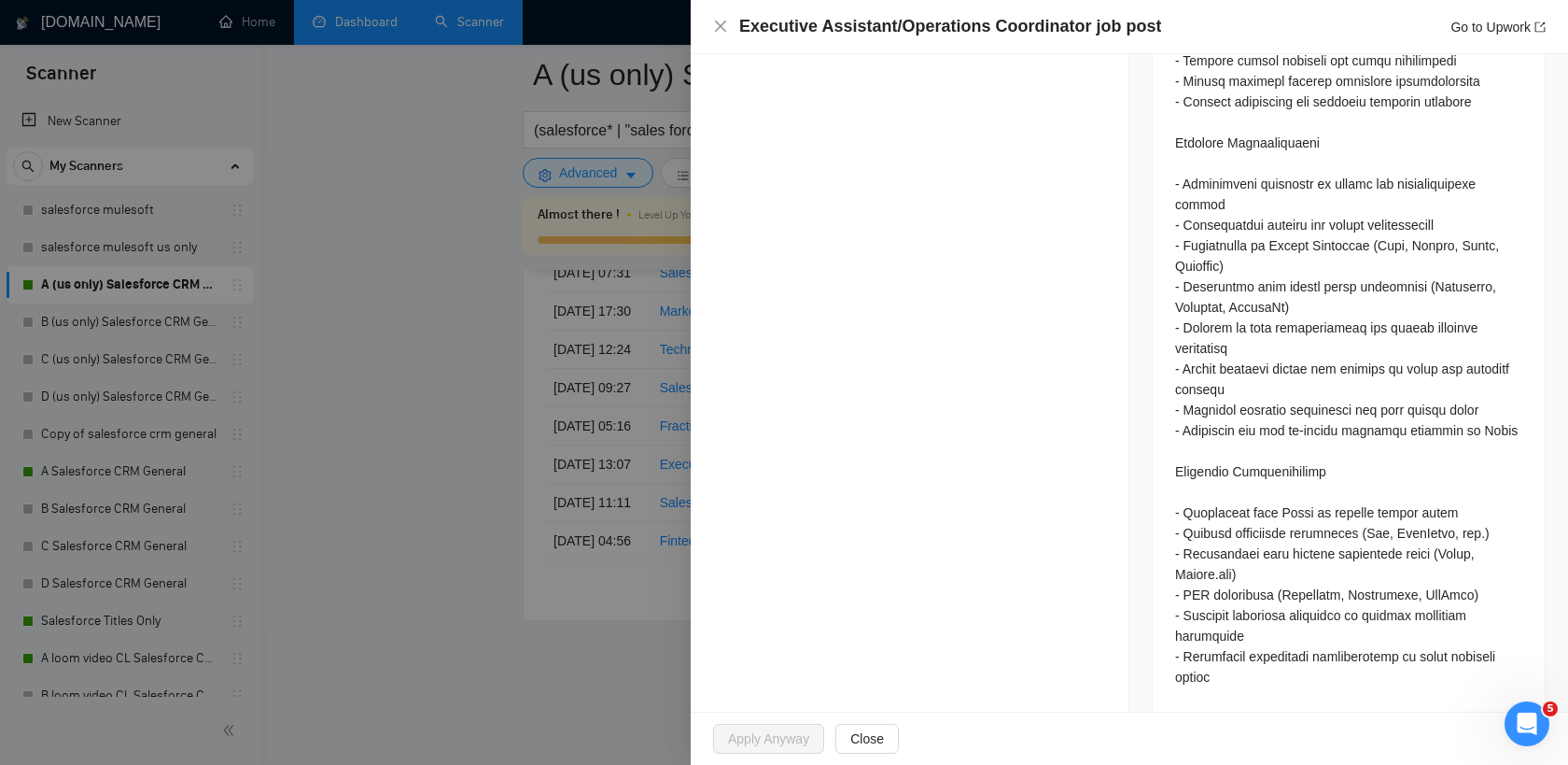
click at [620, 446] on div at bounding box center [784, 382] width 1568 height 765
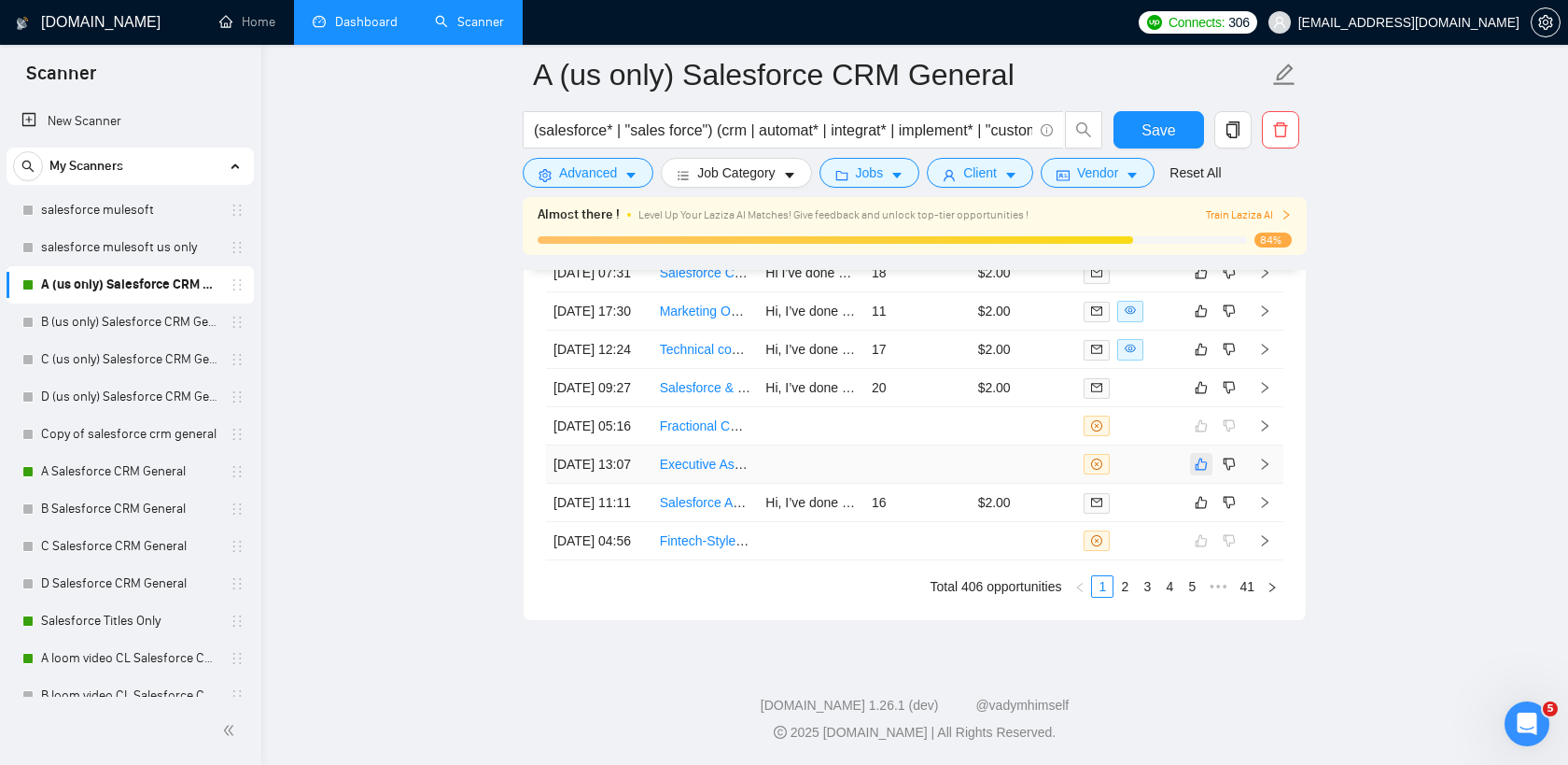
click at [1211, 475] on button "button" at bounding box center [1201, 464] width 22 height 22
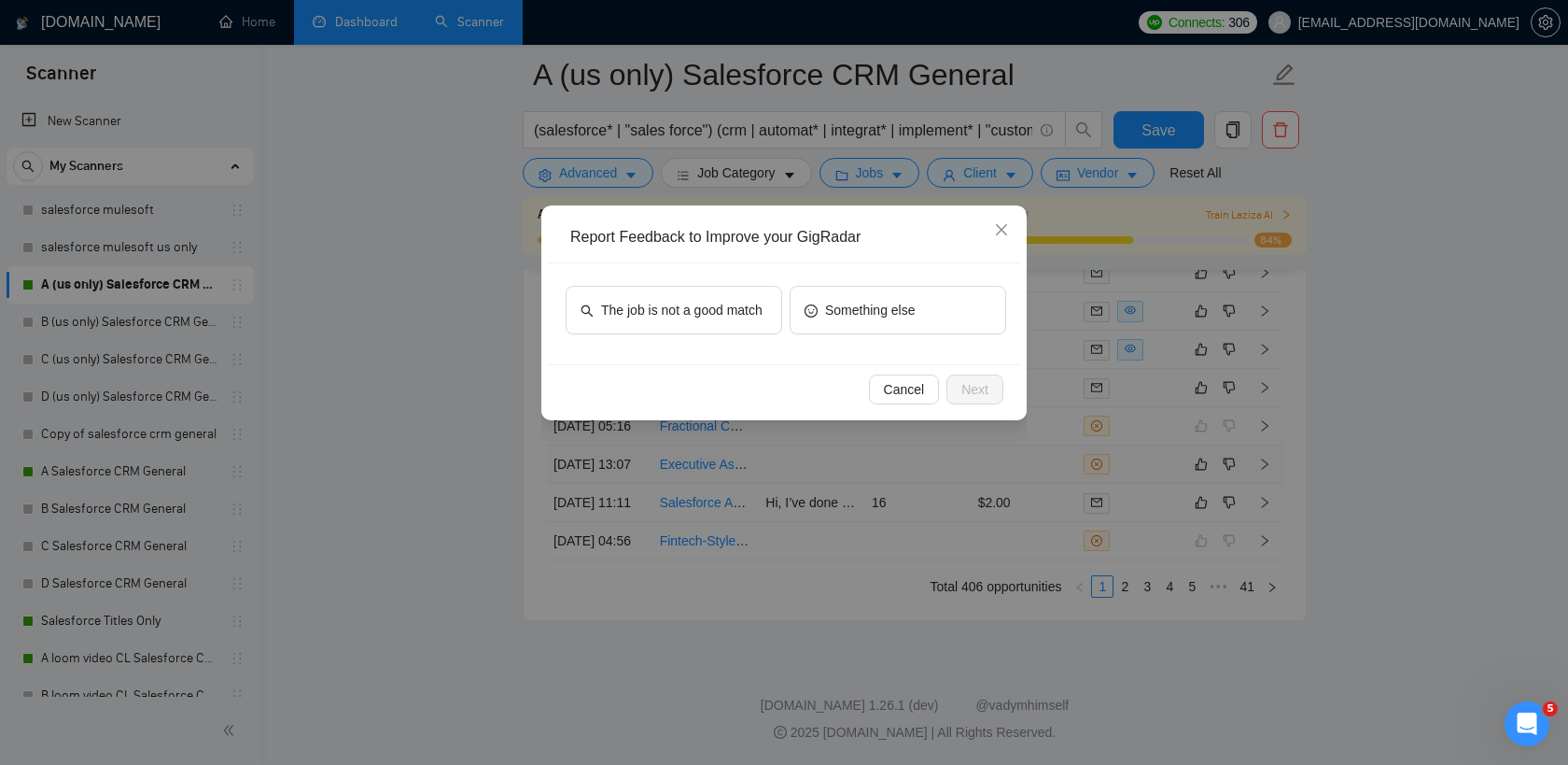
click at [736, 284] on div "The job is not a good match Something else" at bounding box center [784, 314] width 473 height 101
click at [721, 303] on span "The job is not a good match" at bounding box center [682, 310] width 162 height 21
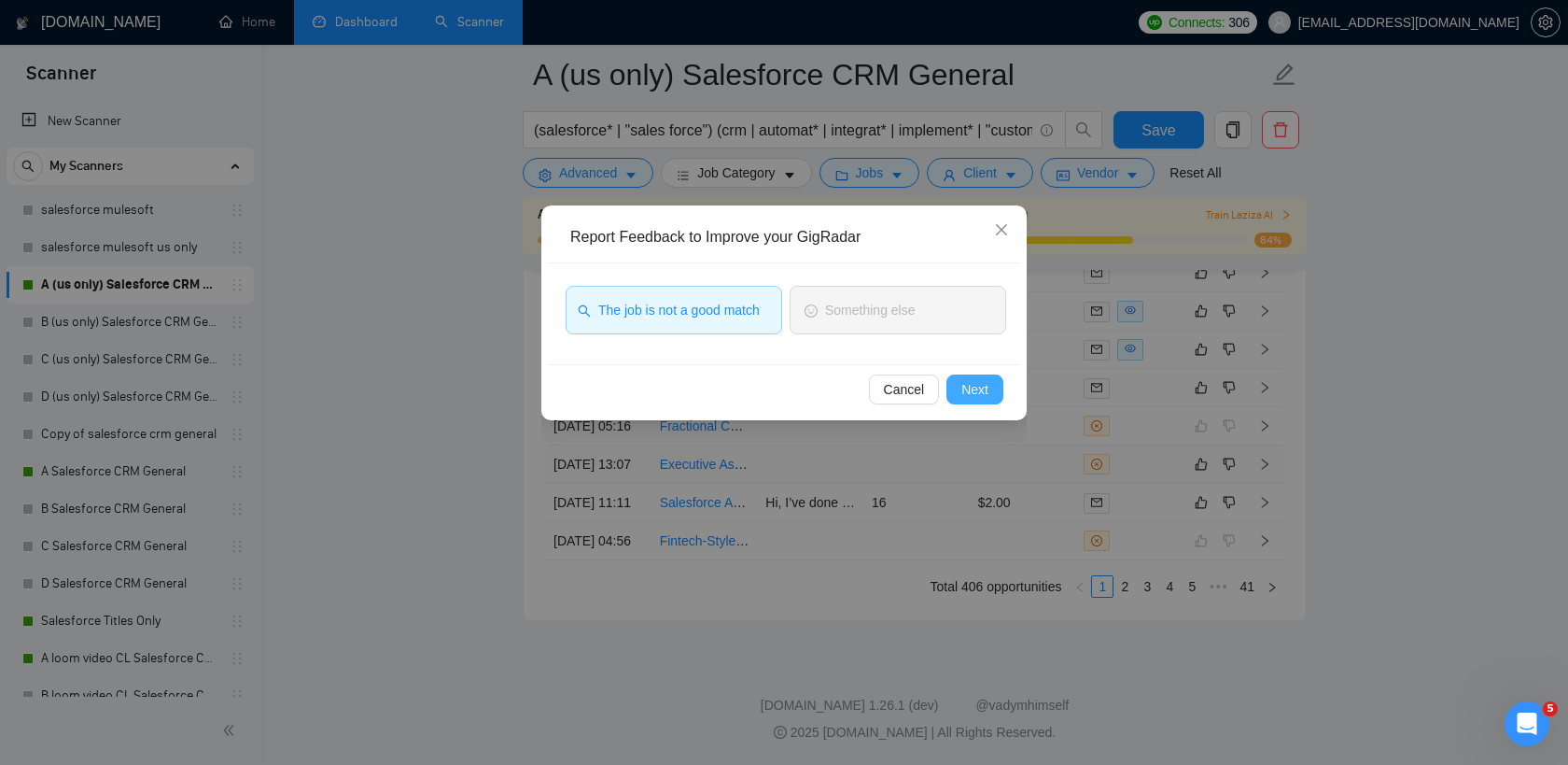
click at [995, 384] on button "Next" at bounding box center [974, 390] width 57 height 30
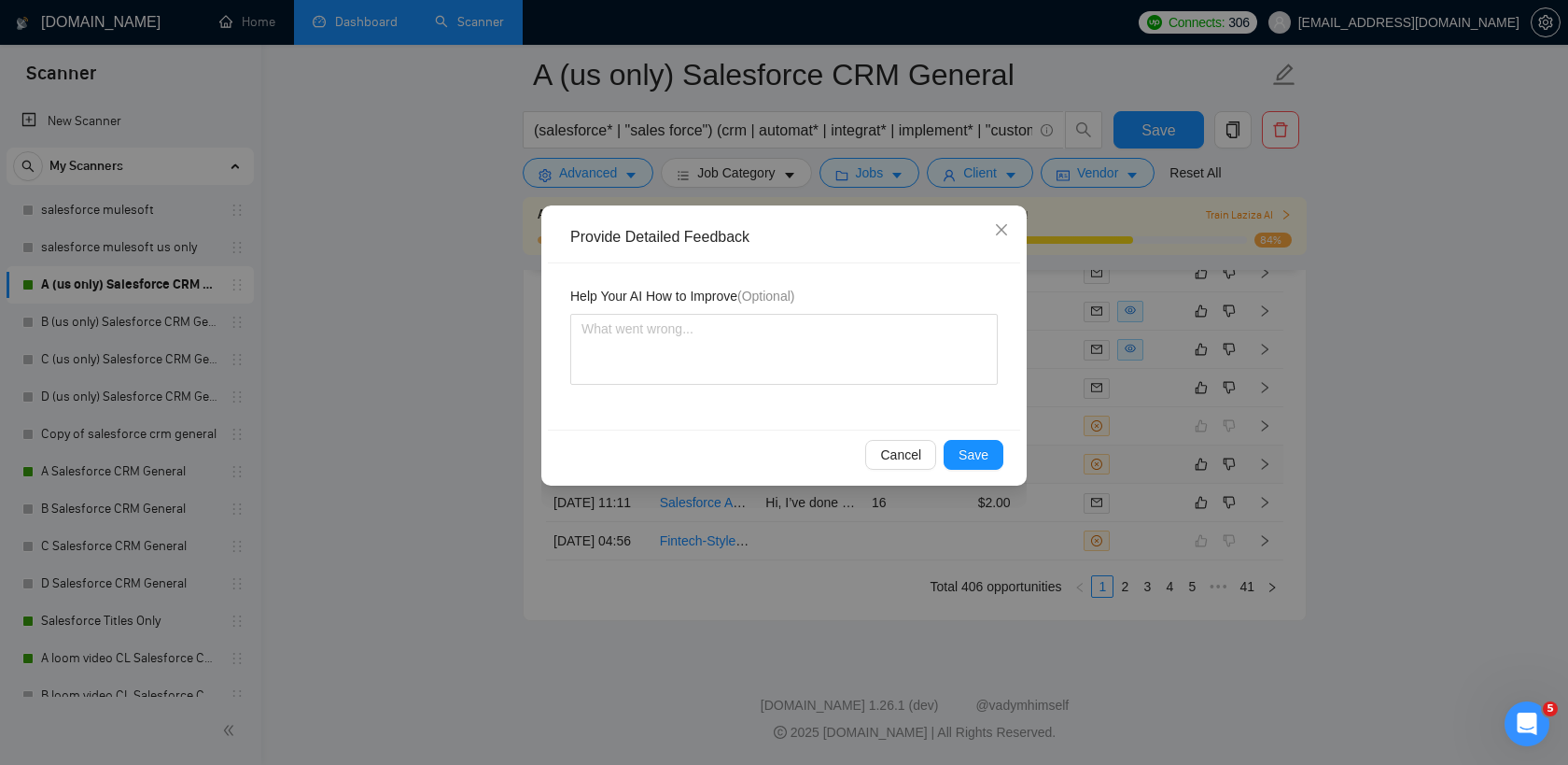
click at [691, 309] on div "Help Your AI How to Improve (Optional)" at bounding box center [784, 300] width 428 height 28
click at [675, 333] on textarea "To enrich screen reader interactions, please activate Accessibility in Grammarl…" at bounding box center [784, 349] width 428 height 71
type textarea "T"
type textarea "Th"
type textarea "Thi"
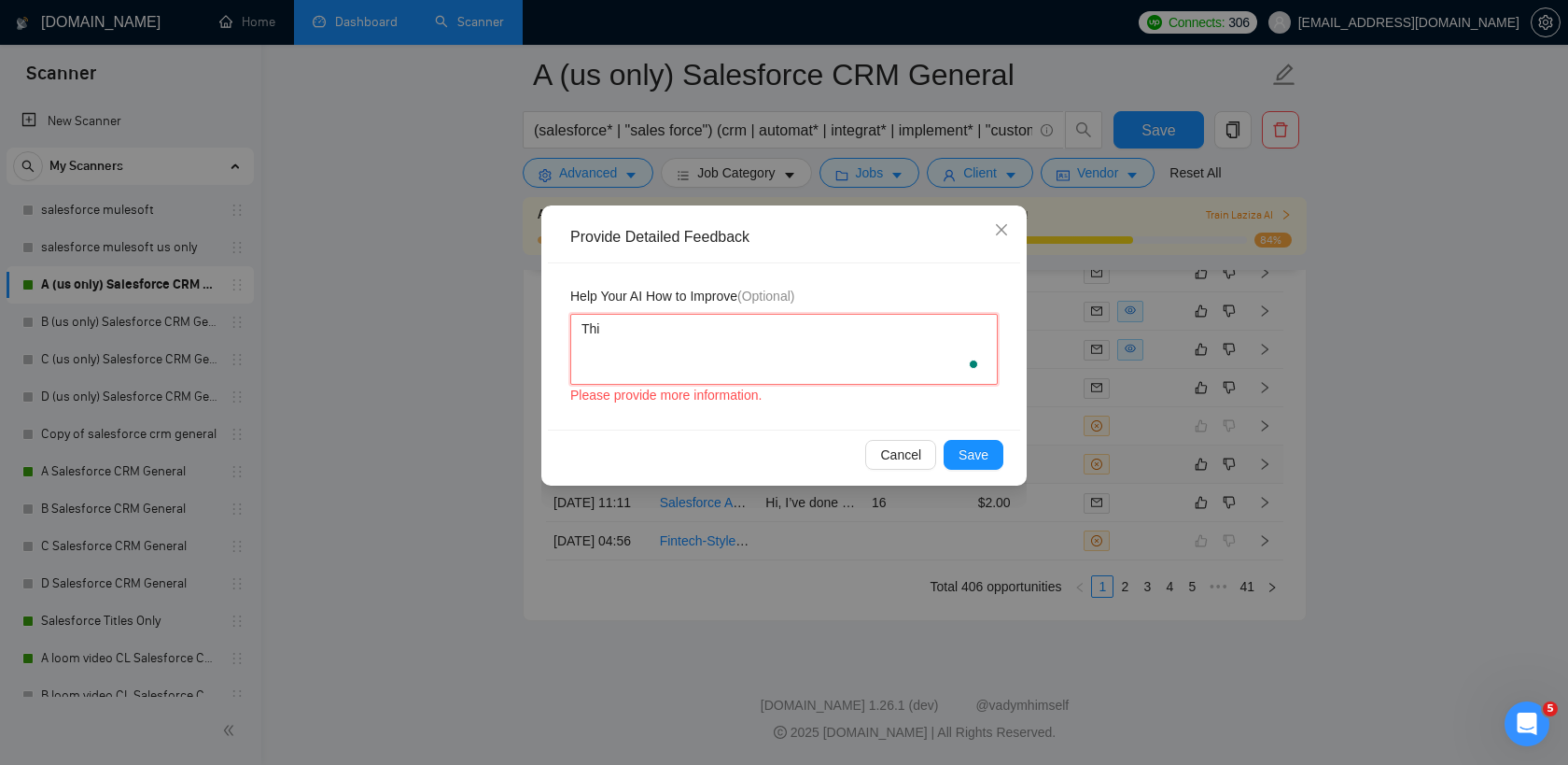
type textarea "This"
type textarea "This i"
type textarea "This is"
type textarea "This is a"
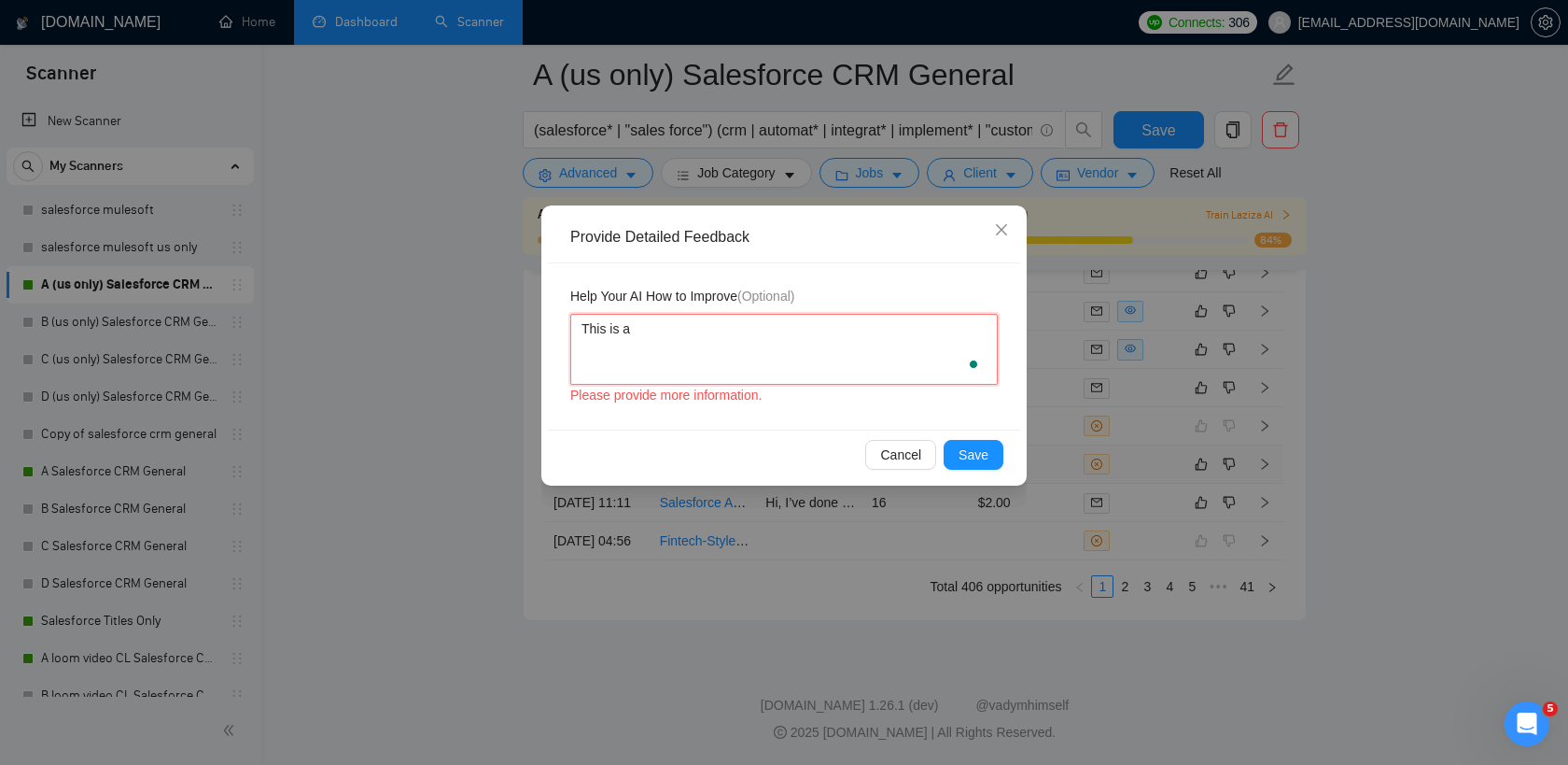
type textarea "This is a"
type textarea "This is a i"
type textarea "This is a in"
type textarea "This is a in o"
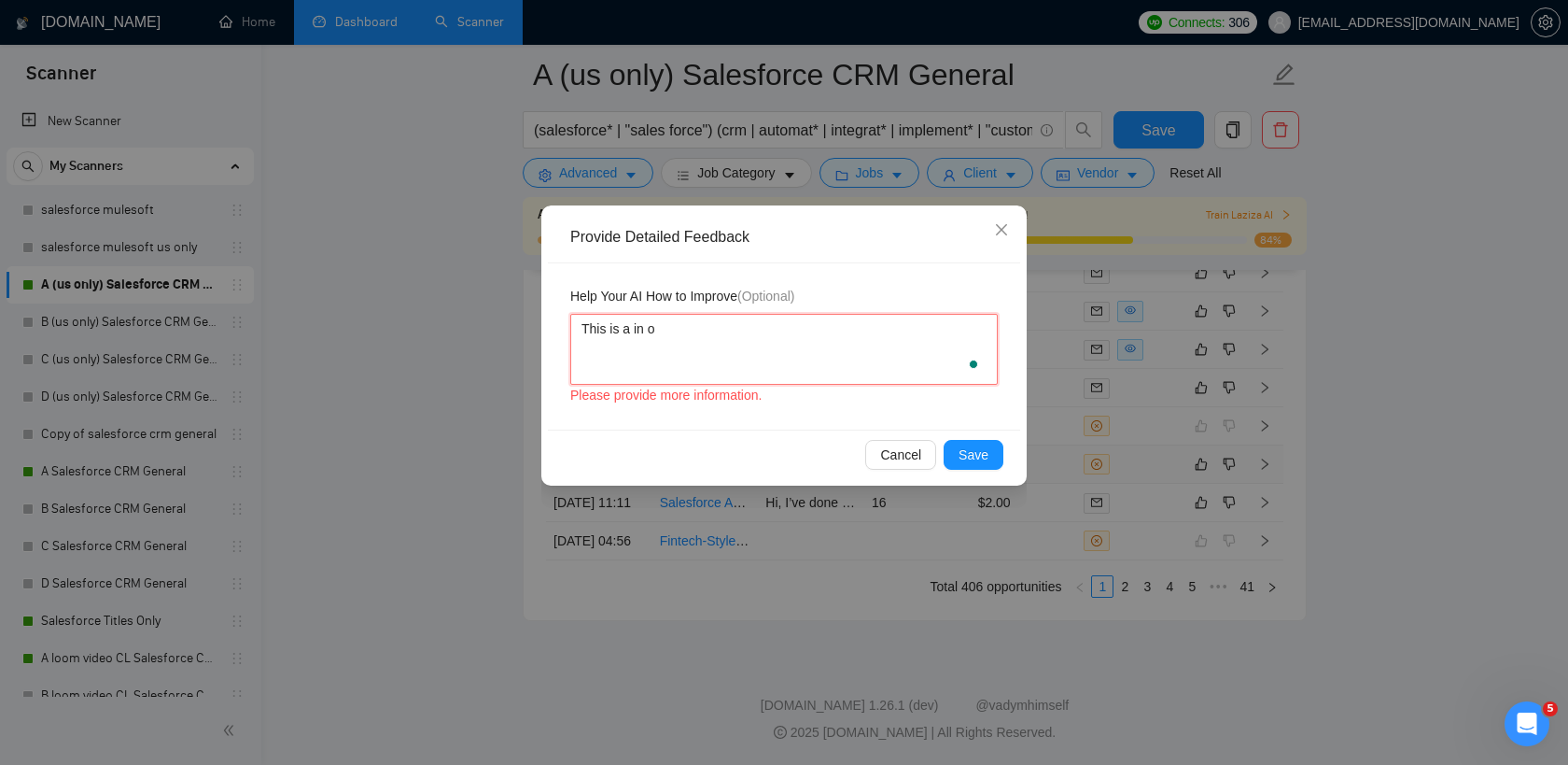
type textarea "This is a in oe"
type textarea "This is a in oer"
type textarea "This is a in oers"
type textarea "This is a in oerso"
type textarea "This is a in oerson"
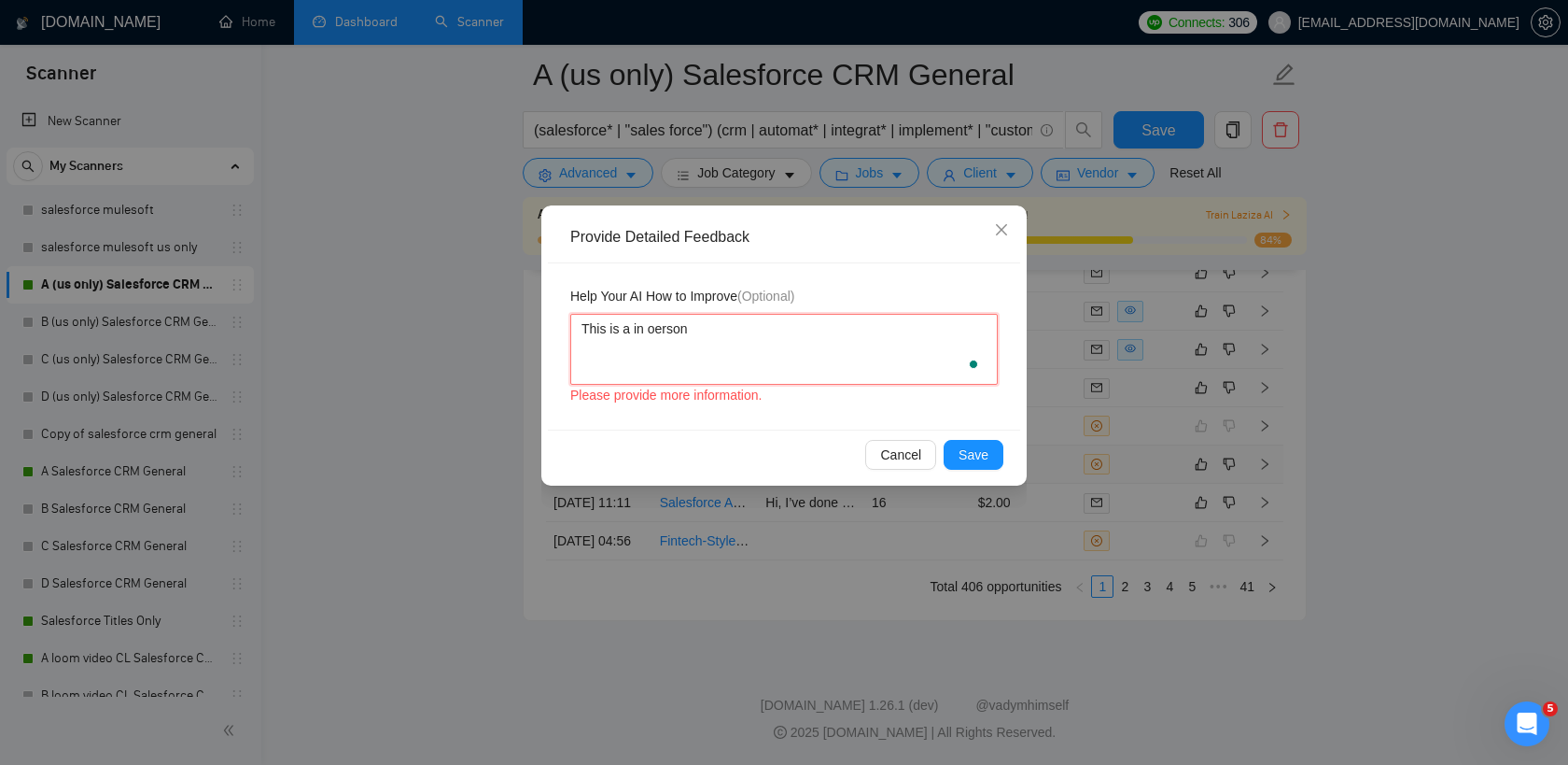
type textarea "This is a in oerson"
click at [655, 329] on textarea "This is a in oerson" at bounding box center [784, 349] width 428 height 71
type textarea "This is a in erson"
type textarea "This is a in person"
click at [712, 333] on textarea "This is a in person" at bounding box center [784, 349] width 428 height 71
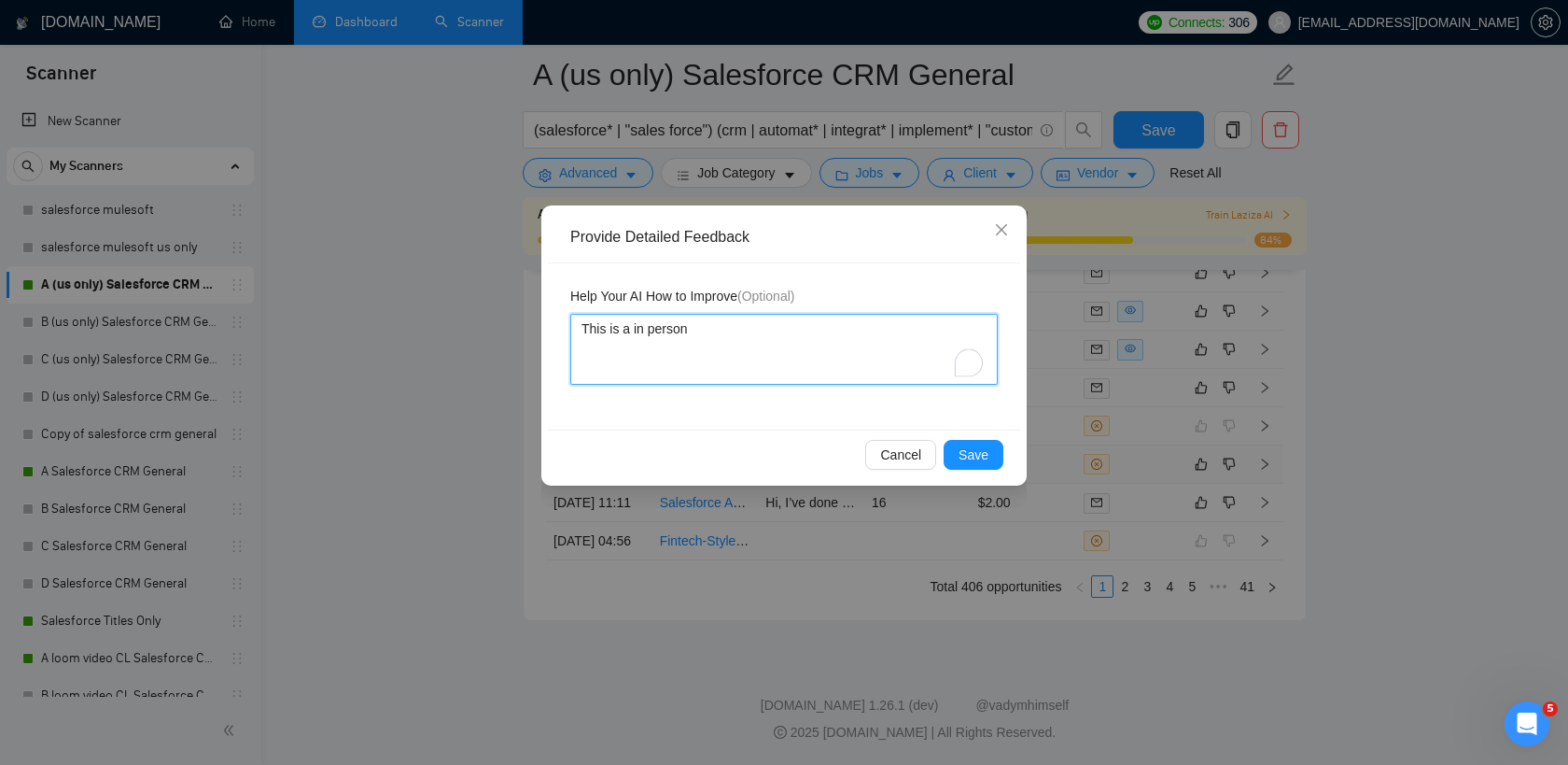
type textarea "This is a in person p"
type textarea "This is a in person po"
type textarea "This is a in person pos"
type textarea "This is a in person posti"
type textarea "This is a in person postio"
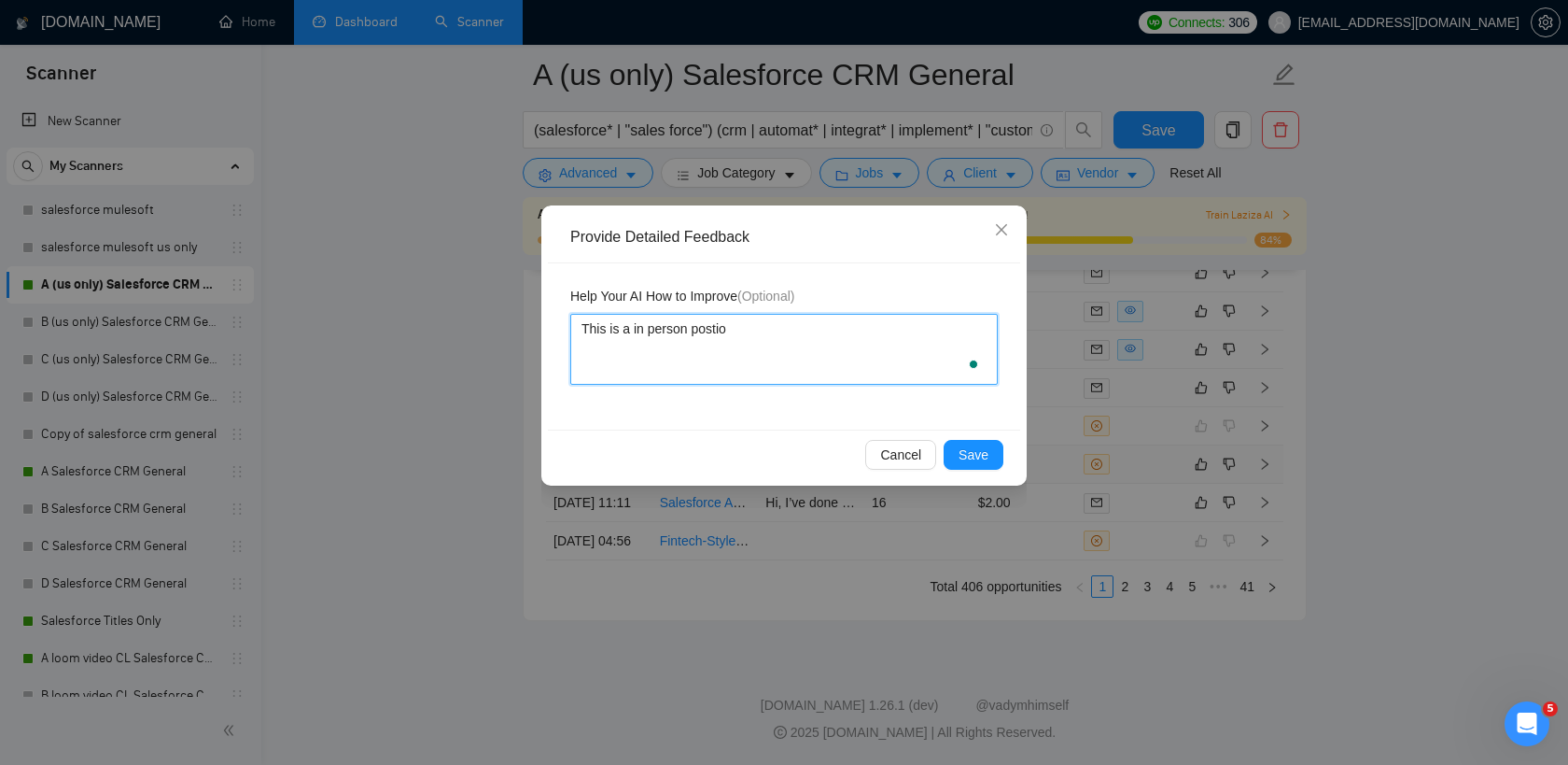
type textarea "This is a in person postion"
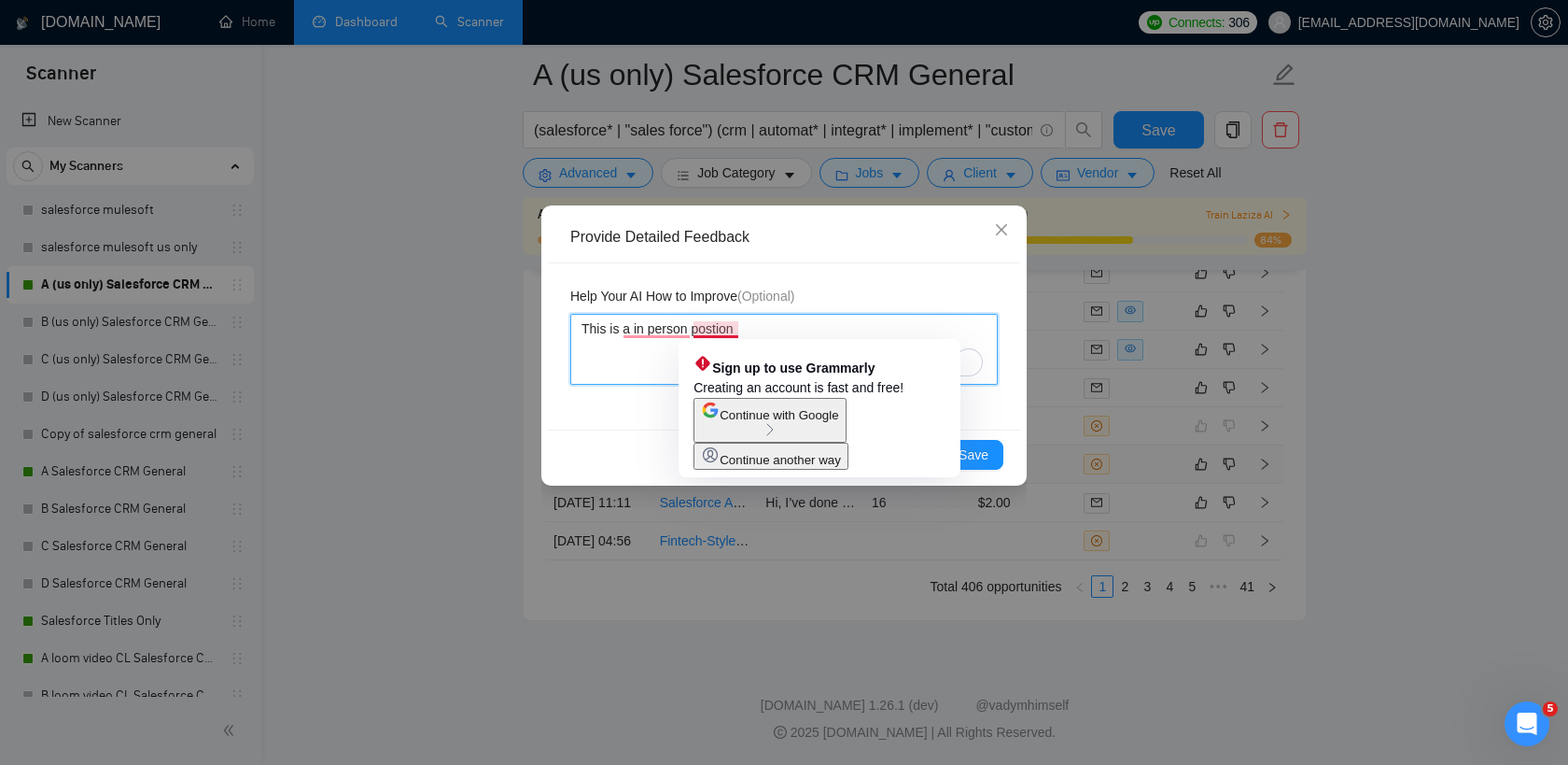
click at [754, 321] on textarea "This is a in person postion" at bounding box center [784, 349] width 428 height 71
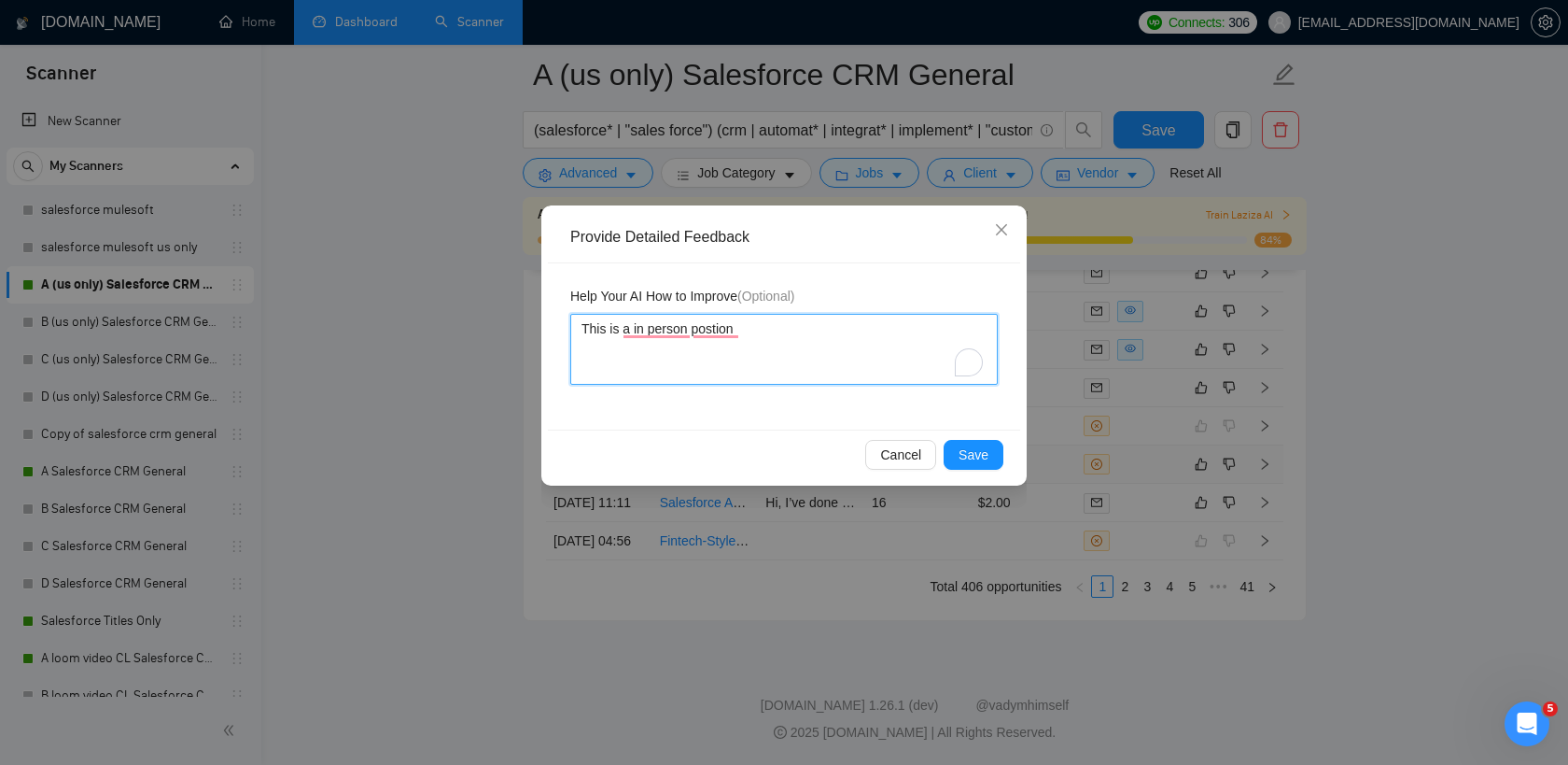
type textarea "This is a in person postion a"
type textarea "This is a in person postion an"
type textarea "This is a in person postion and"
type textarea "This is a in person postion and i"
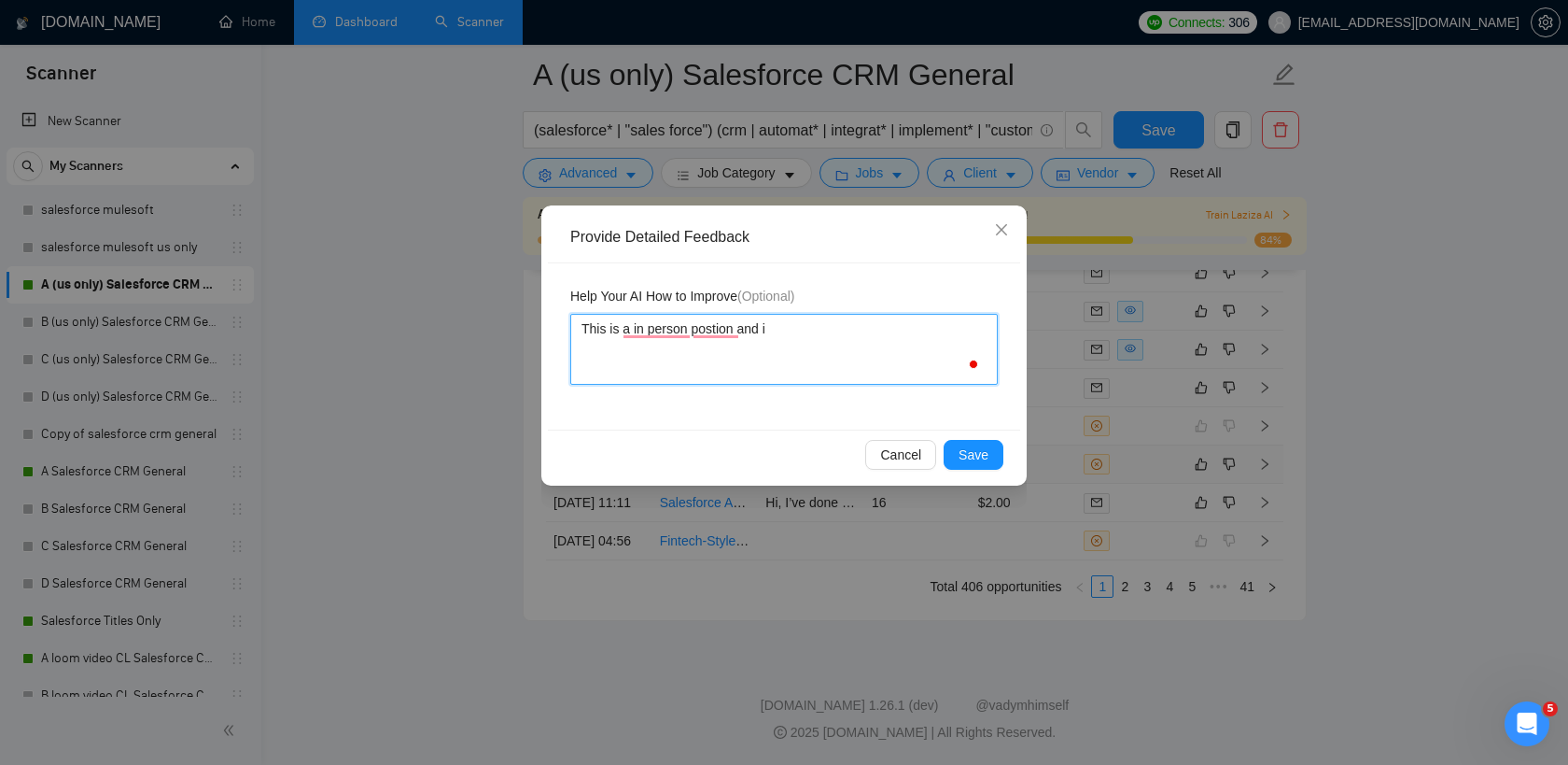
type textarea "This is a in person postion and in"
type textarea "This is a in person postion and info"
type textarea "This is a in person postion and infor"
type textarea "This is a in person postion and inforg"
type textarea "This is a in person postion and inforge"
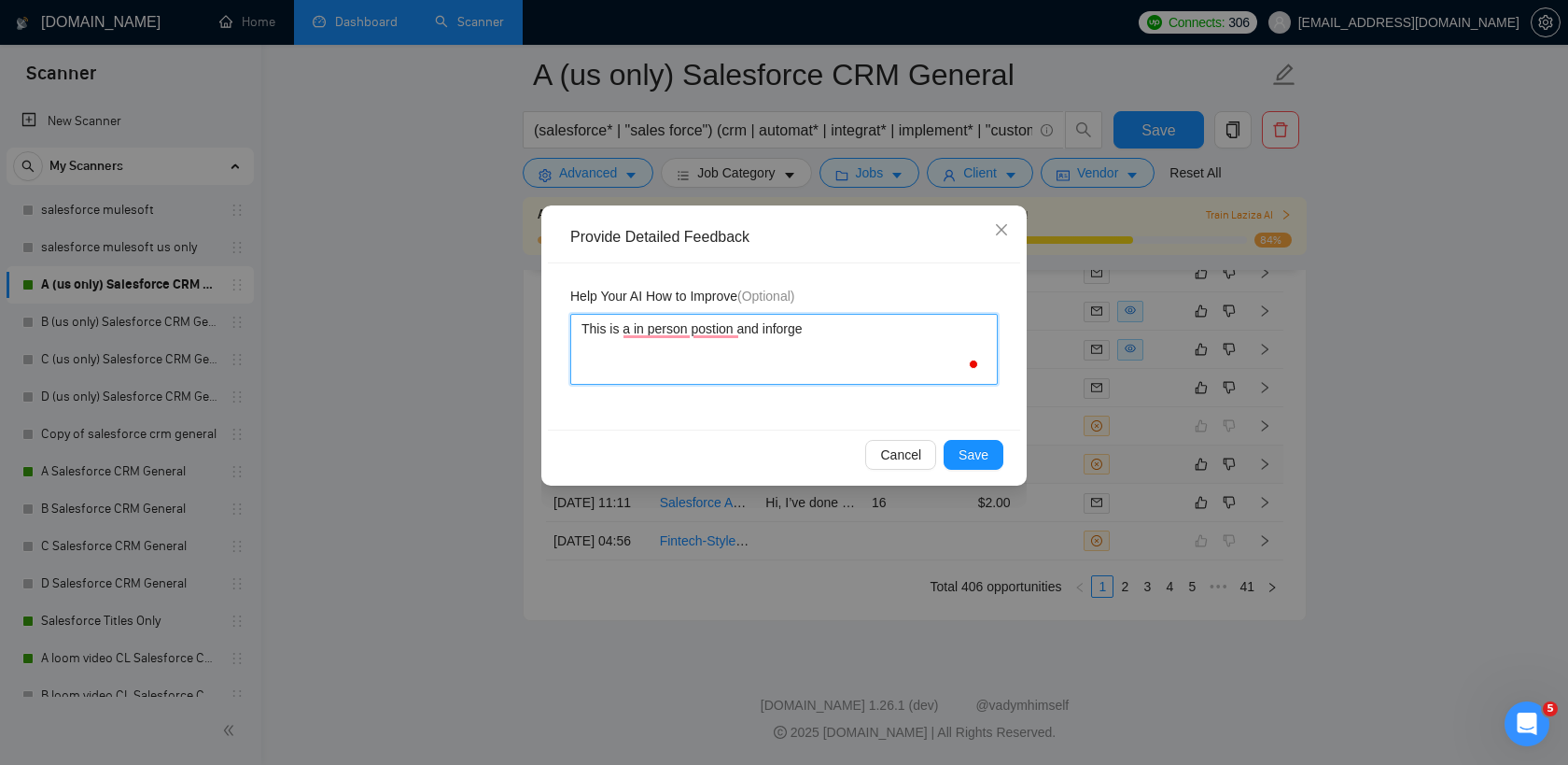
type textarea "This is a in person postion and inforge"
type textarea "This is a in person postion and inforge w"
type textarea "This is a in person postion and inforge wo"
type textarea "This is a in person postion and inforge wor"
type textarea "This is a in person postion and inforge work"
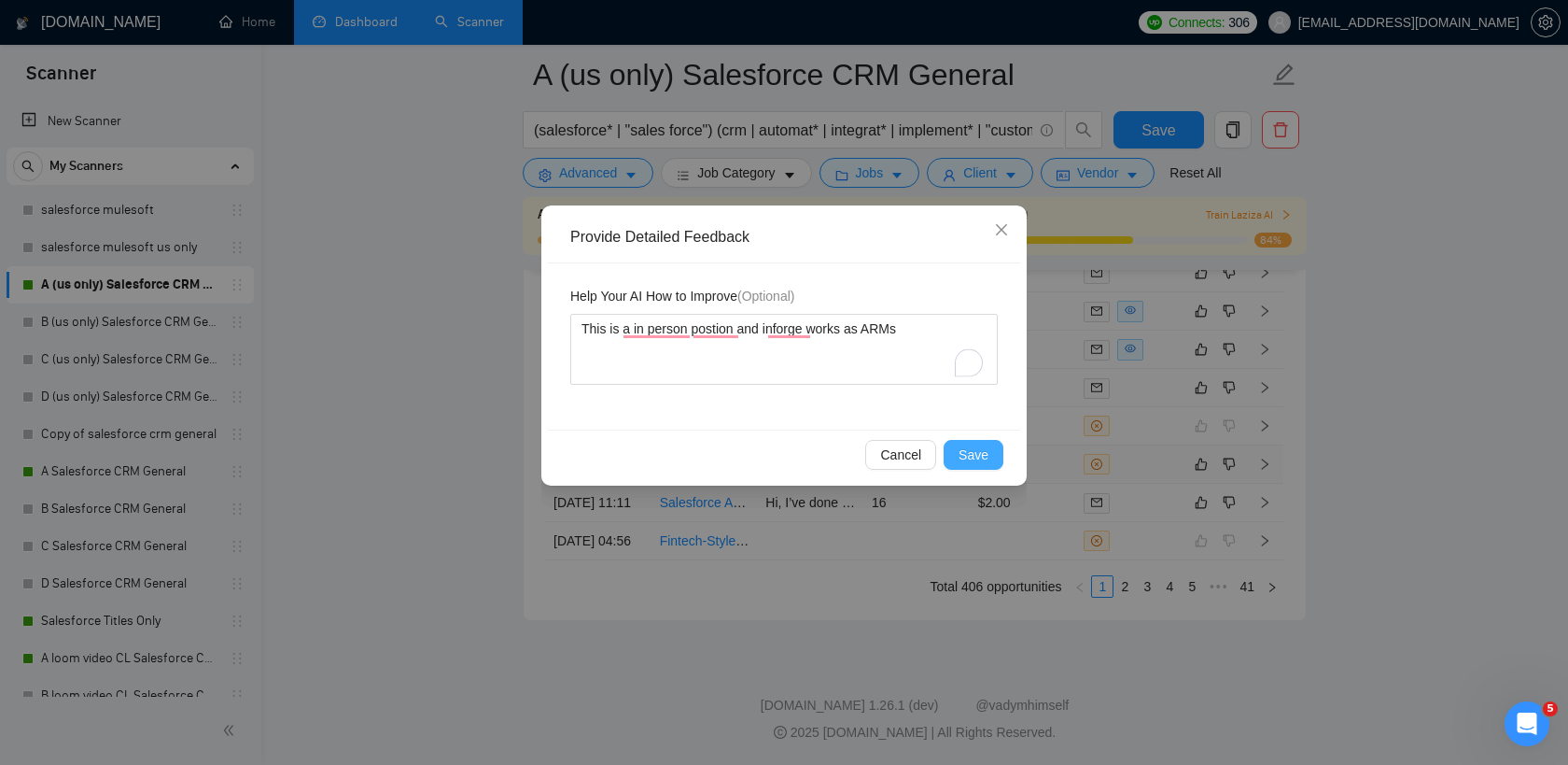
click at [988, 449] on button "Save" at bounding box center [973, 455] width 60 height 30
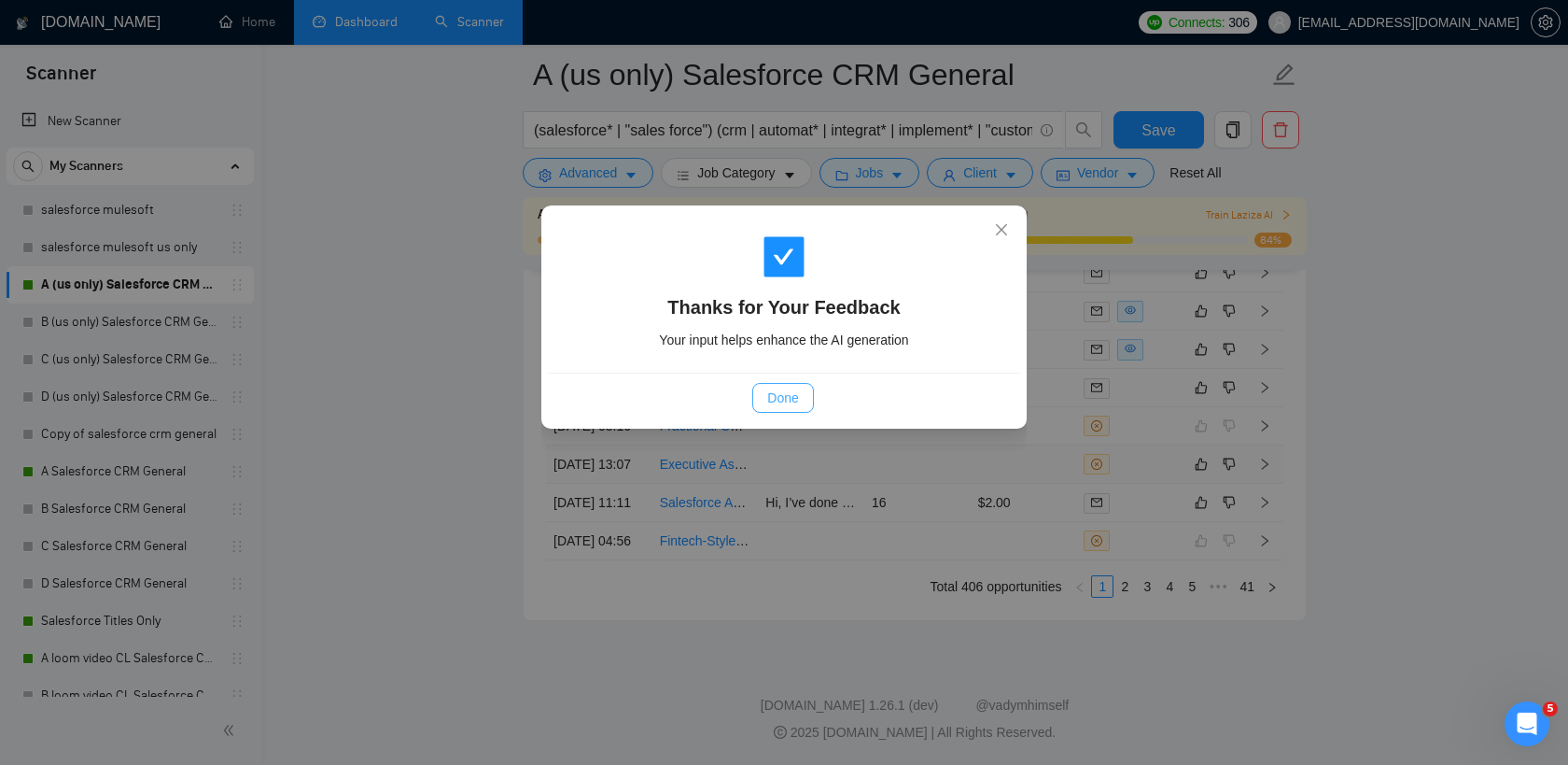
click at [782, 404] on span "Done" at bounding box center [783, 398] width 31 height 21
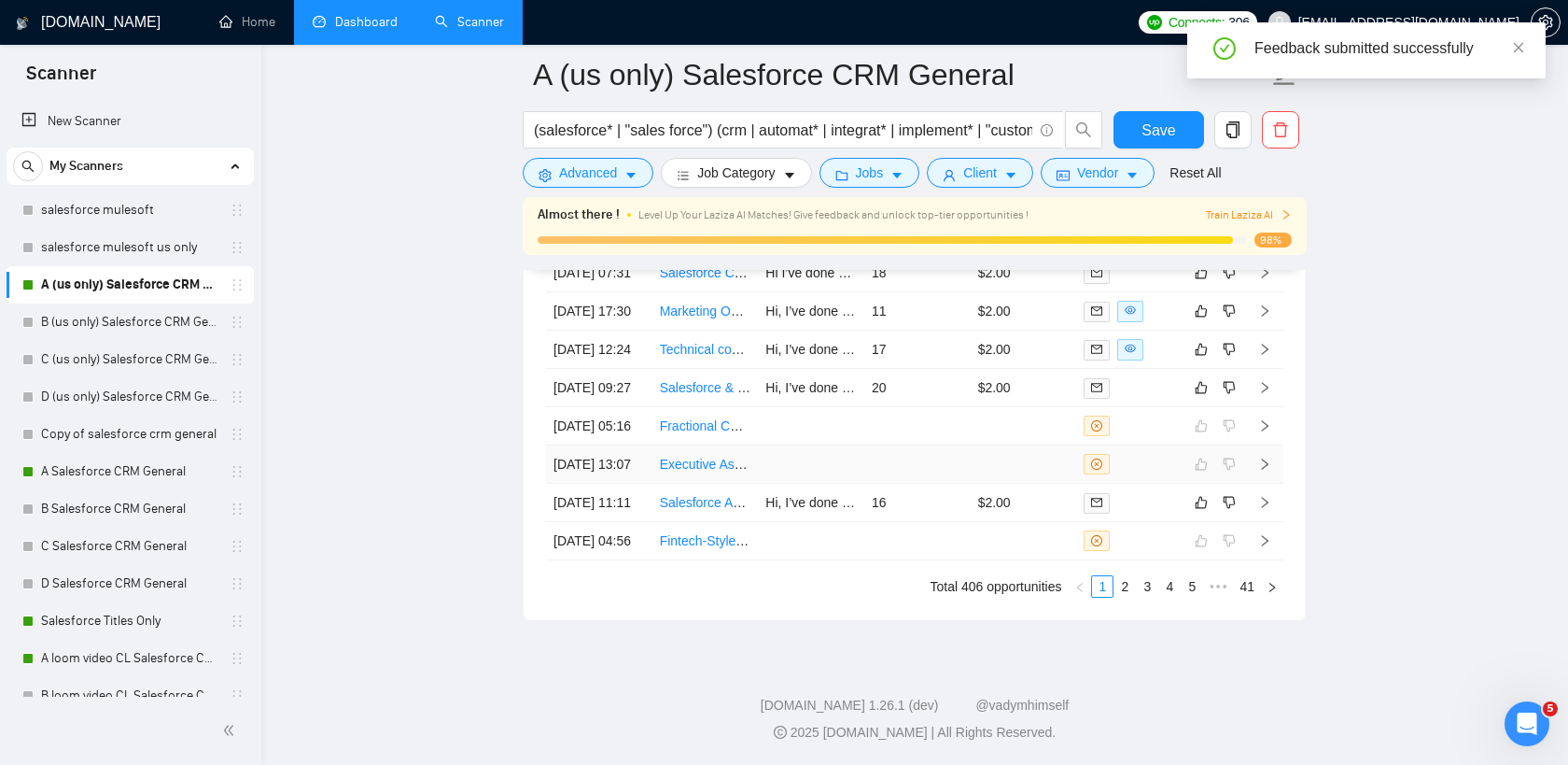
scroll to position [5295, 0]
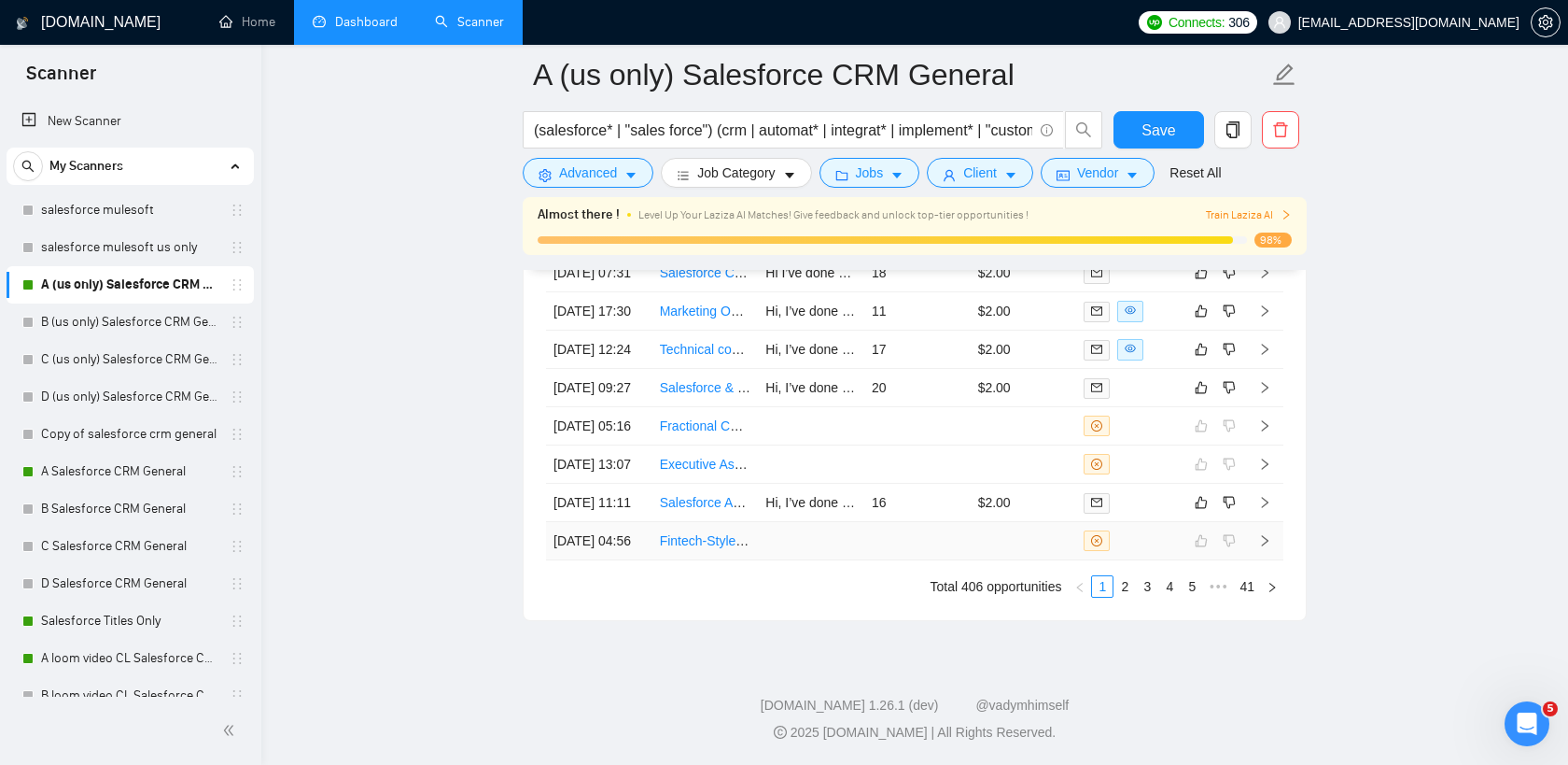
click at [703, 548] on link "Fintech-Style Website + Logo Design for Hello Funding" at bounding box center [819, 541] width 318 height 15
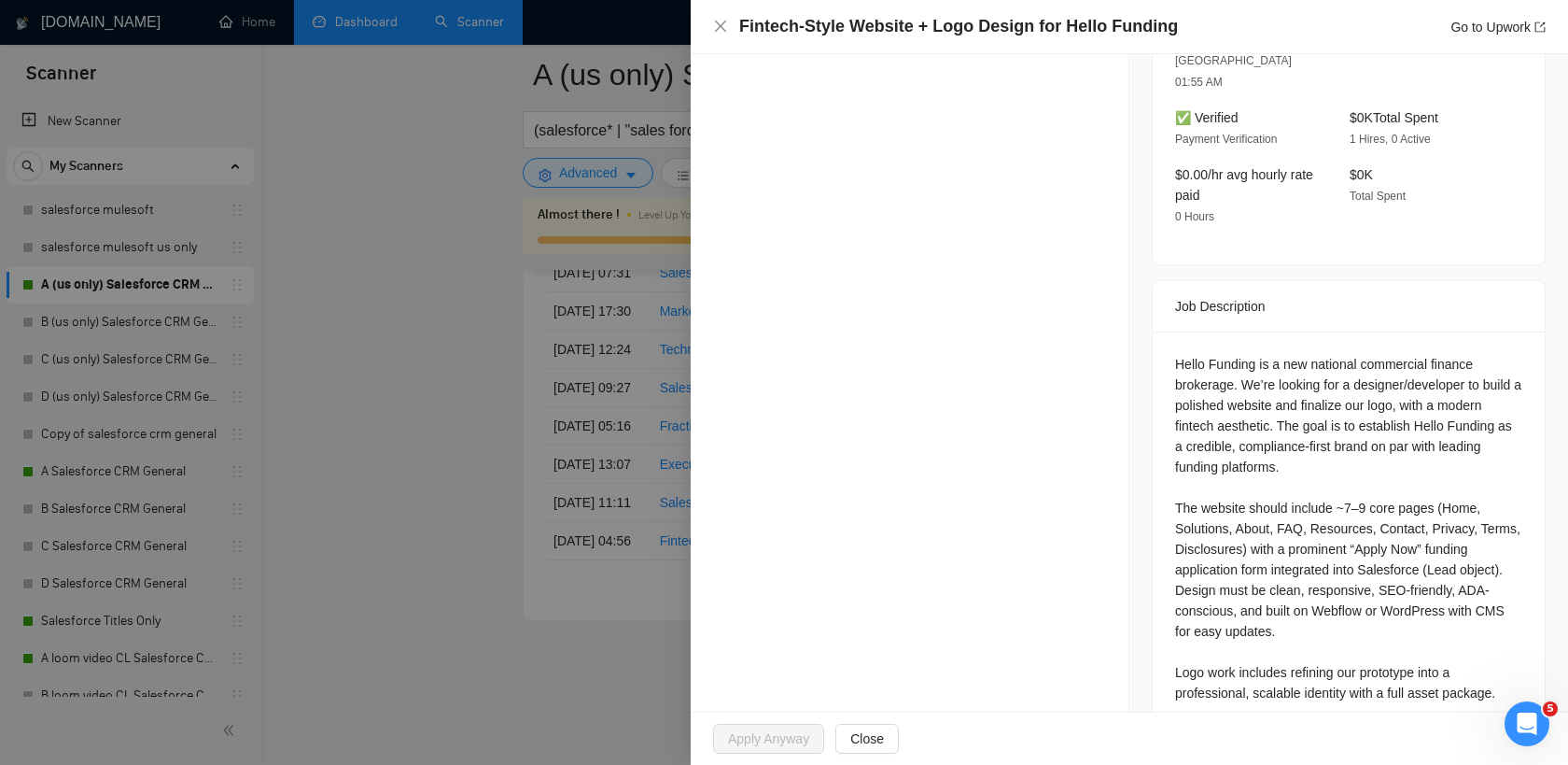
click at [430, 384] on div at bounding box center [784, 382] width 1568 height 765
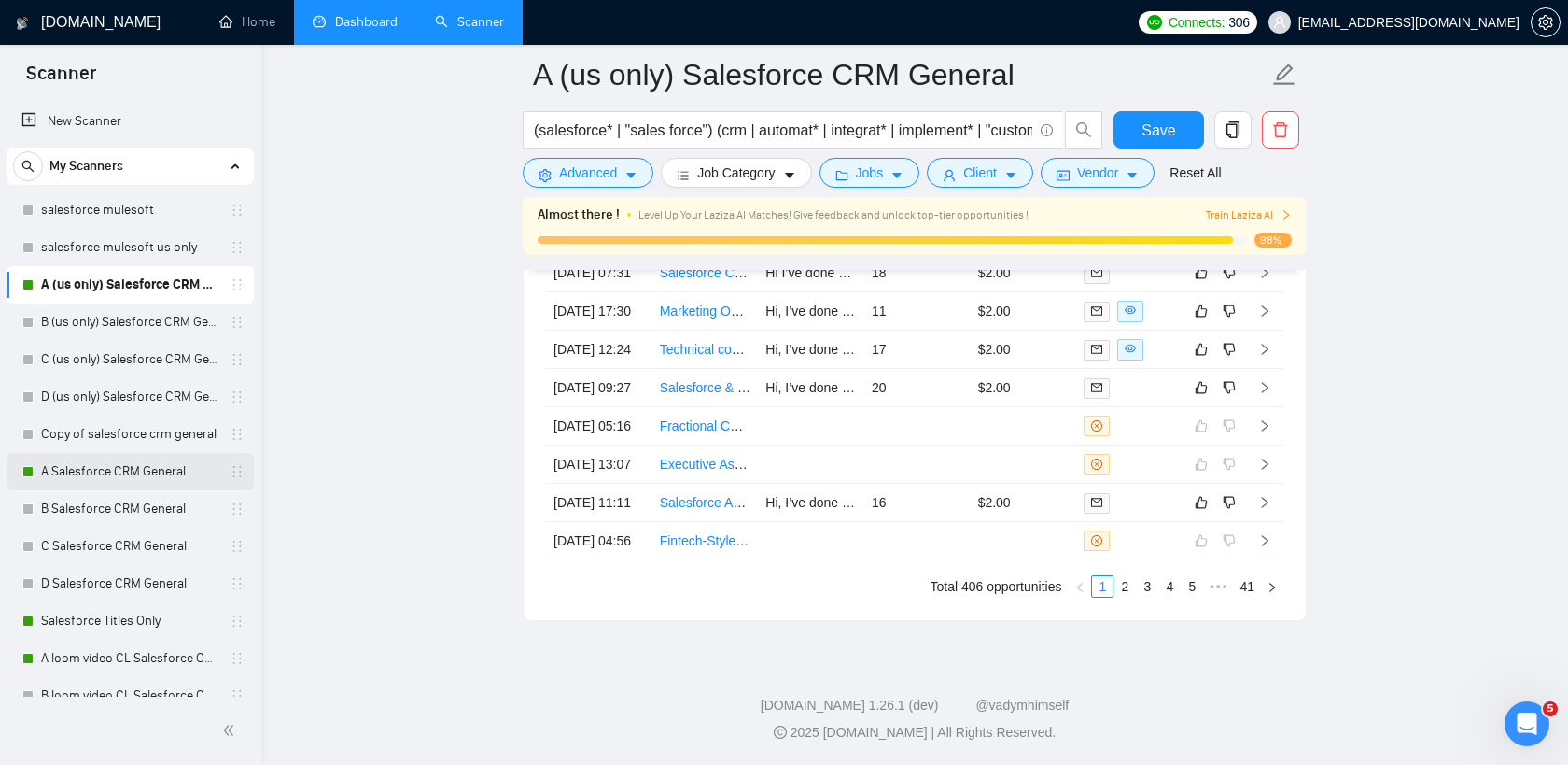
click at [116, 474] on link "A Salesforce CRM General" at bounding box center [130, 472] width 177 height 37
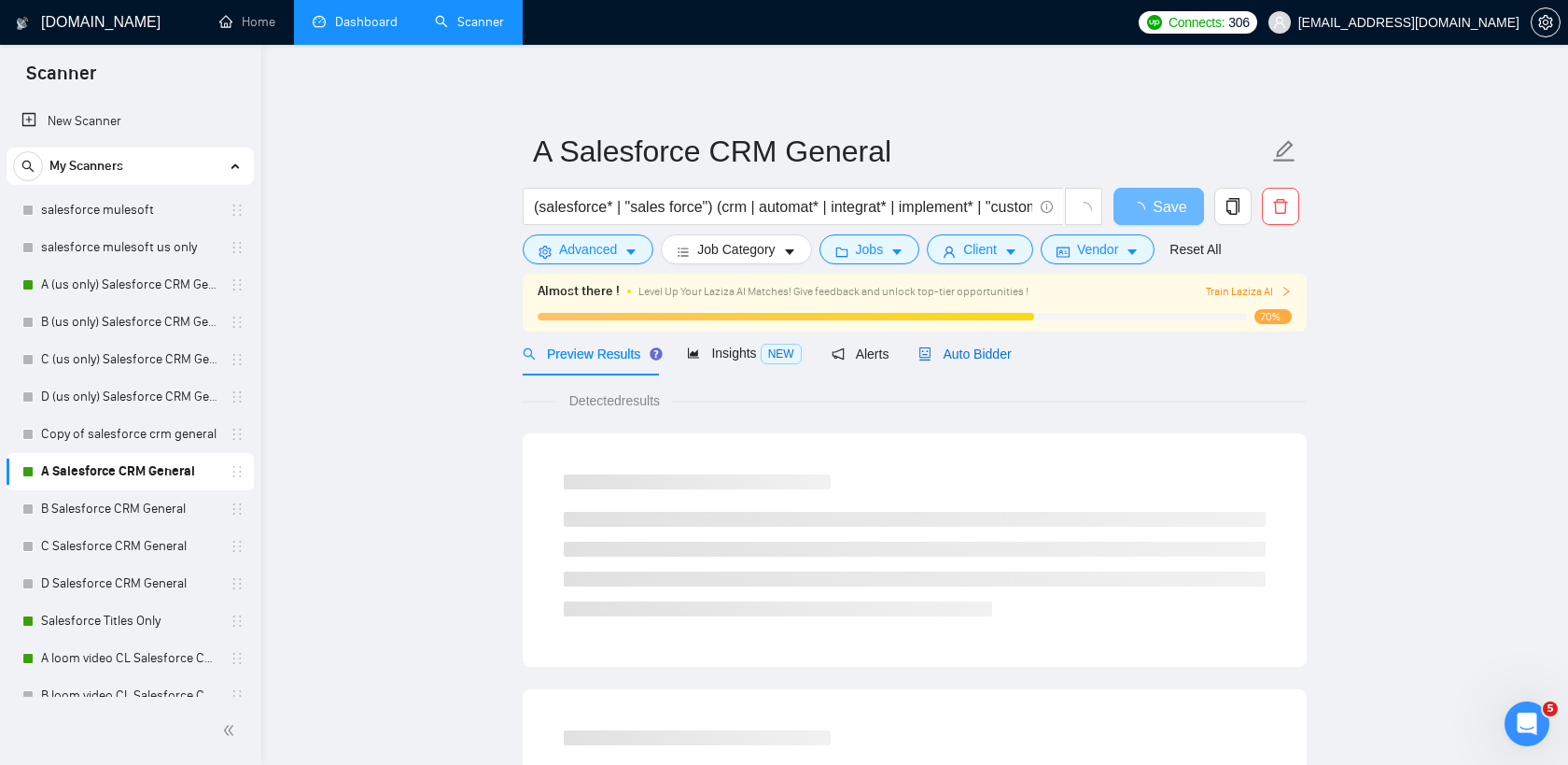
click at [969, 354] on span "Auto Bidder" at bounding box center [964, 354] width 92 height 15
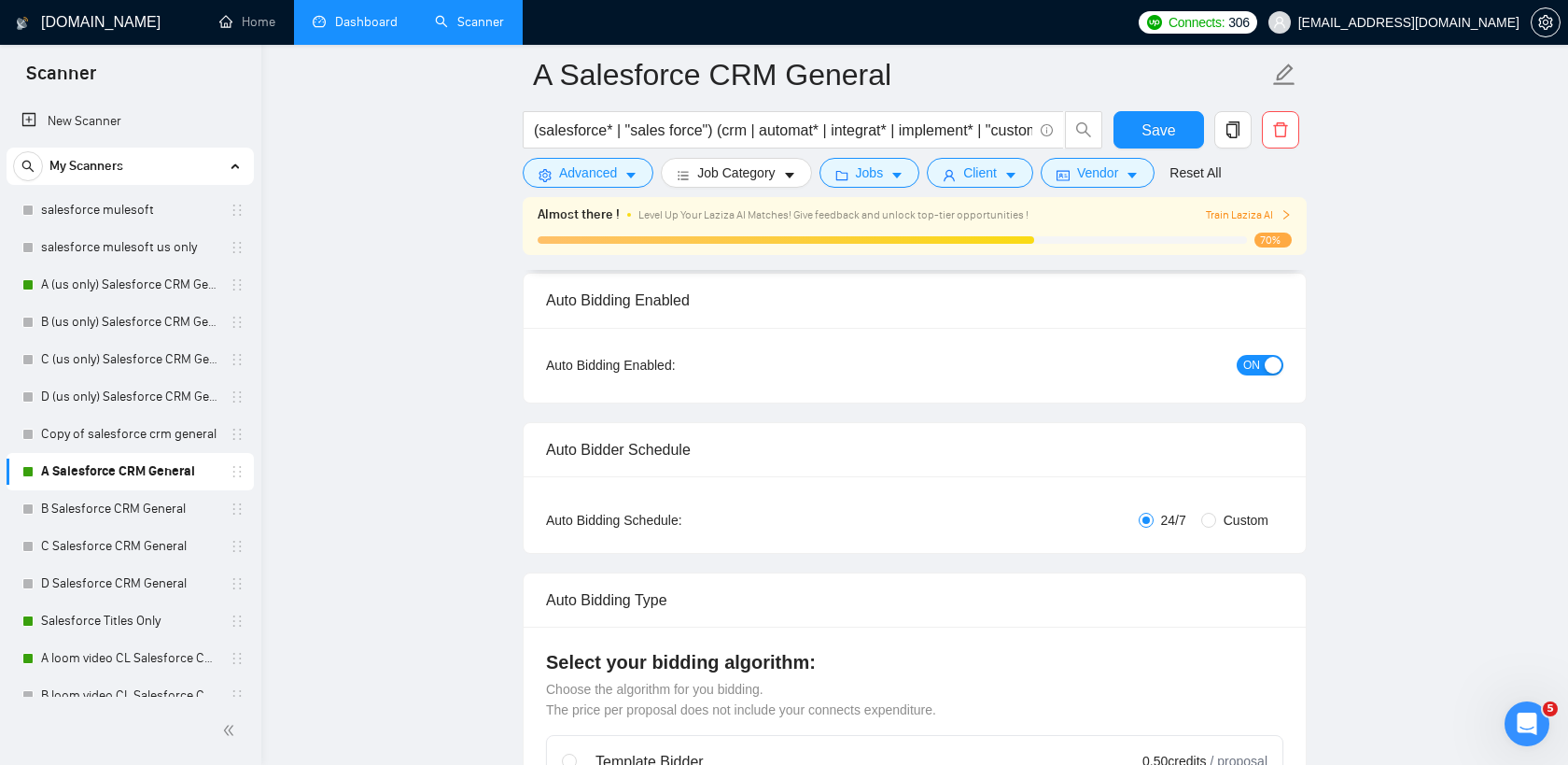
scroll to position [135, 0]
click at [373, 25] on link "Dashboard" at bounding box center [355, 21] width 85 height 16
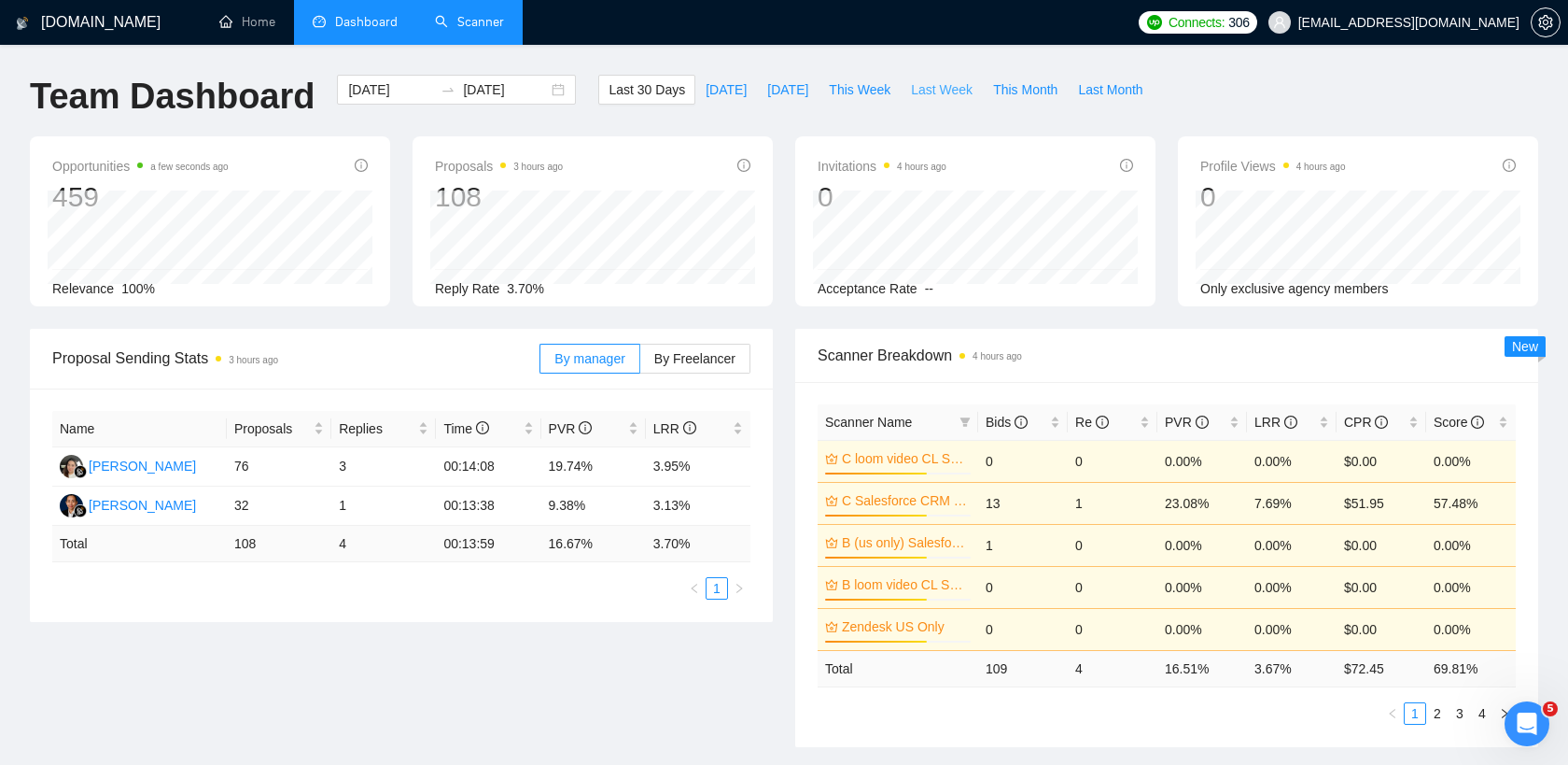
click at [932, 88] on span "Last Week" at bounding box center [941, 90] width 62 height 21
click at [686, 351] on span "By Freelancer" at bounding box center [695, 359] width 81 height 15
click at [641, 363] on input "By Freelancer" at bounding box center [641, 363] width 0 height 0
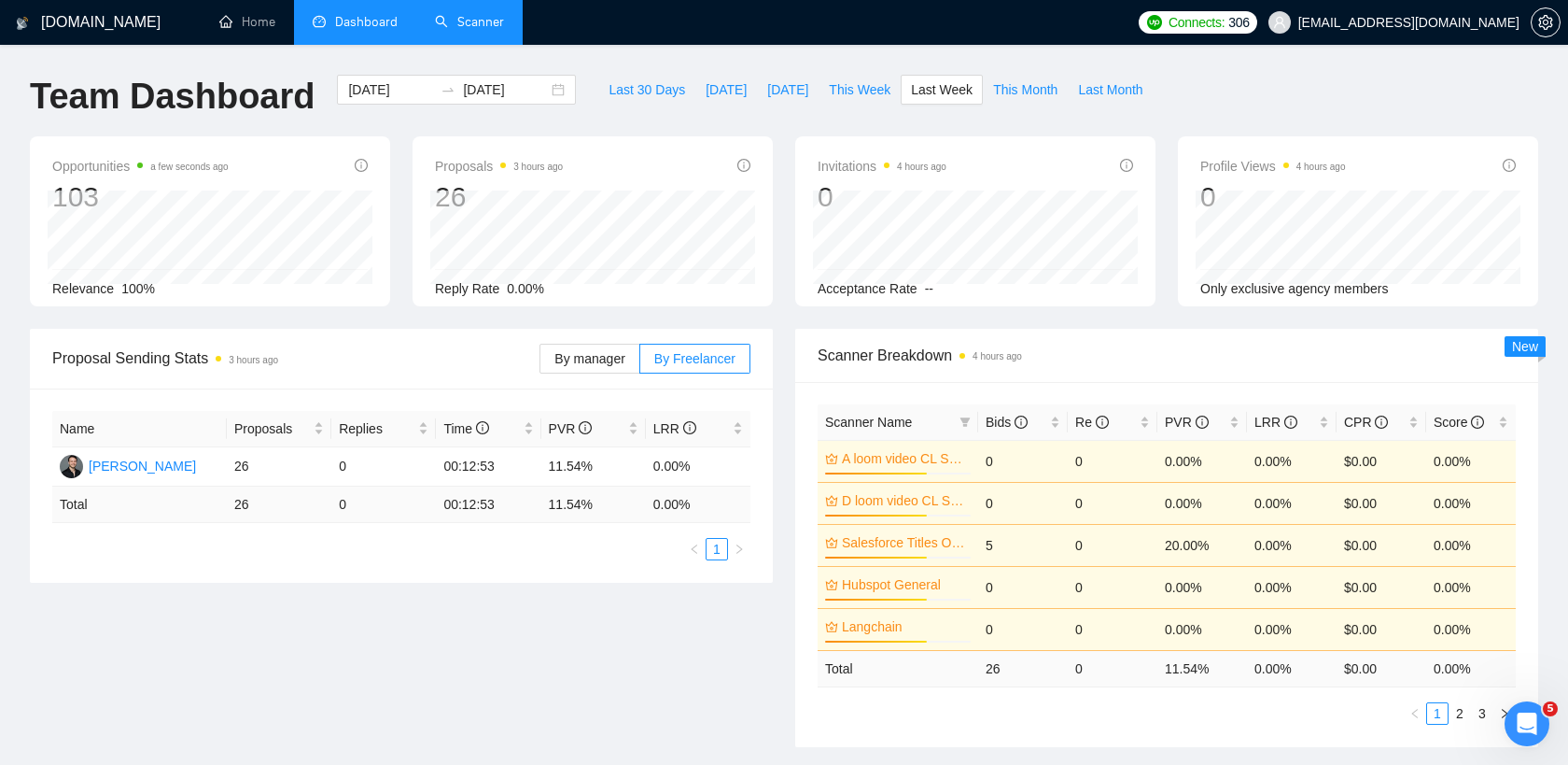
drag, startPoint x: 770, startPoint y: 304, endPoint x: 760, endPoint y: 297, distance: 12.2
click at [760, 297] on div "Proposals 3 hours ago 26 Reply Rate 0.00%" at bounding box center [593, 221] width 360 height 170
click at [435, 26] on link "Scanner" at bounding box center [470, 21] width 69 height 16
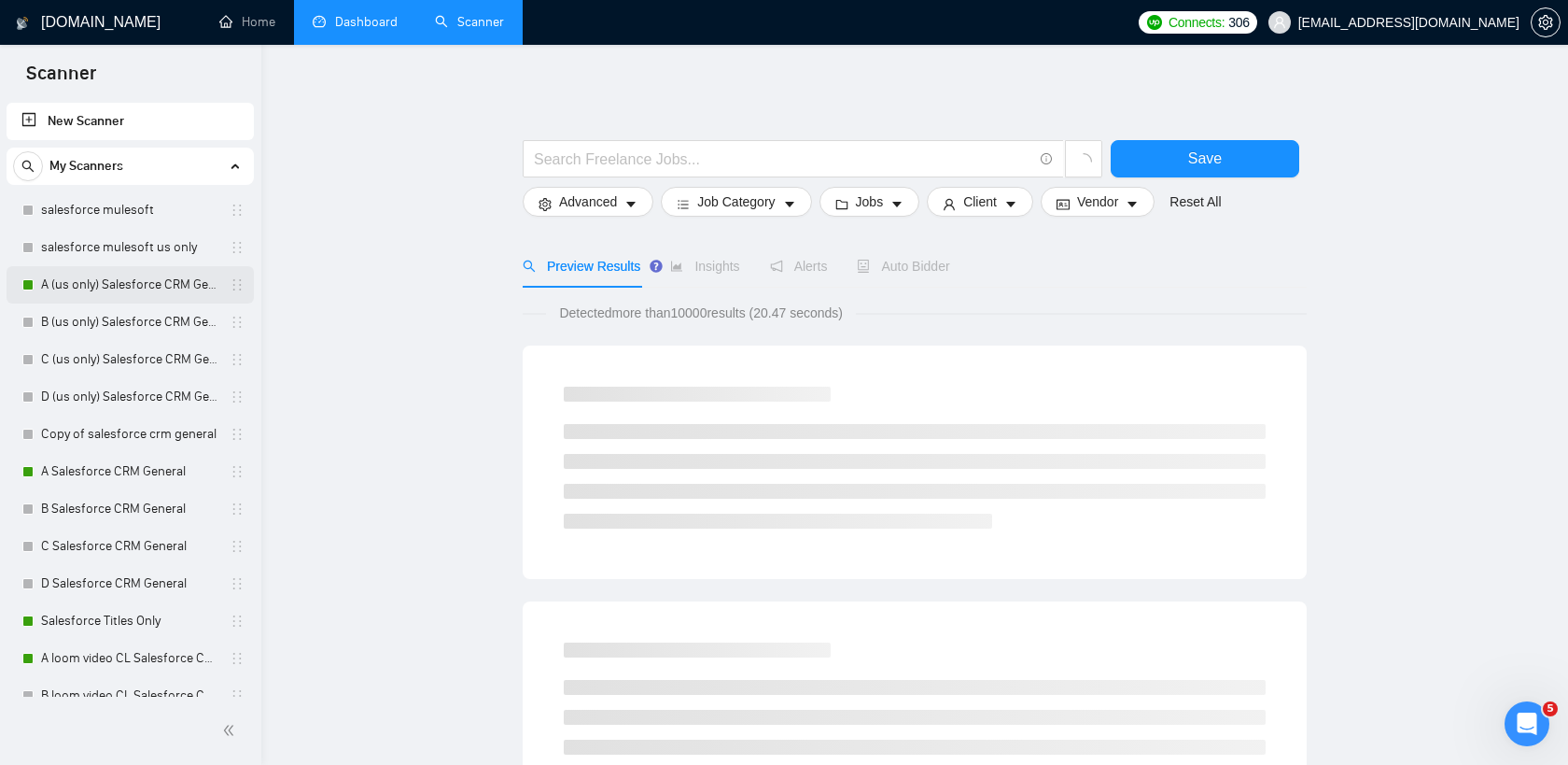
click at [144, 286] on link "A (us only) Salesforce CRM General" at bounding box center [130, 285] width 177 height 37
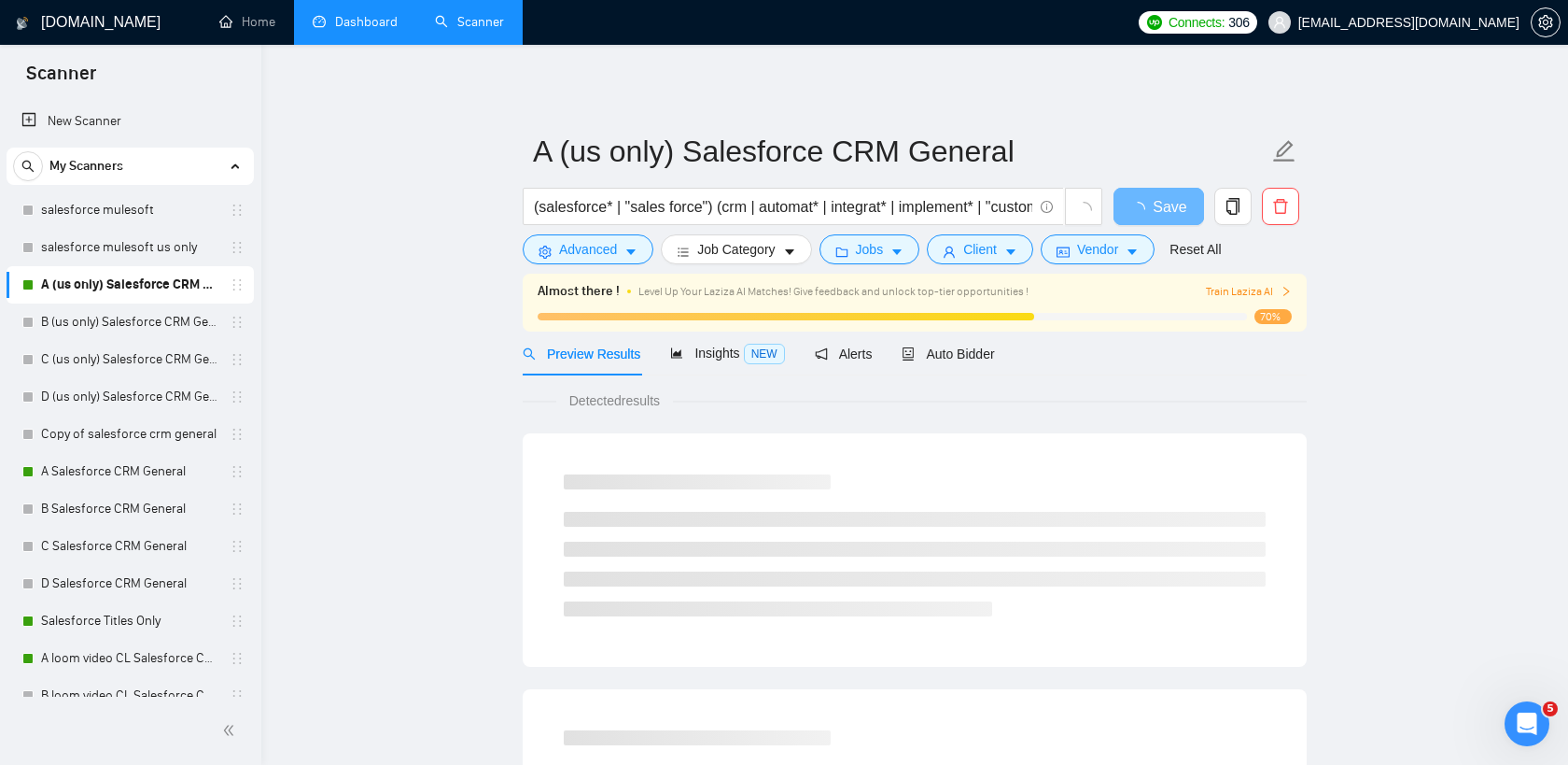
click at [369, 28] on link "Dashboard" at bounding box center [355, 21] width 85 height 16
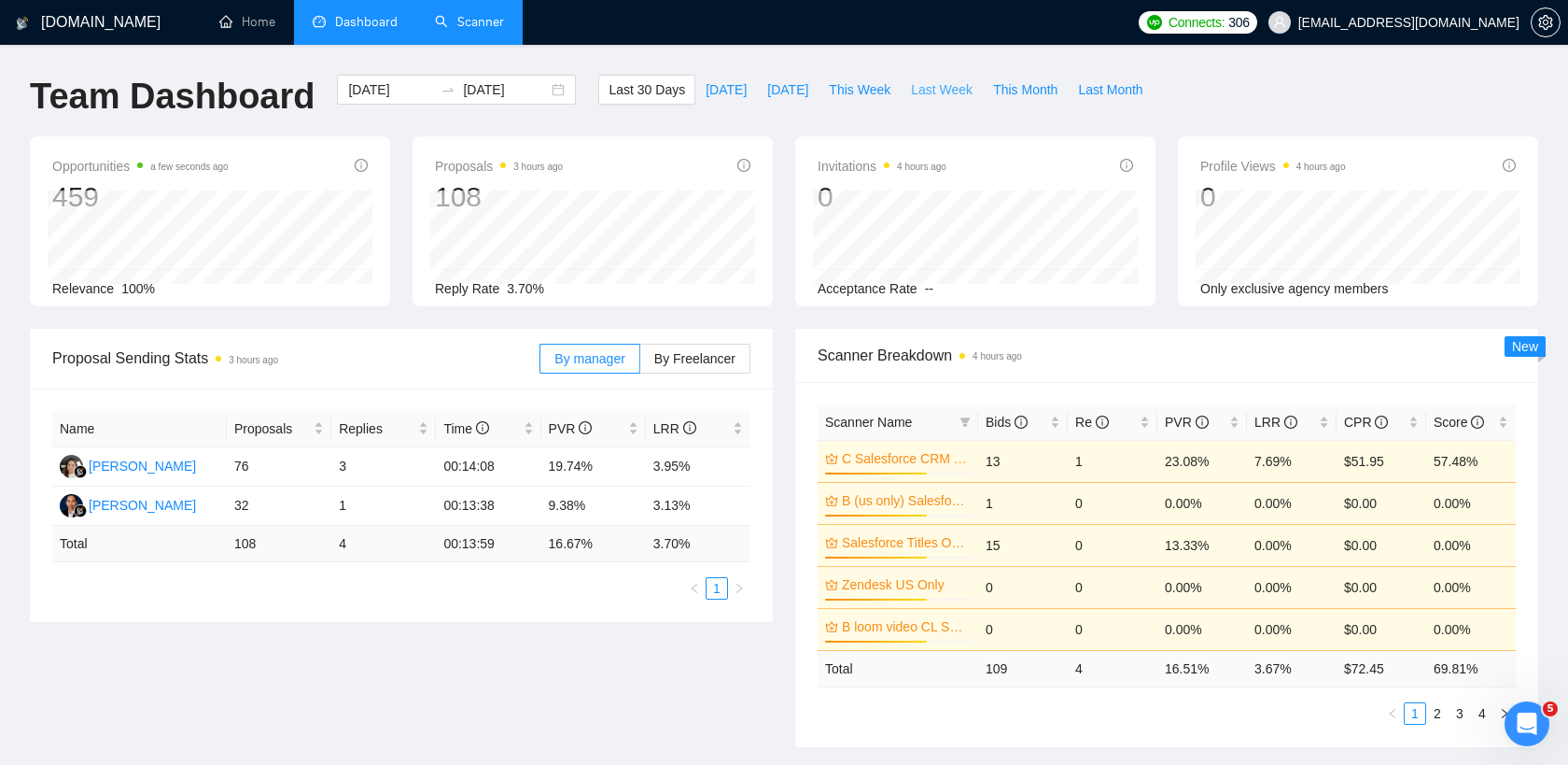
click at [935, 97] on span "Last Week" at bounding box center [941, 90] width 62 height 21
click at [703, 353] on span "By Freelancer" at bounding box center [695, 359] width 81 height 15
click at [641, 363] on input "By Freelancer" at bounding box center [641, 363] width 0 height 0
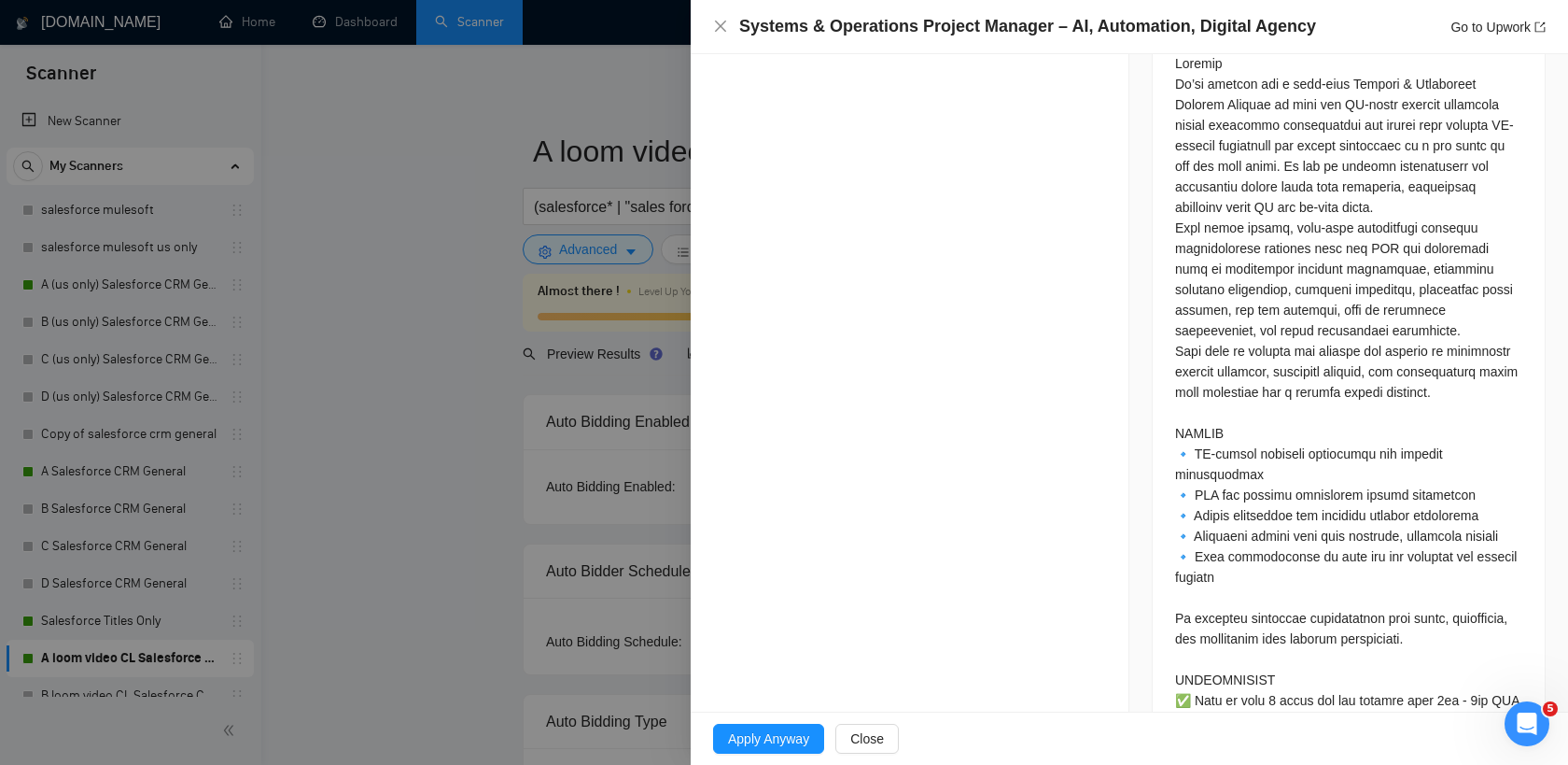
scroll to position [857, 0]
click at [766, 737] on span "Apply Anyway" at bounding box center [769, 739] width 81 height 21
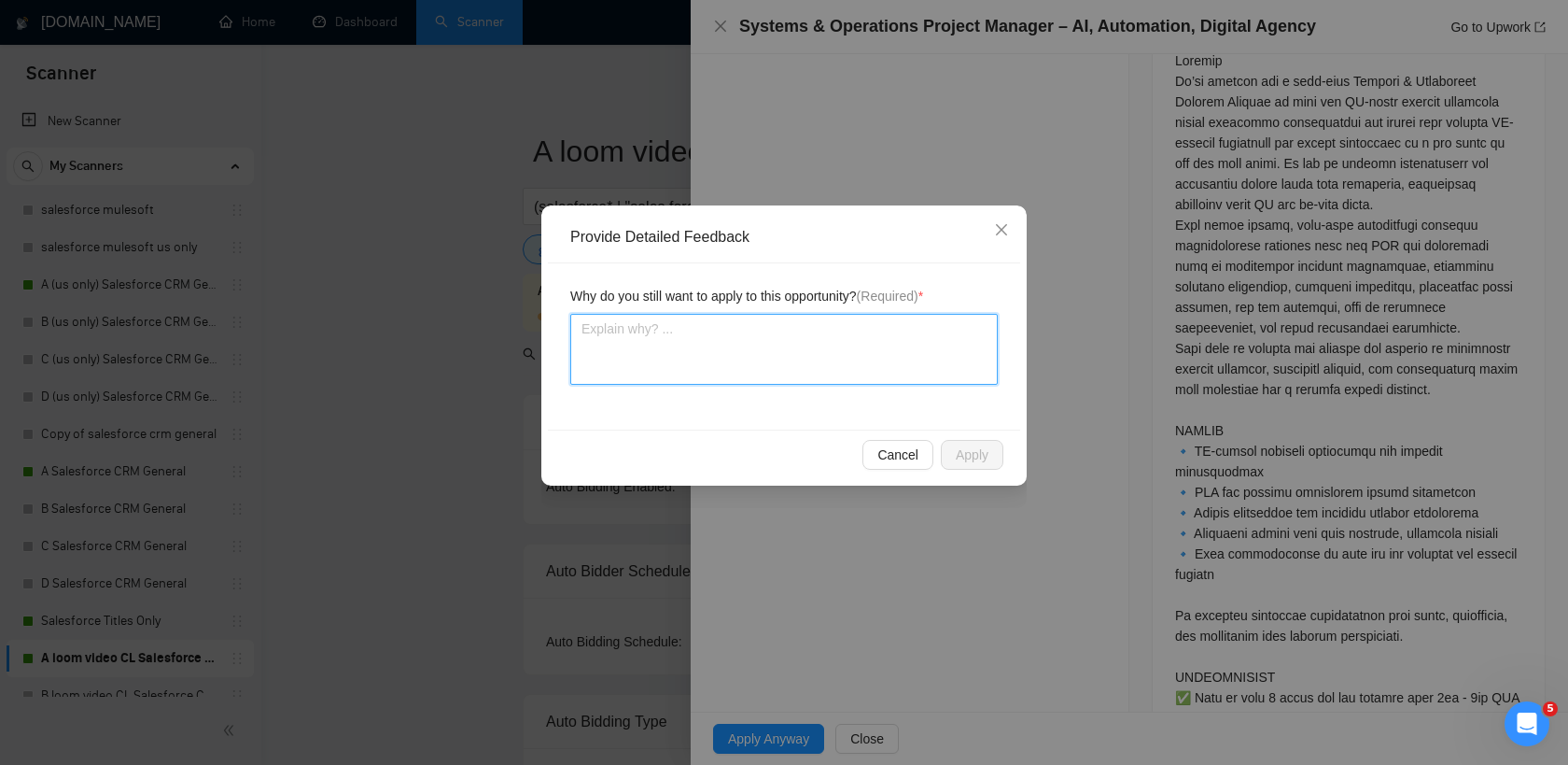
click at [817, 359] on textarea at bounding box center [784, 349] width 428 height 71
type textarea "I"
type textarea "In"
type textarea "Inf"
type textarea "Info"
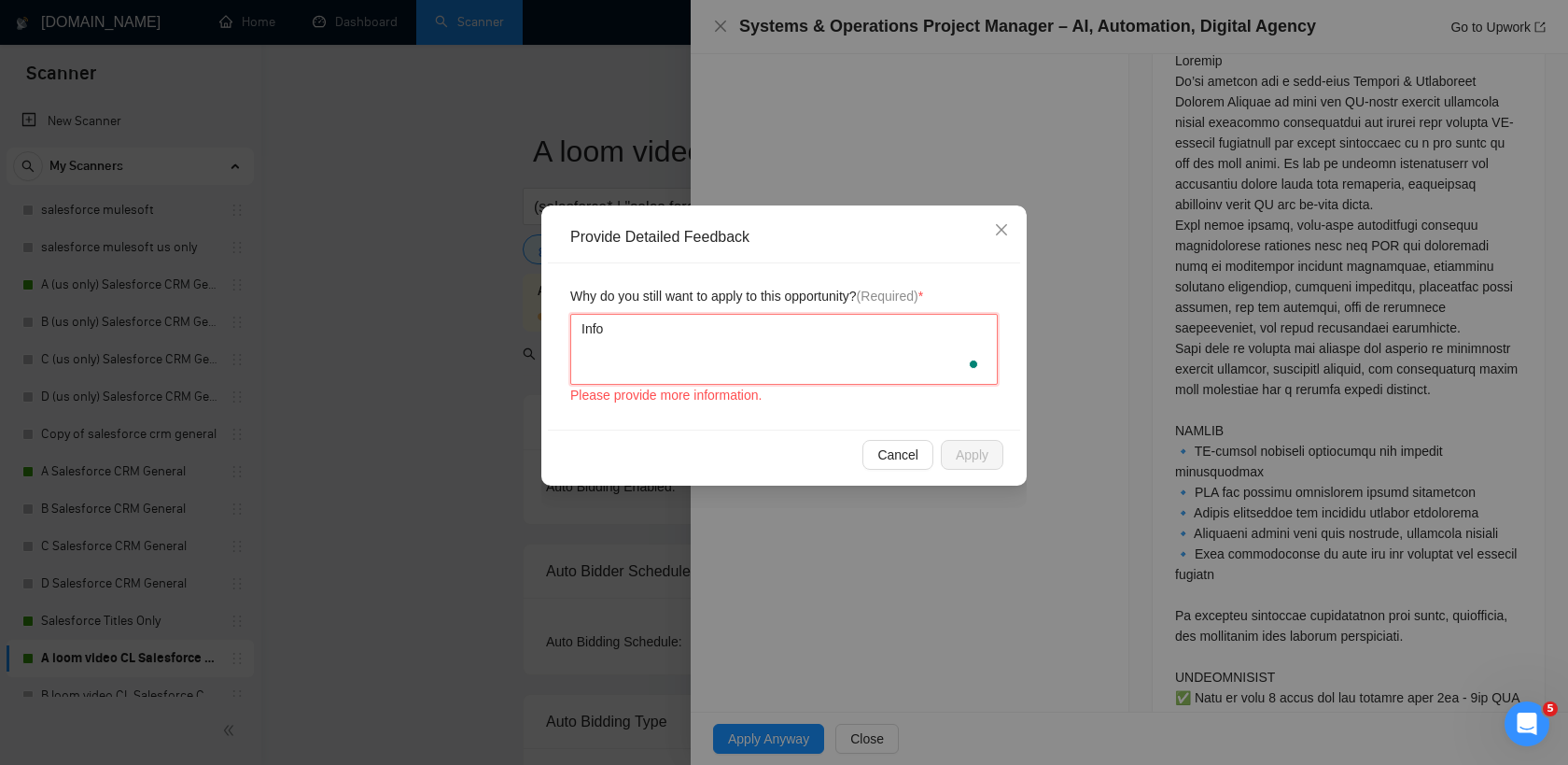
type textarea "Inf"
type textarea "Info"
type textarea "Infor"
type textarea "Inforg"
type textarea "Inforge"
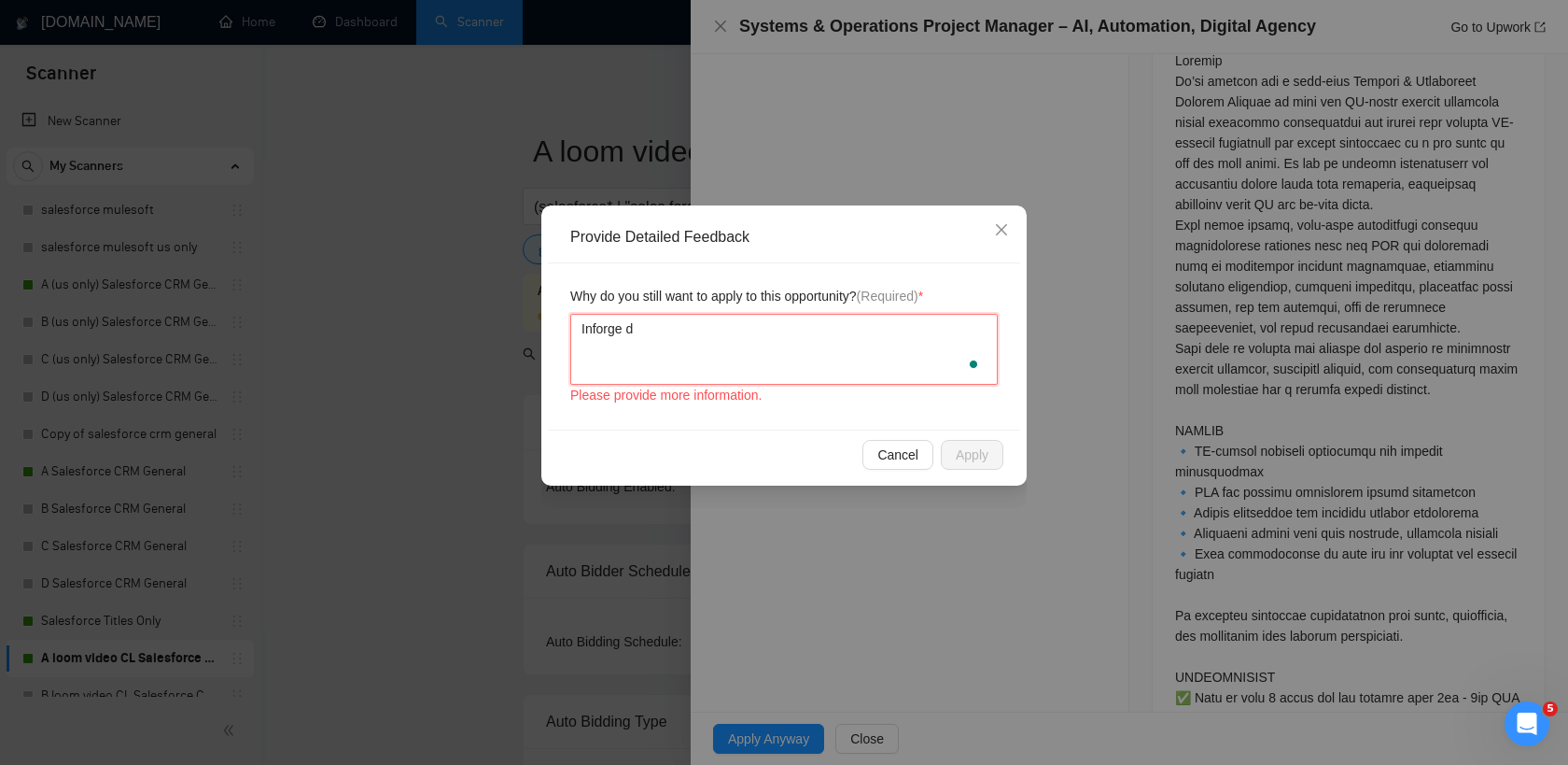
type textarea "Inforge do"
type textarea "Inforge doe"
type textarea "Inforge does"
type textarea "Inforge does d"
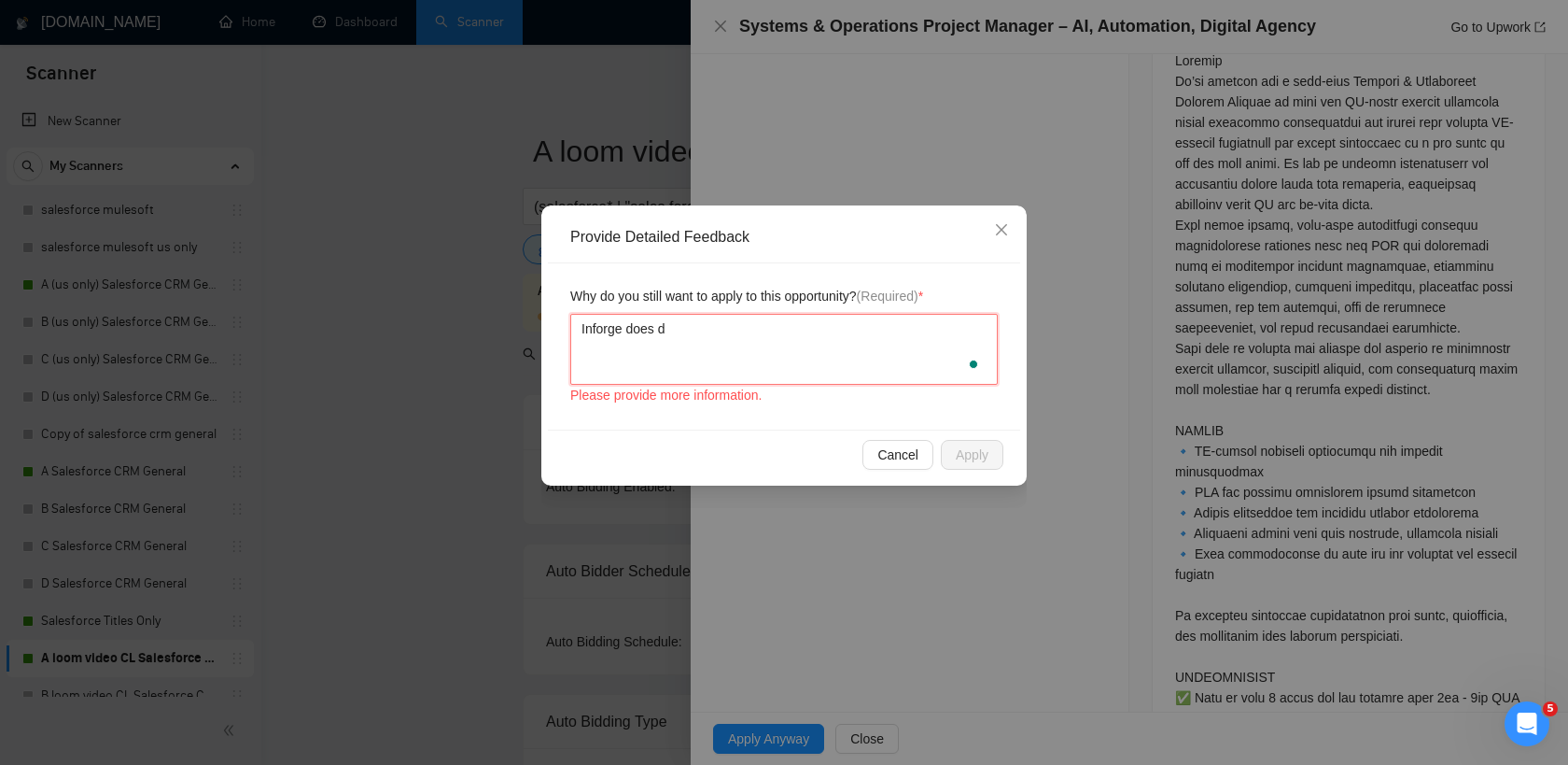
type textarea "Inforge does do"
type textarea "Inforge does do w"
type textarea "Inforge does do"
type textarea "Inforge does do jo"
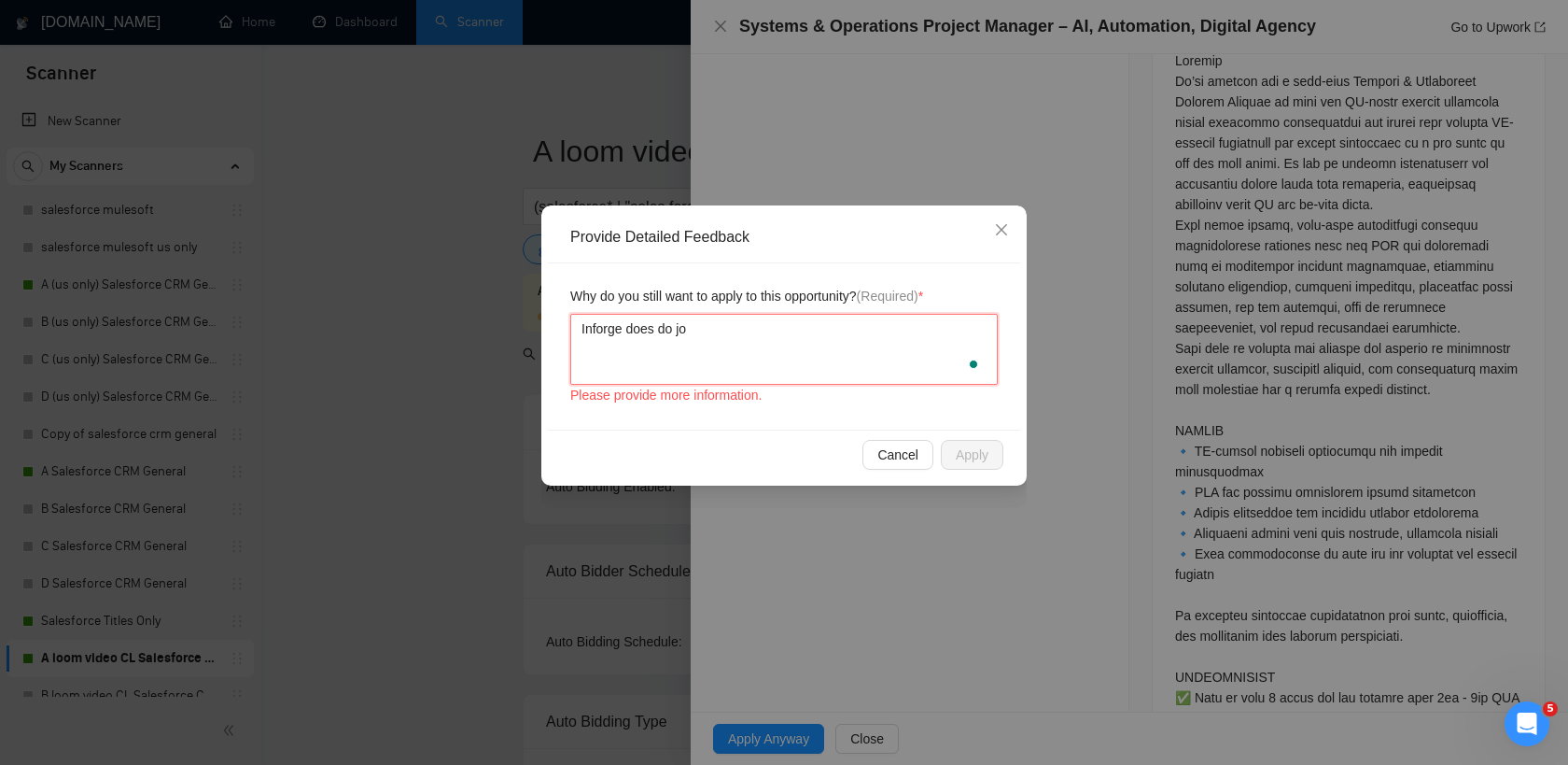
type textarea "Inforge does do job"
type textarea "Inforge does do jobs"
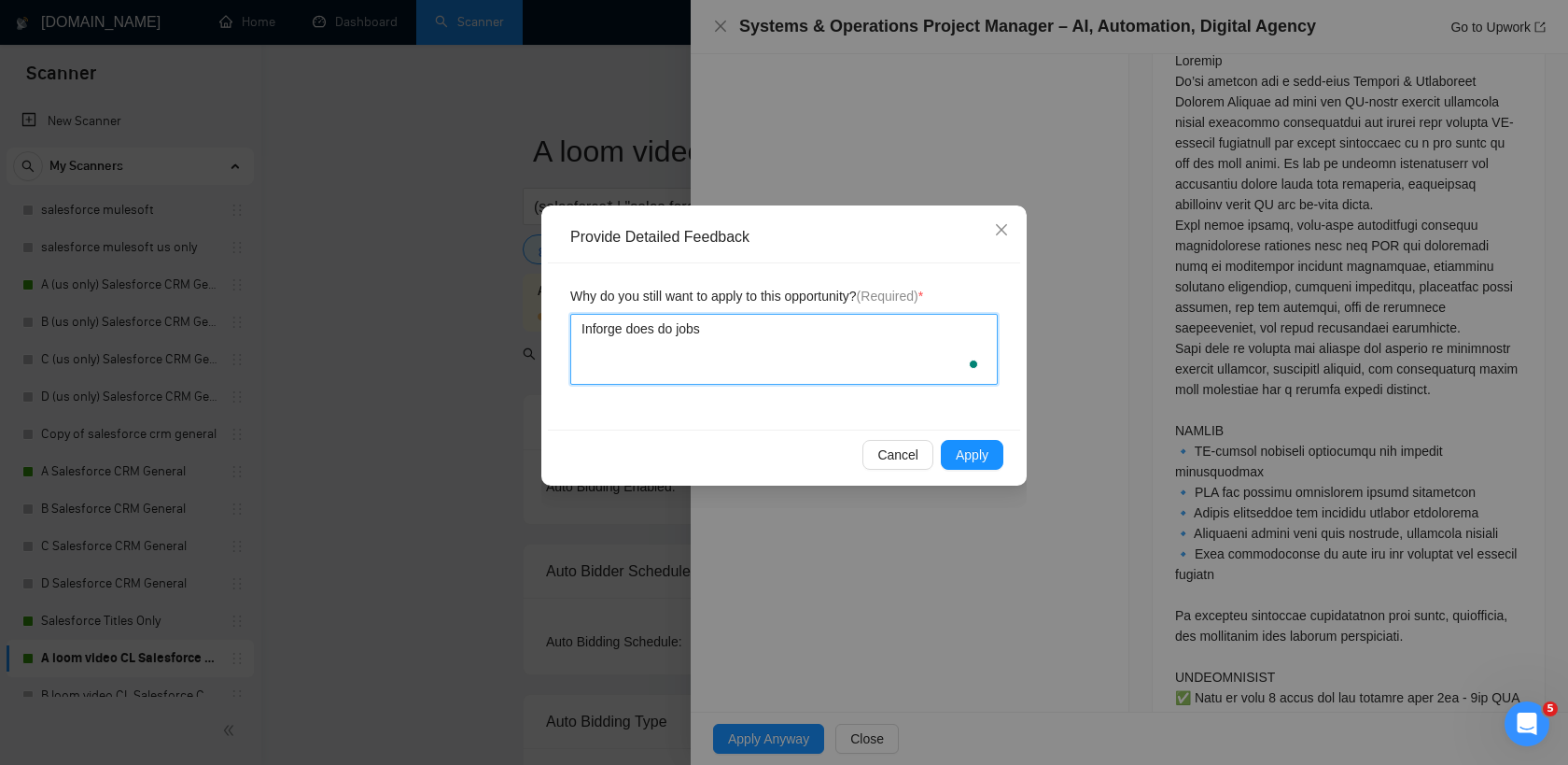
type textarea "Inforge does do jobs l"
type textarea "Inforge does do jobs li"
type textarea "Inforge does do jobs like"
type textarea "Inforge does do jobs like t"
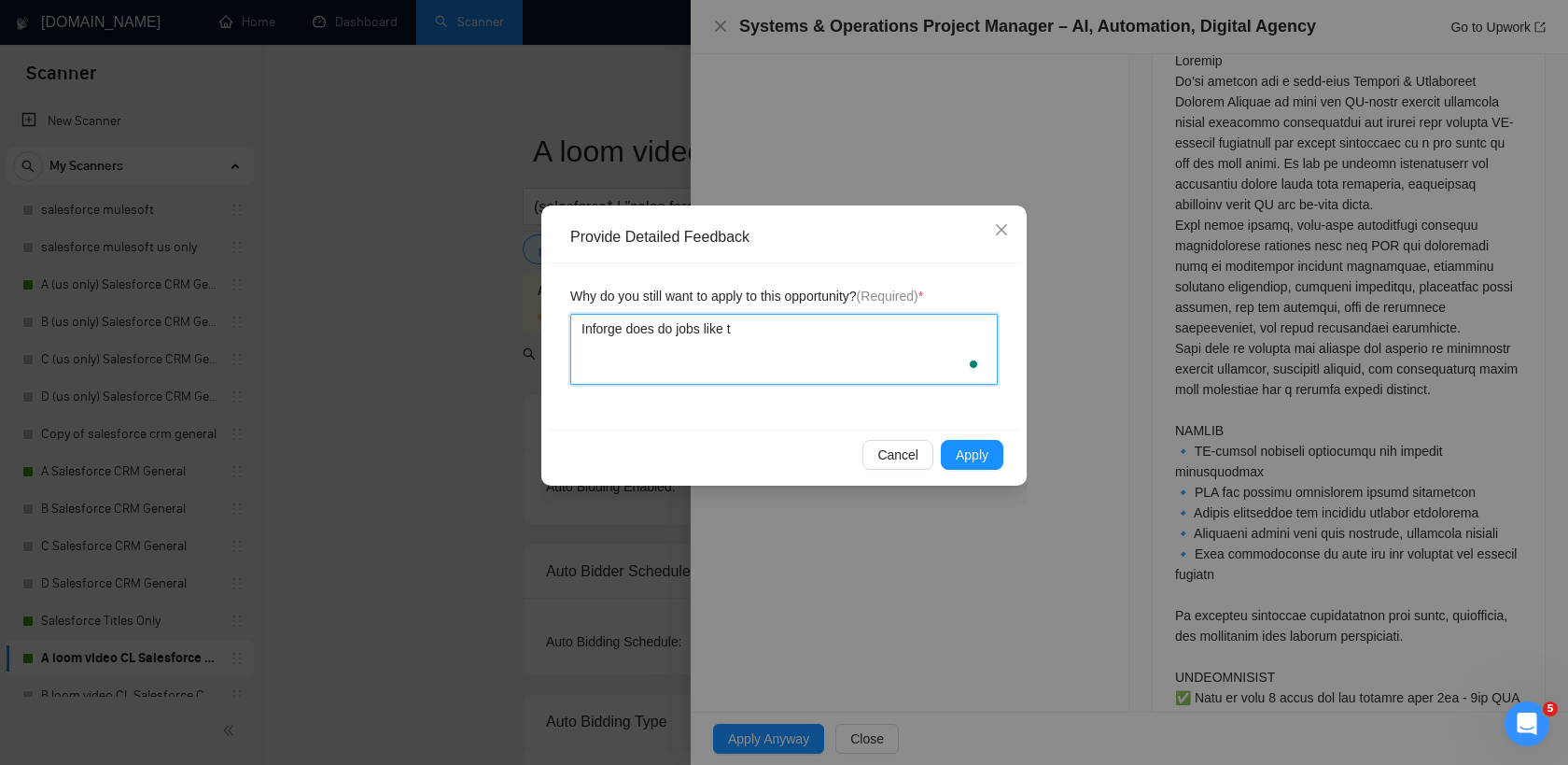
type textarea "Inforge does do jobs like th"
type textarea "Inforge does do jobs like thi"
type textarea "Inforge does do jobs like this"
type textarea "Inforge does do jobs like this o"
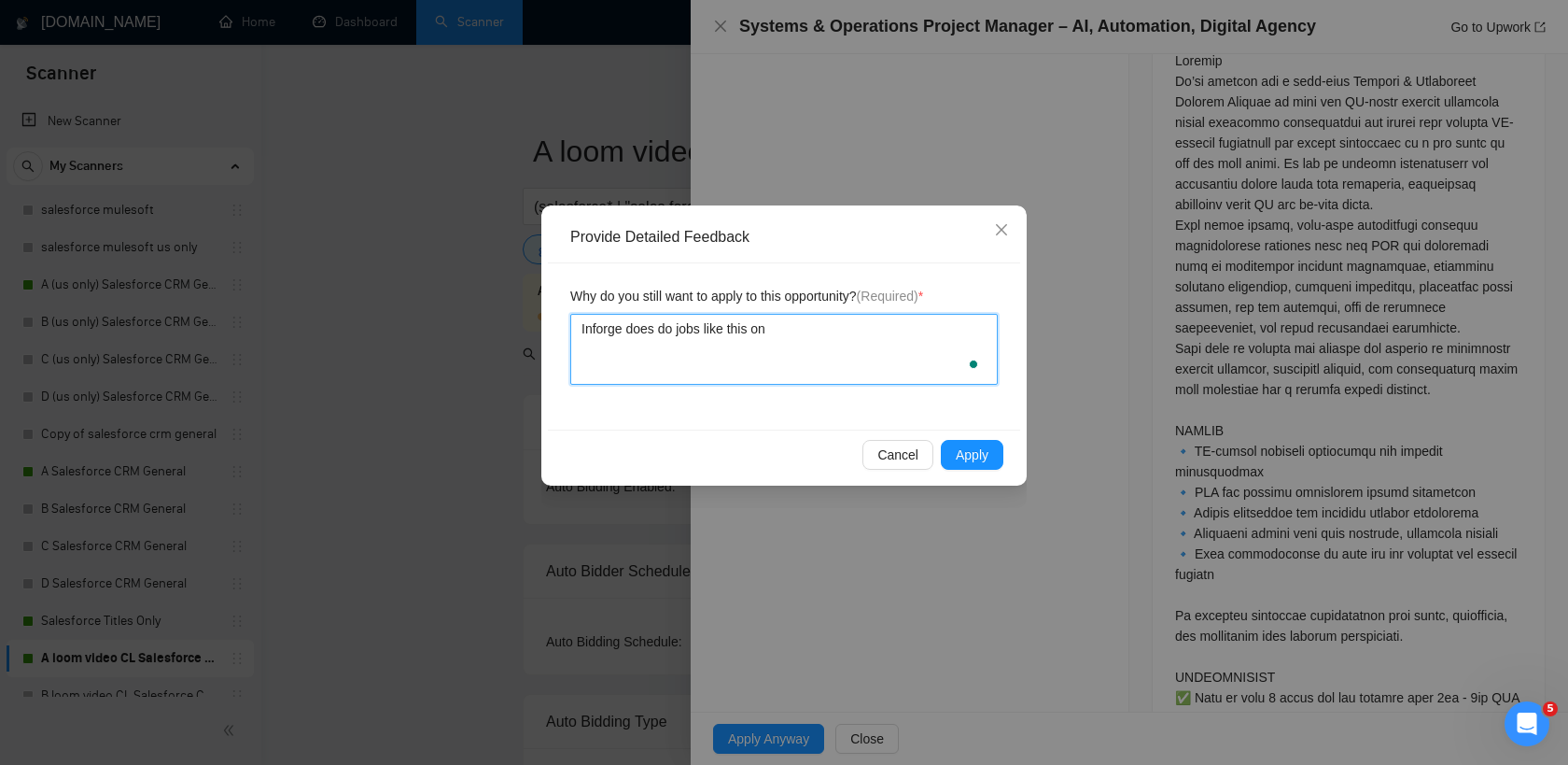
type textarea "Inforge does do jobs like this one"
type textarea "Inforge does do jobs like this one."
type textarea "Inforge does do jobs like this one. w"
type textarea "Inforge does do jobs like this one. we"
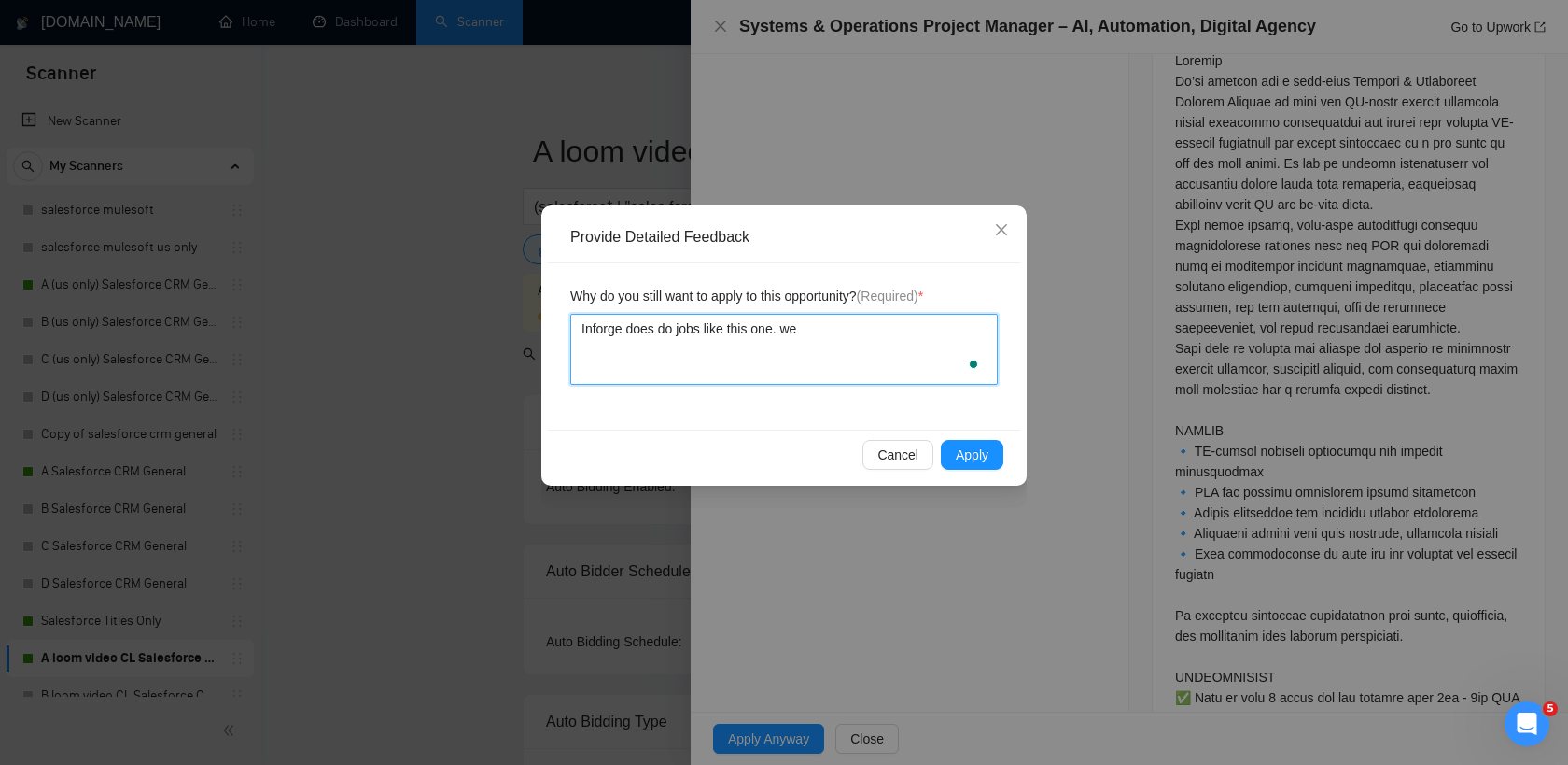
type textarea "Inforge does do jobs like this one. we"
type textarea "Inforge does do jobs like this one. we w"
type textarea "Inforge does do jobs like this one. we wo"
type textarea "Inforge does do jobs like this one. we wor"
type textarea "Inforge does do jobs like this one. we work"
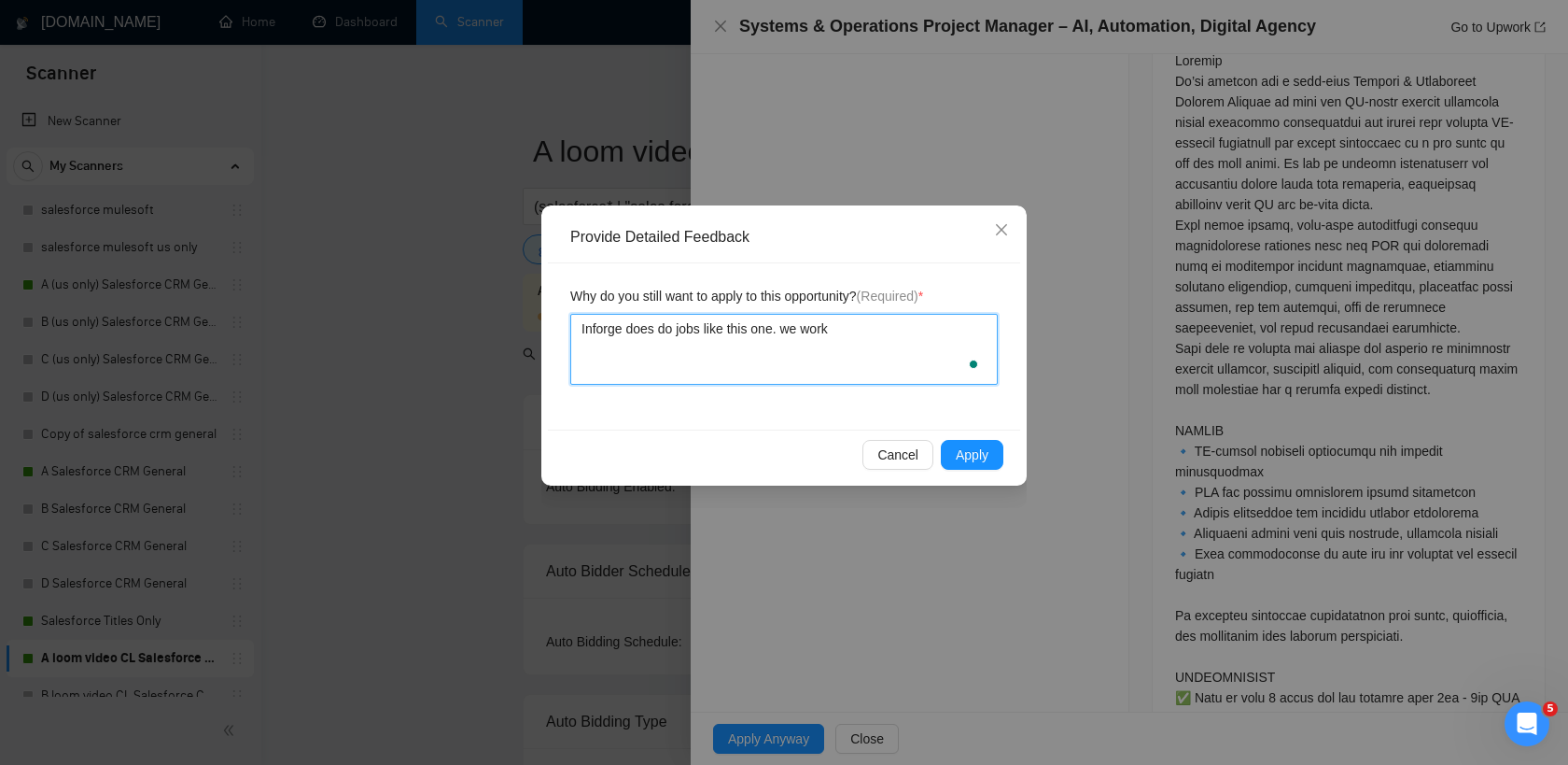
type textarea "Inforge does do jobs like this one. we work"
type textarea "Inforge does do jobs like this one. we work wi"
type textarea "Inforge does do jobs like this one. we work wit"
type textarea "Inforge does do jobs like this one. we work with"
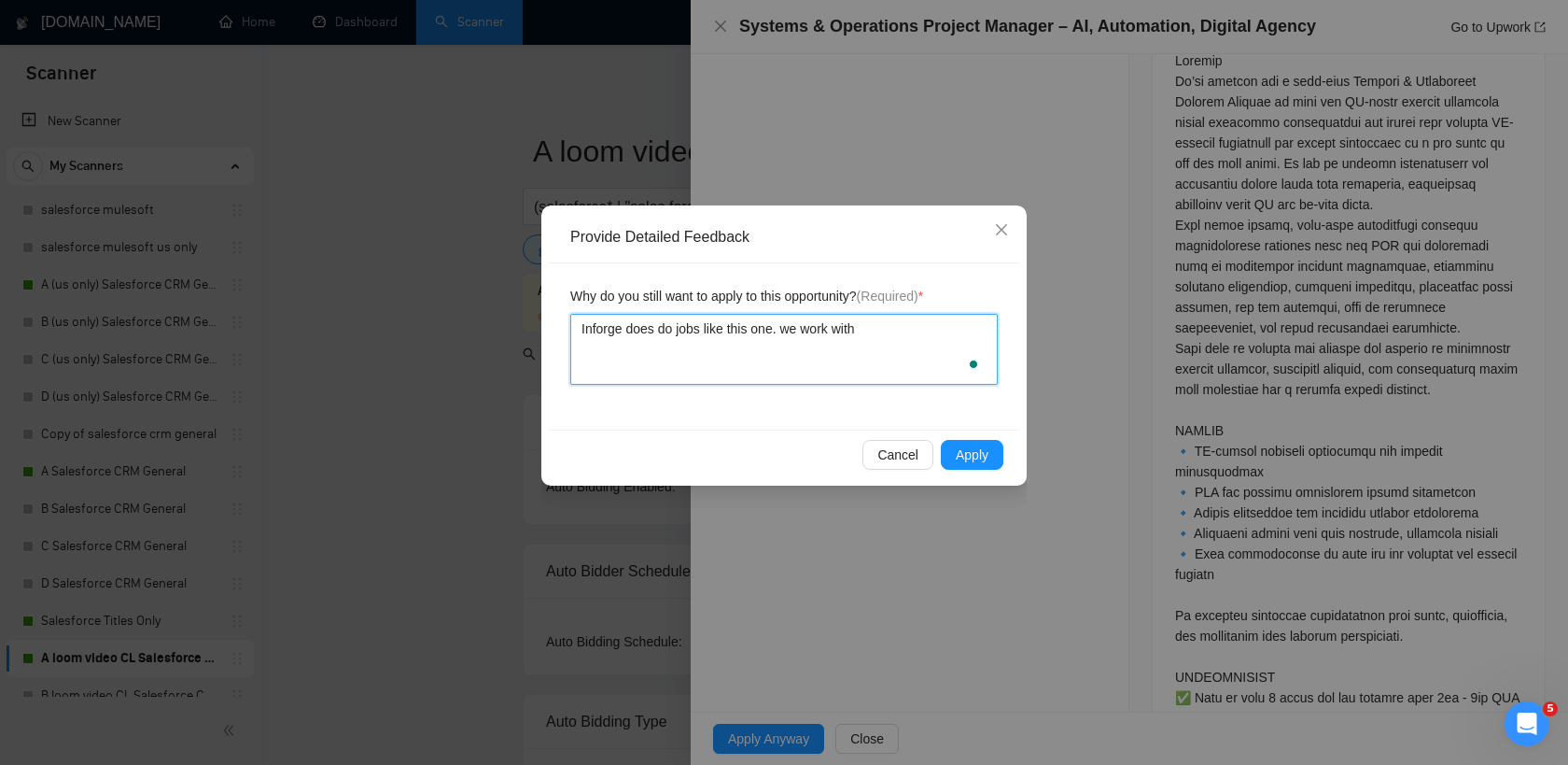
type textarea "Inforge does do jobs like this one. we work with c"
type textarea "Inforge does do jobs like this one. we work with cr"
type textarea "Inforge does do jobs like this one. we work with crm"
type textarea "Inforge does do jobs like this one. we work with crms"
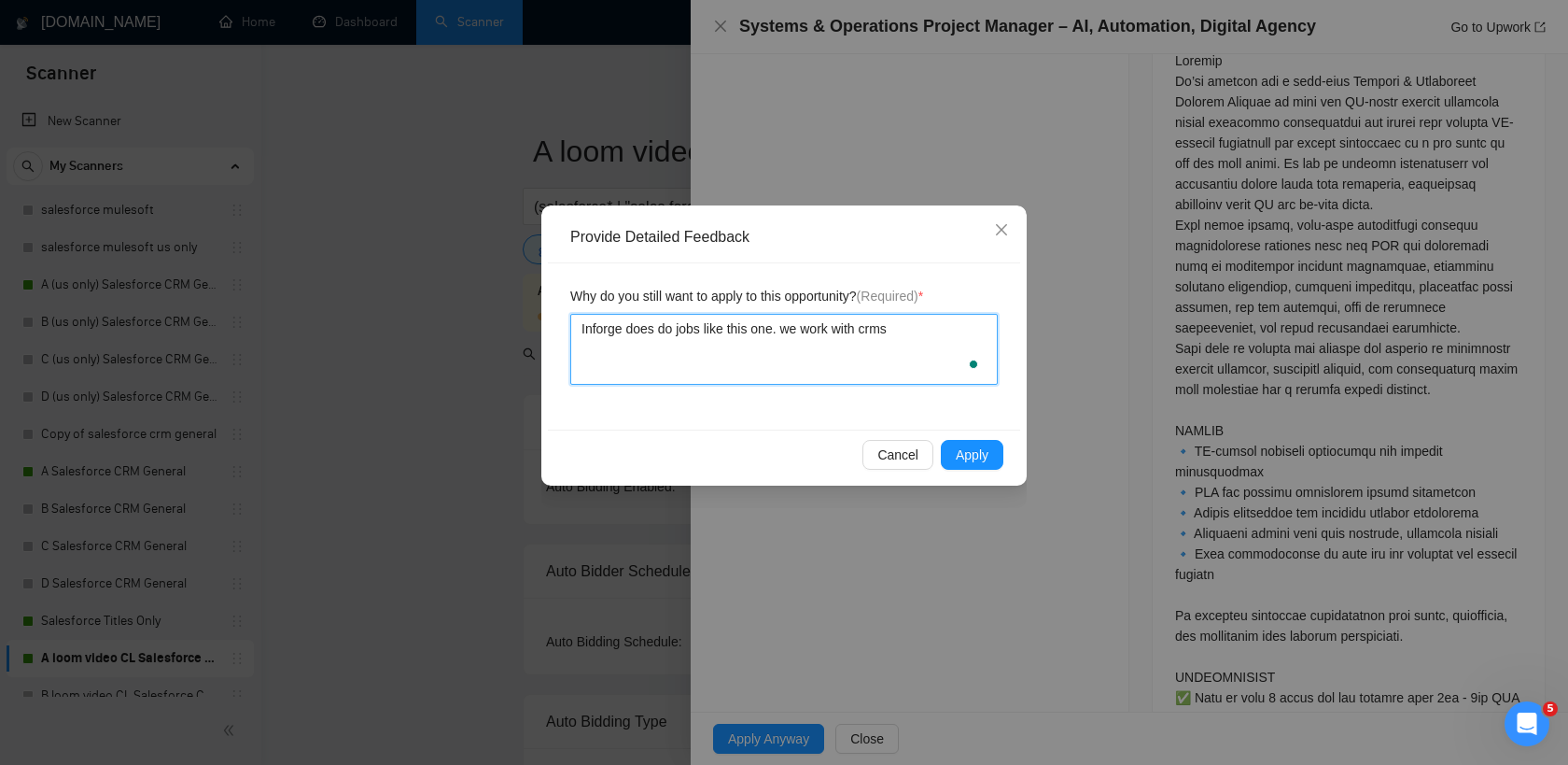
type textarea "Inforge does do jobs like this one. we work with crms a"
type textarea "Inforge does do jobs like this one. we work with crms and"
type textarea "Inforge does do jobs like this one. we work with crms and m"
type textarea "Inforge does do jobs like this one. we work with crms and mir"
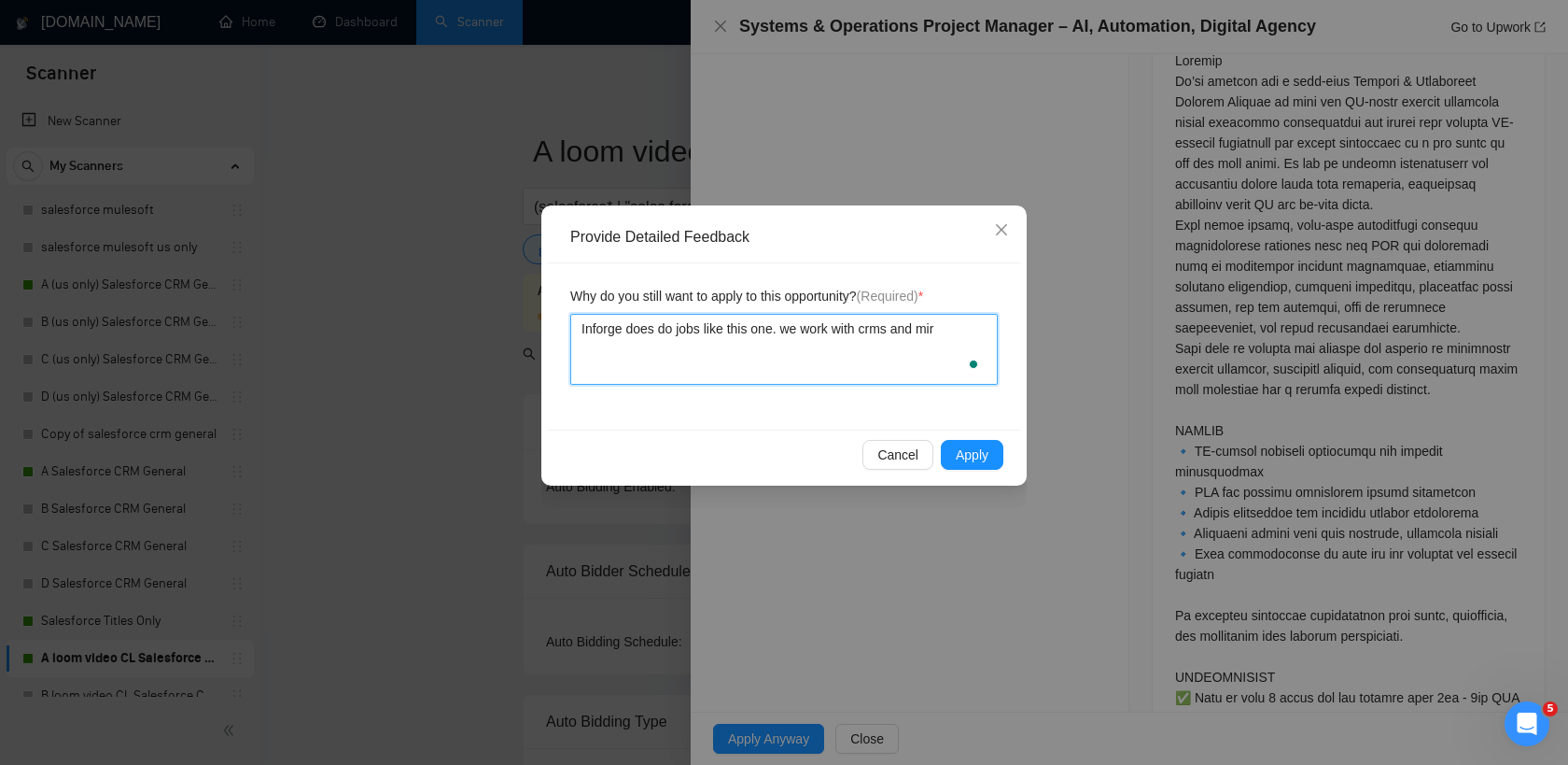
type textarea "Inforge does do jobs like this one. we work with crms and mirg"
type textarea "Inforge does do jobs like this one. we work with crms and mirgr"
type textarea "Inforge does do jobs like this one. we work with crms and mirgrat"
type textarea "Inforge does do jobs like this one. we work with crms and mirgraty"
type textarea "Inforge does do jobs like this one. we work with crms and mirgratyi"
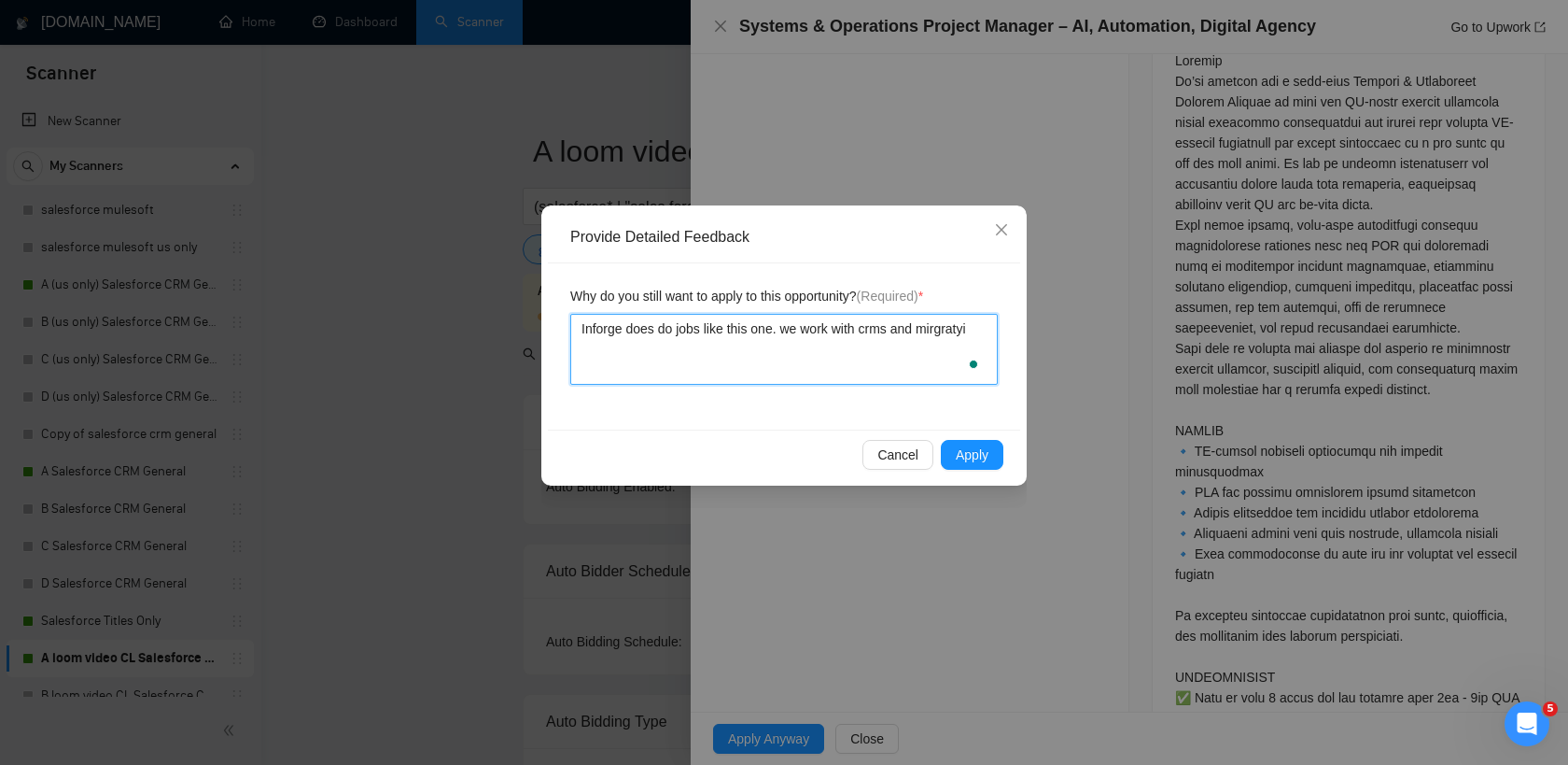
type textarea "Inforge does do jobs like this one. we work with [PERSON_NAME] and mirgratyio"
type textarea "Inforge does do jobs like this one. we work with crms and mirgratyion"
type textarea "Inforge does do jobs like this one. we work with [PERSON_NAME] and mirgratyion p"
type textarea "Inforge does do jobs like this one. we work with crms and mirgratyion pr"
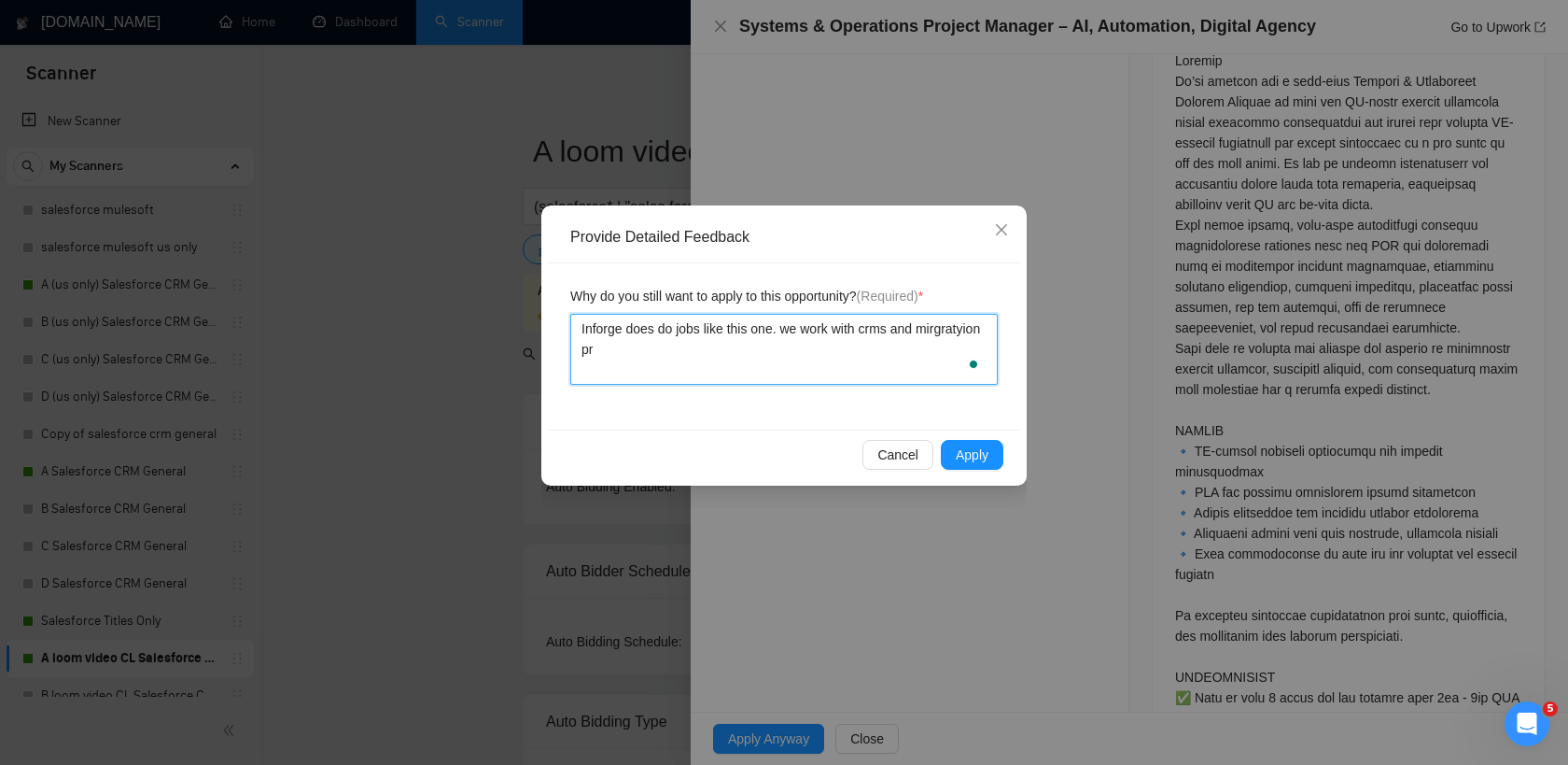
type textarea "Inforge does do jobs like this one. we work with [PERSON_NAME] and mirgratyion …"
type textarea "Inforge does do jobs like this one. we work with crms and mirgratyion pr"
type textarea "Inforge does do jobs like this one. we work with [PERSON_NAME] and mirgratyion …"
type textarea "Inforge does do jobs like this one. we work with crms and mirgratyion prob"
type textarea "Inforge does do jobs like this one. we work with crms and mirgratyion probl"
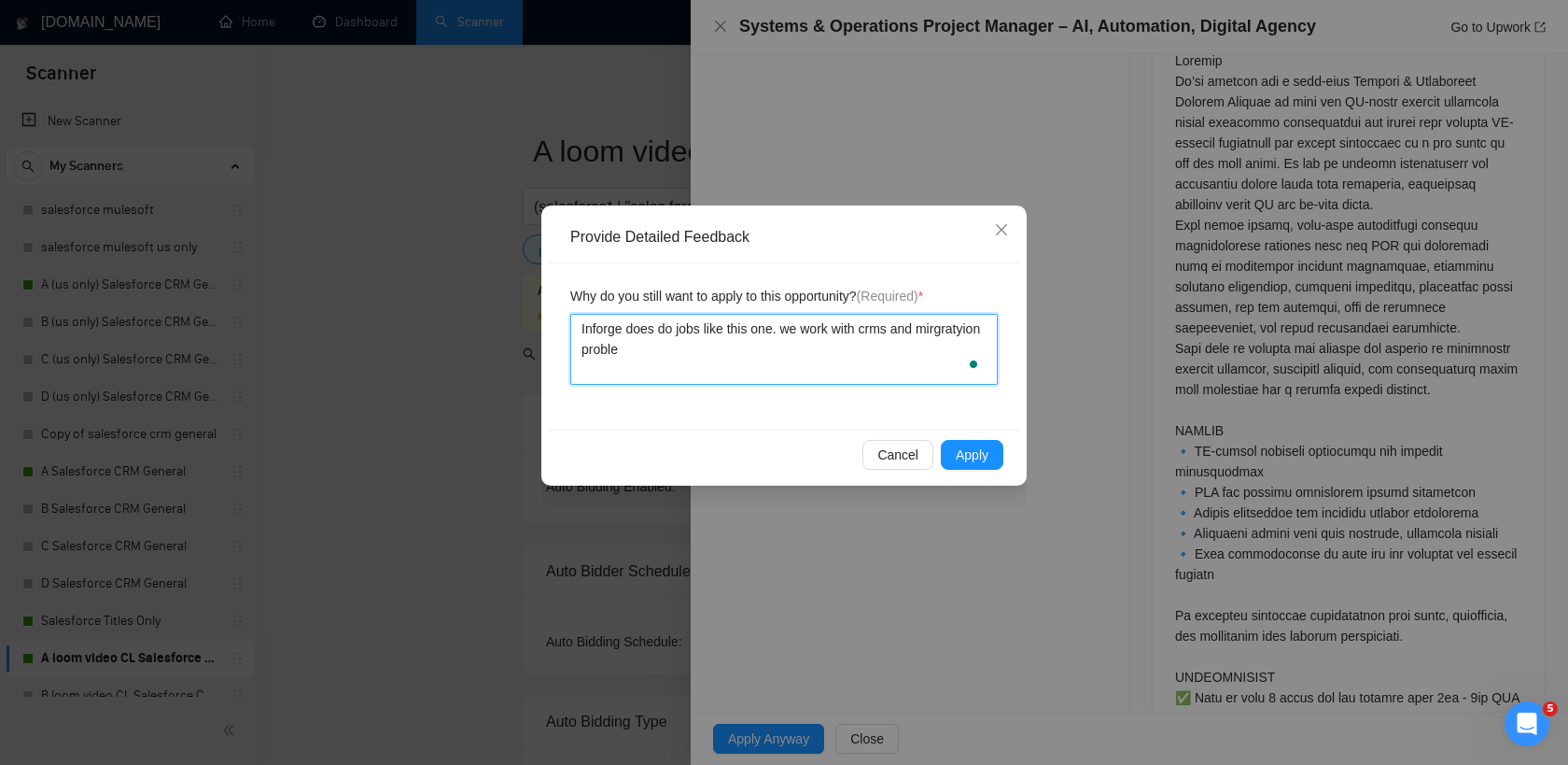
type textarea "Inforge does do jobs like this one. we work with crms and mirgratyion problem"
type textarea "Inforge does do jobs like this one. we work with [PERSON_NAME] and mirgratyion …"
click at [631, 347] on textarea "Inforge does do jobs like this one. we work with [PERSON_NAME] and mirgratyion …" at bounding box center [784, 349] width 428 height 71
type textarea "Inforge does do jobs like this one. we work with crms and mirgration problems"
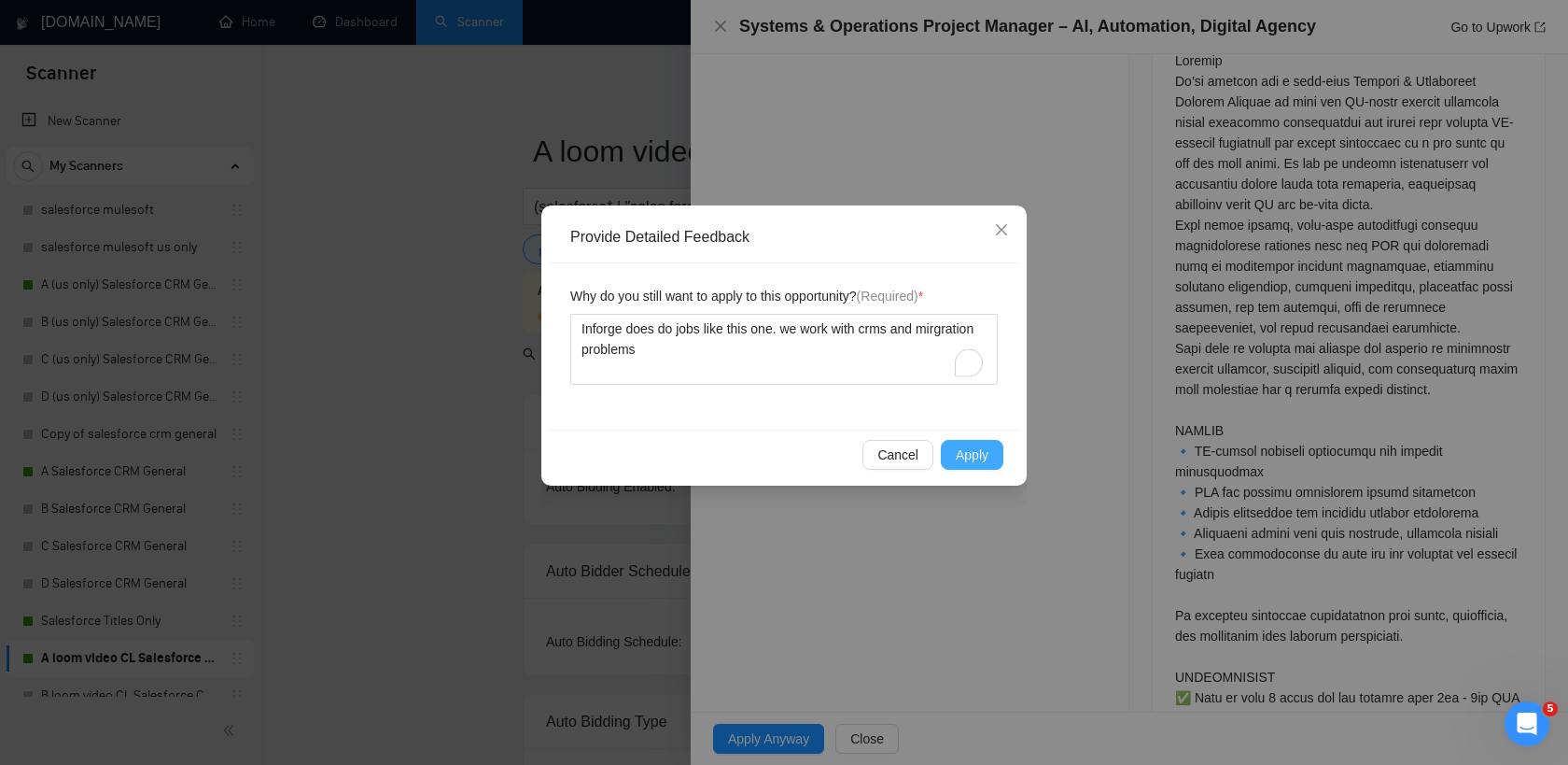
click at [970, 455] on span "Apply" at bounding box center [971, 455] width 33 height 21
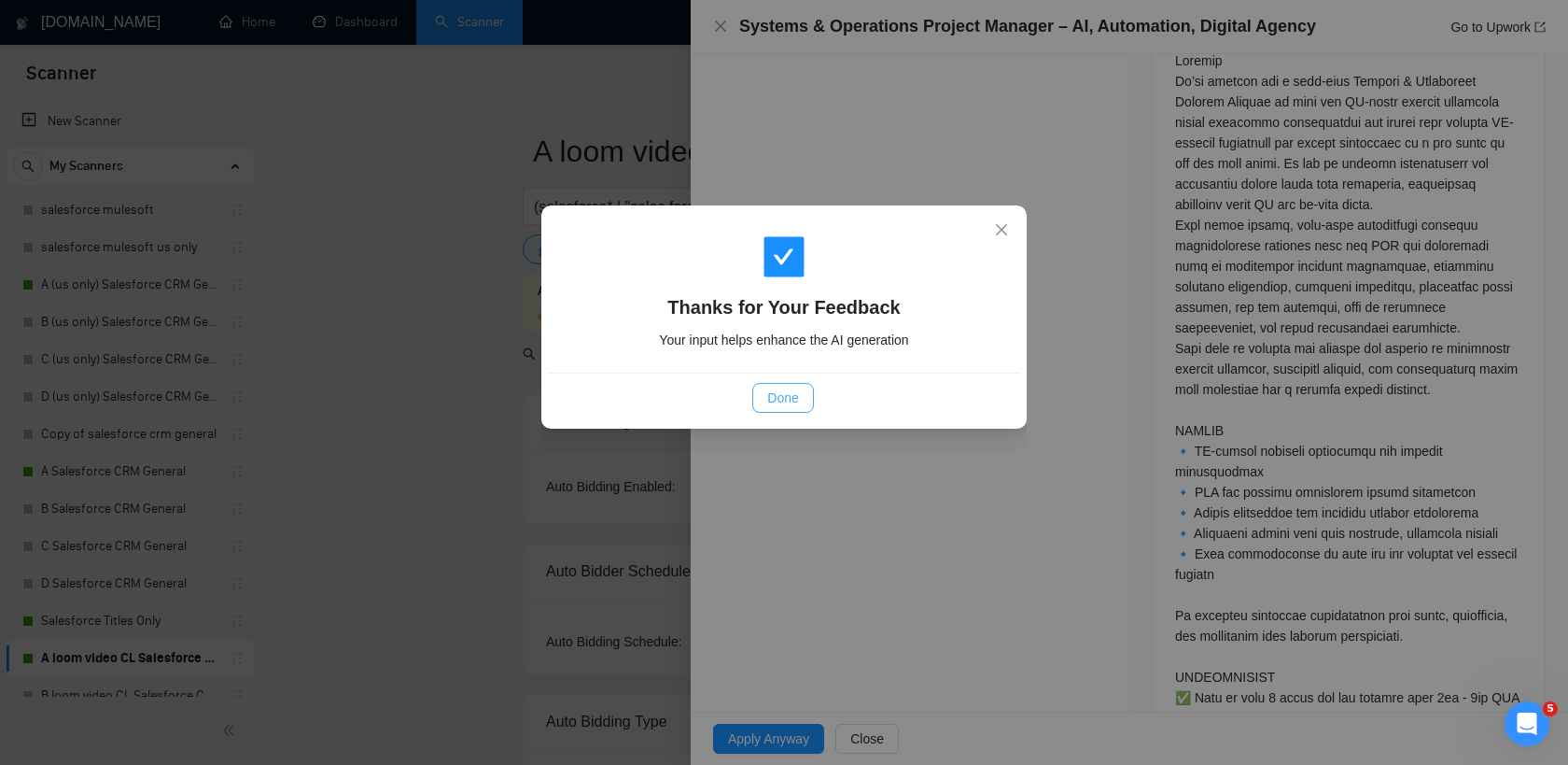
click at [790, 390] on span "Done" at bounding box center [783, 398] width 31 height 21
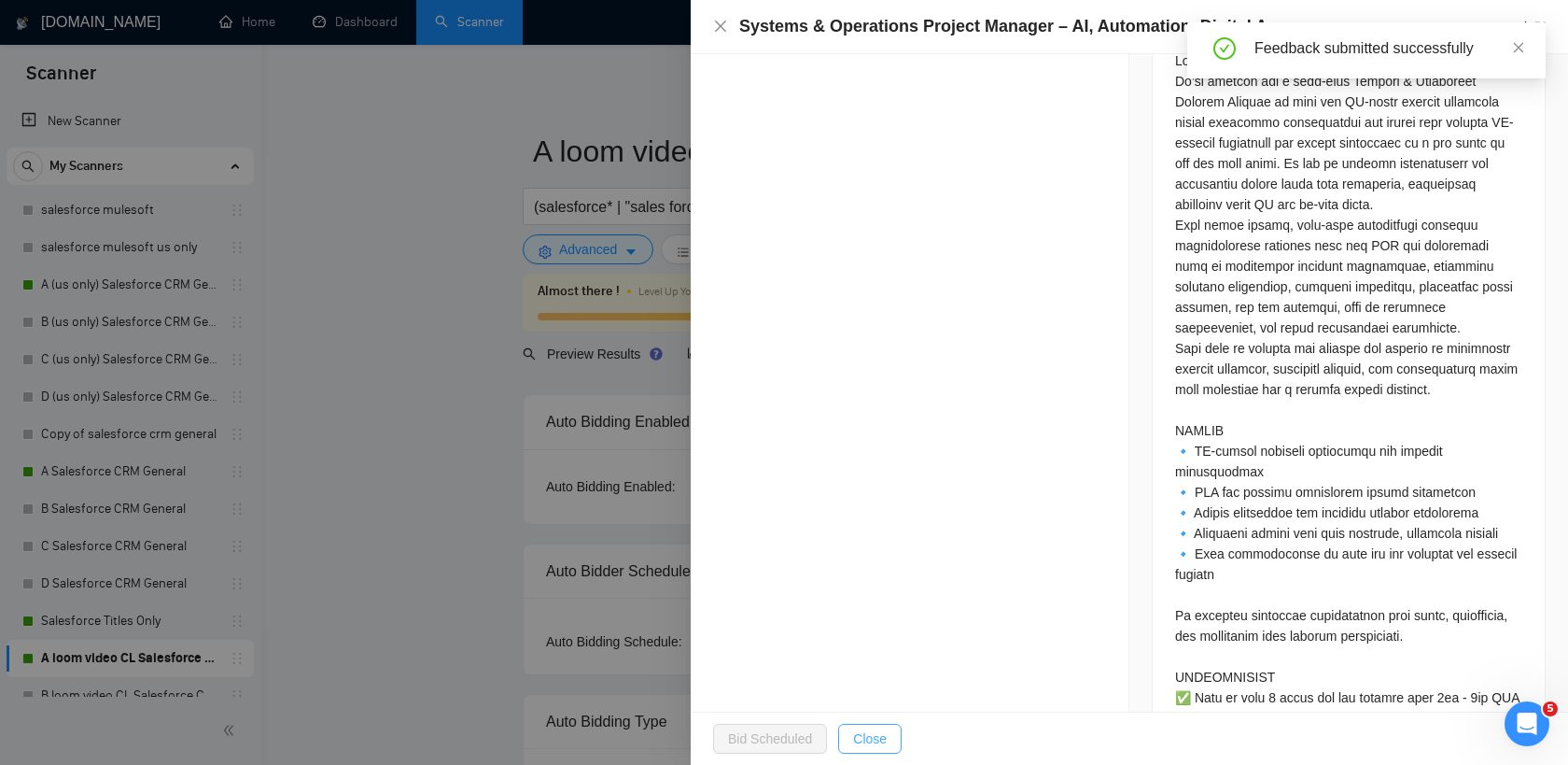
click at [880, 729] on span "Close" at bounding box center [869, 739] width 34 height 21
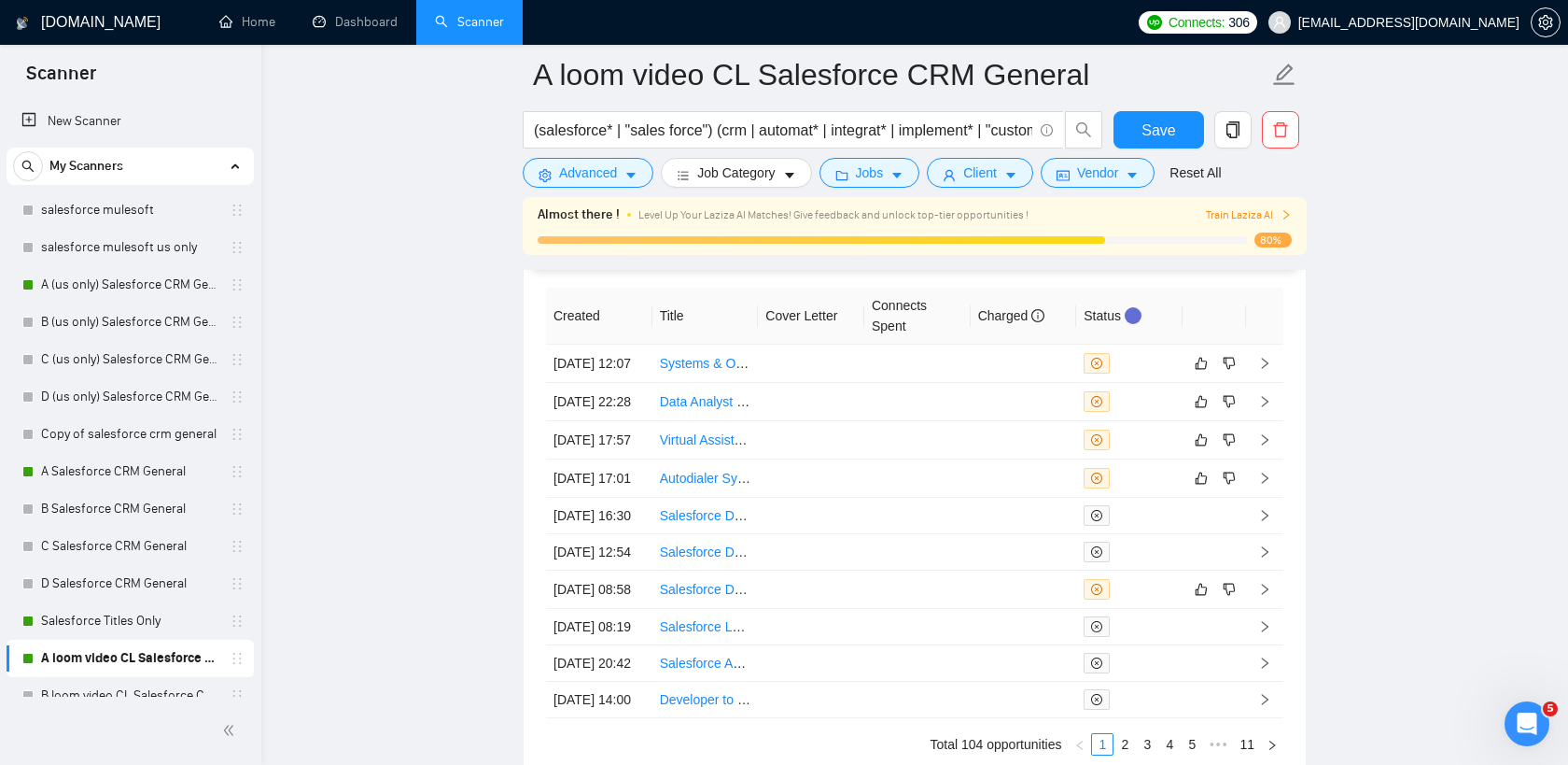
scroll to position [4823, 0]
click at [789, 422] on td at bounding box center [812, 403] width 106 height 38
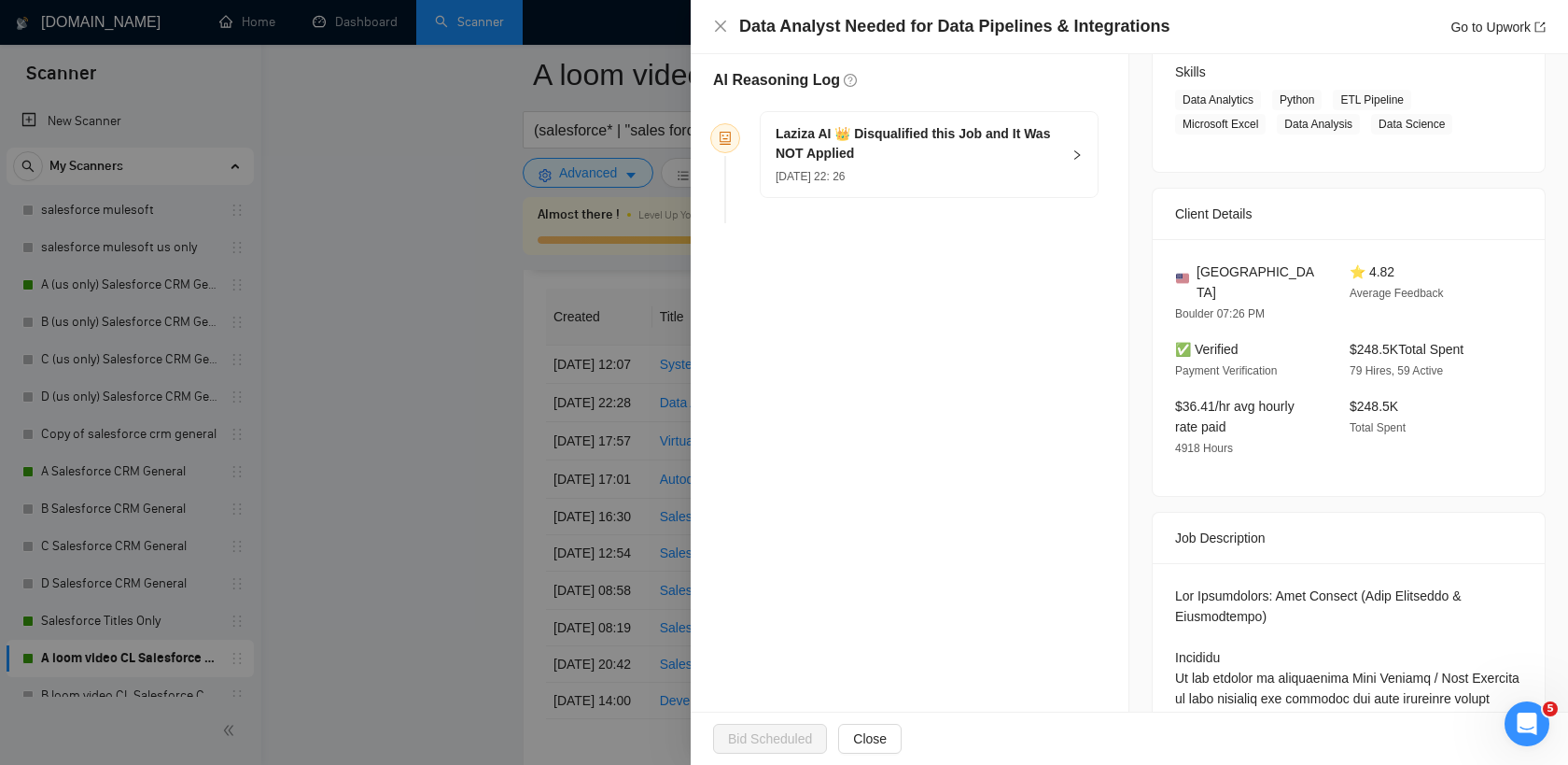
scroll to position [311, 0]
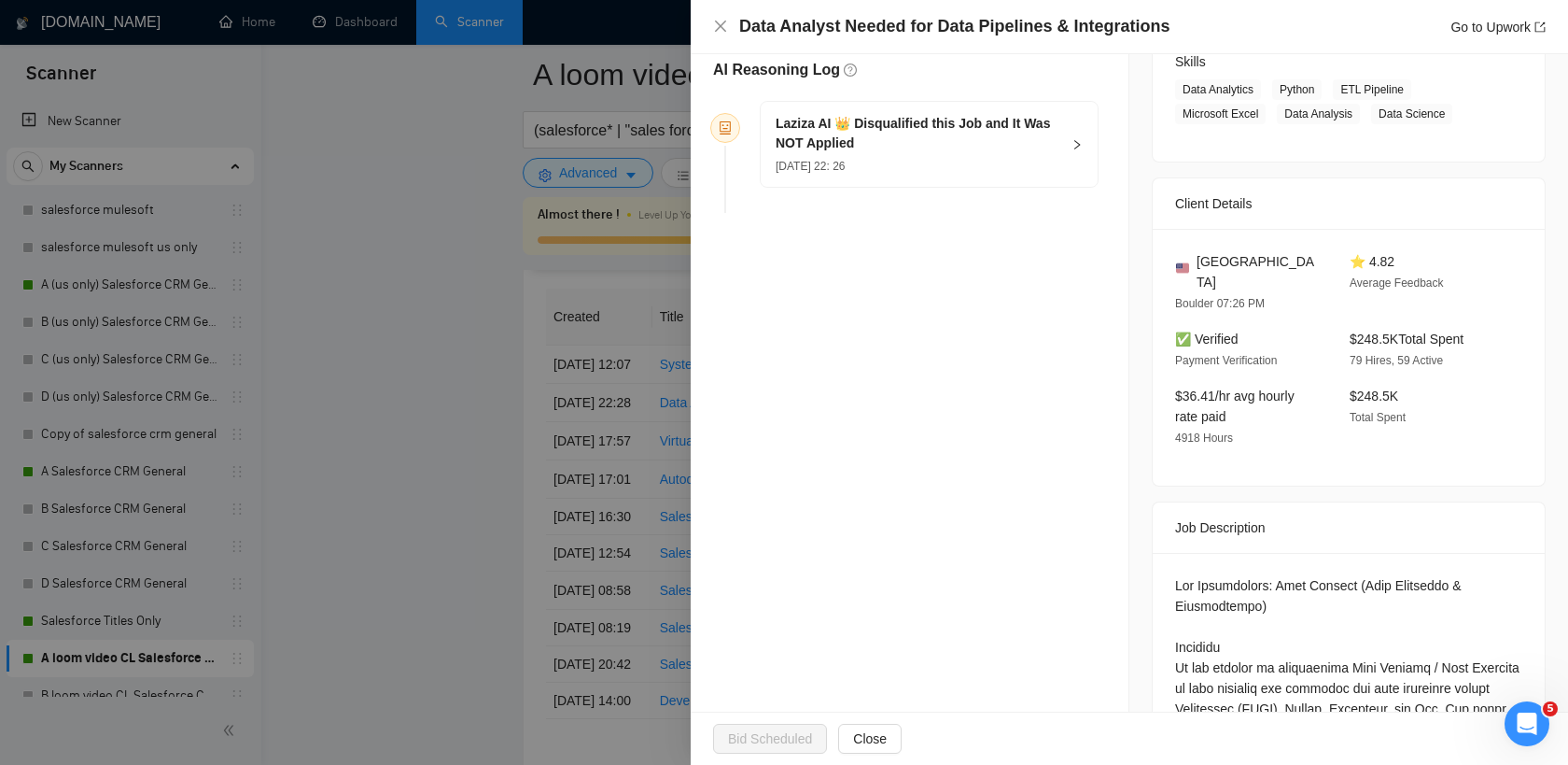
click at [584, 485] on div at bounding box center [784, 382] width 1568 height 765
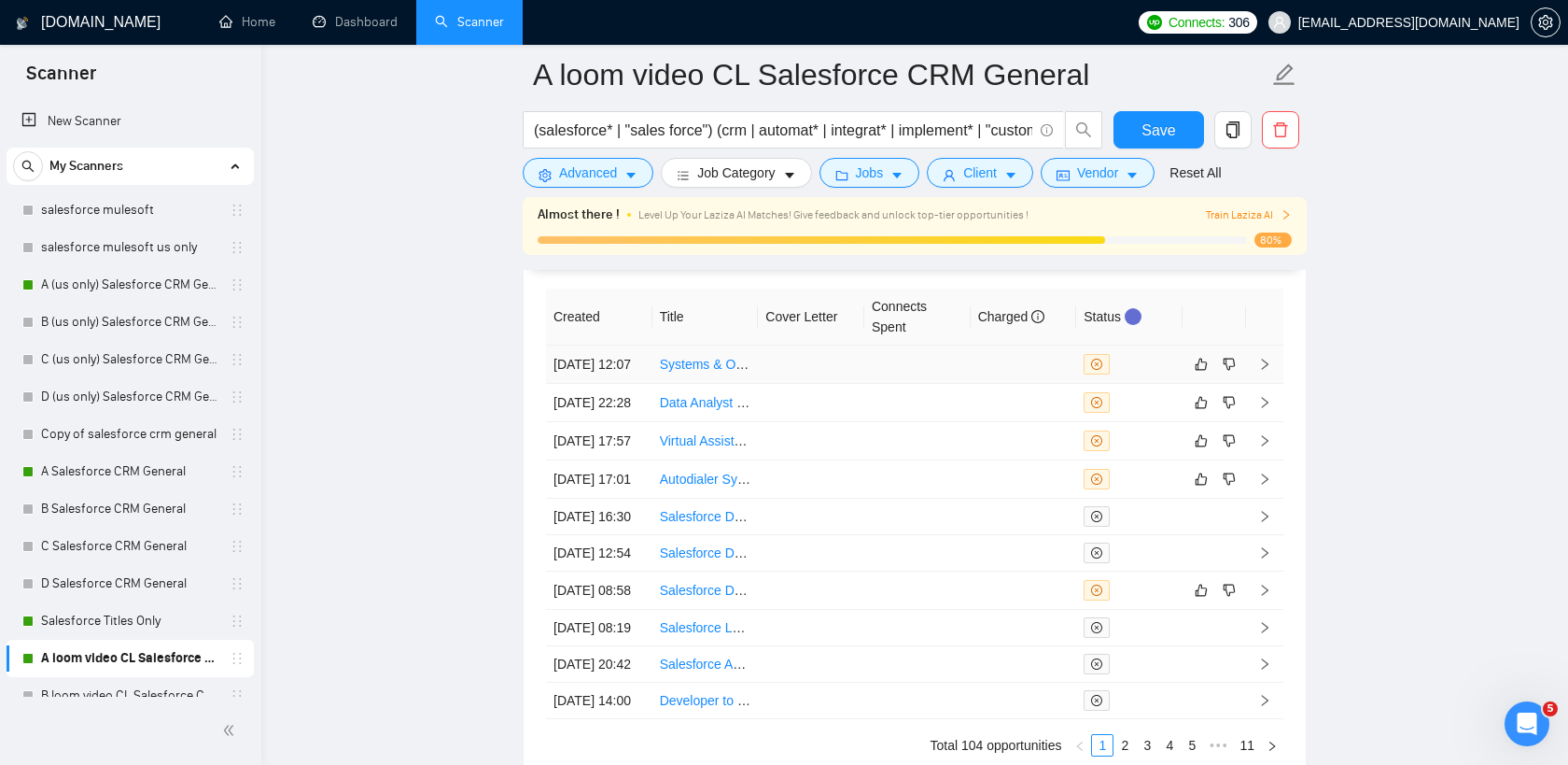
click at [782, 373] on td at bounding box center [812, 364] width 106 height 38
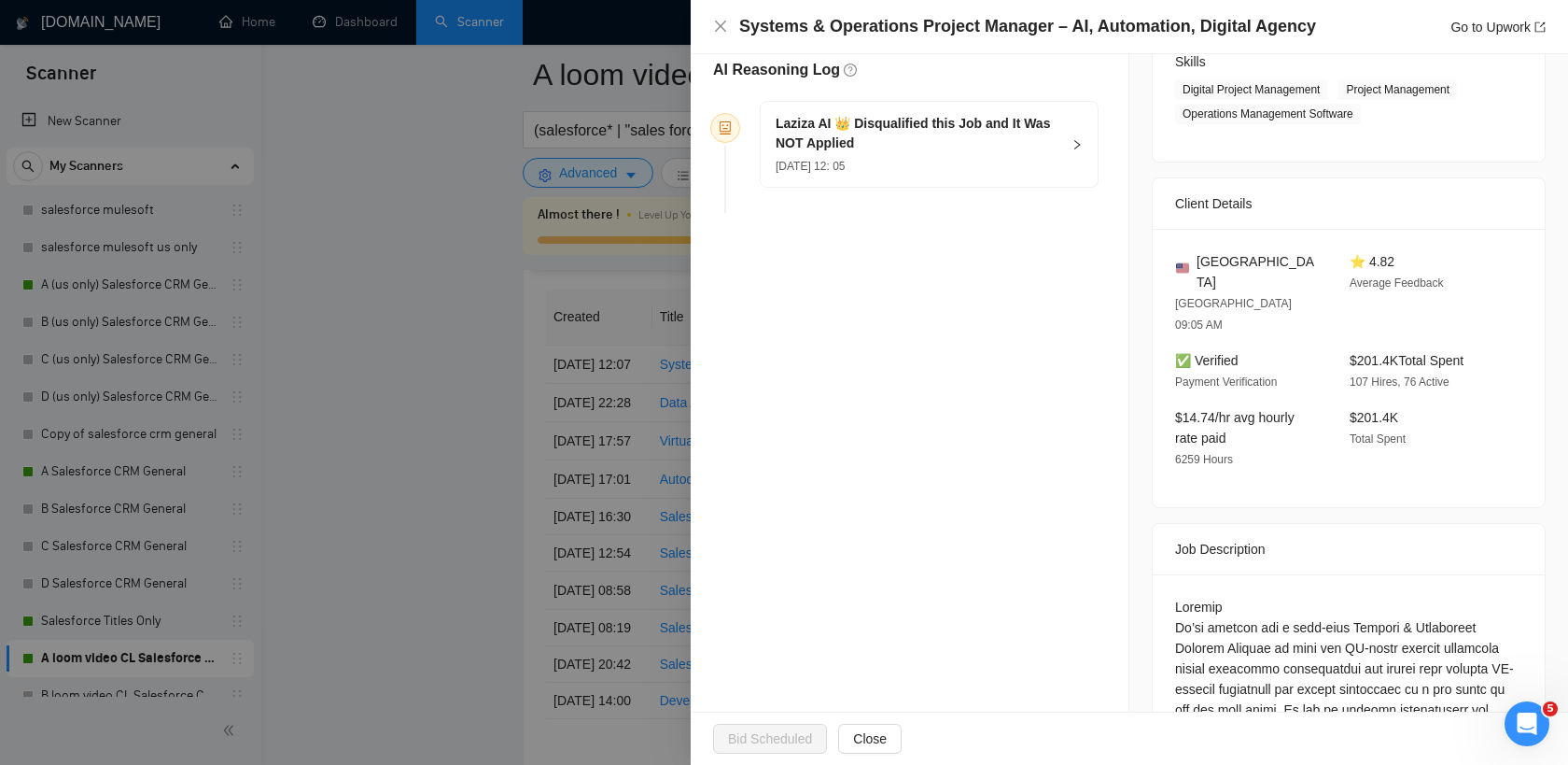
click at [621, 485] on div at bounding box center [784, 382] width 1568 height 765
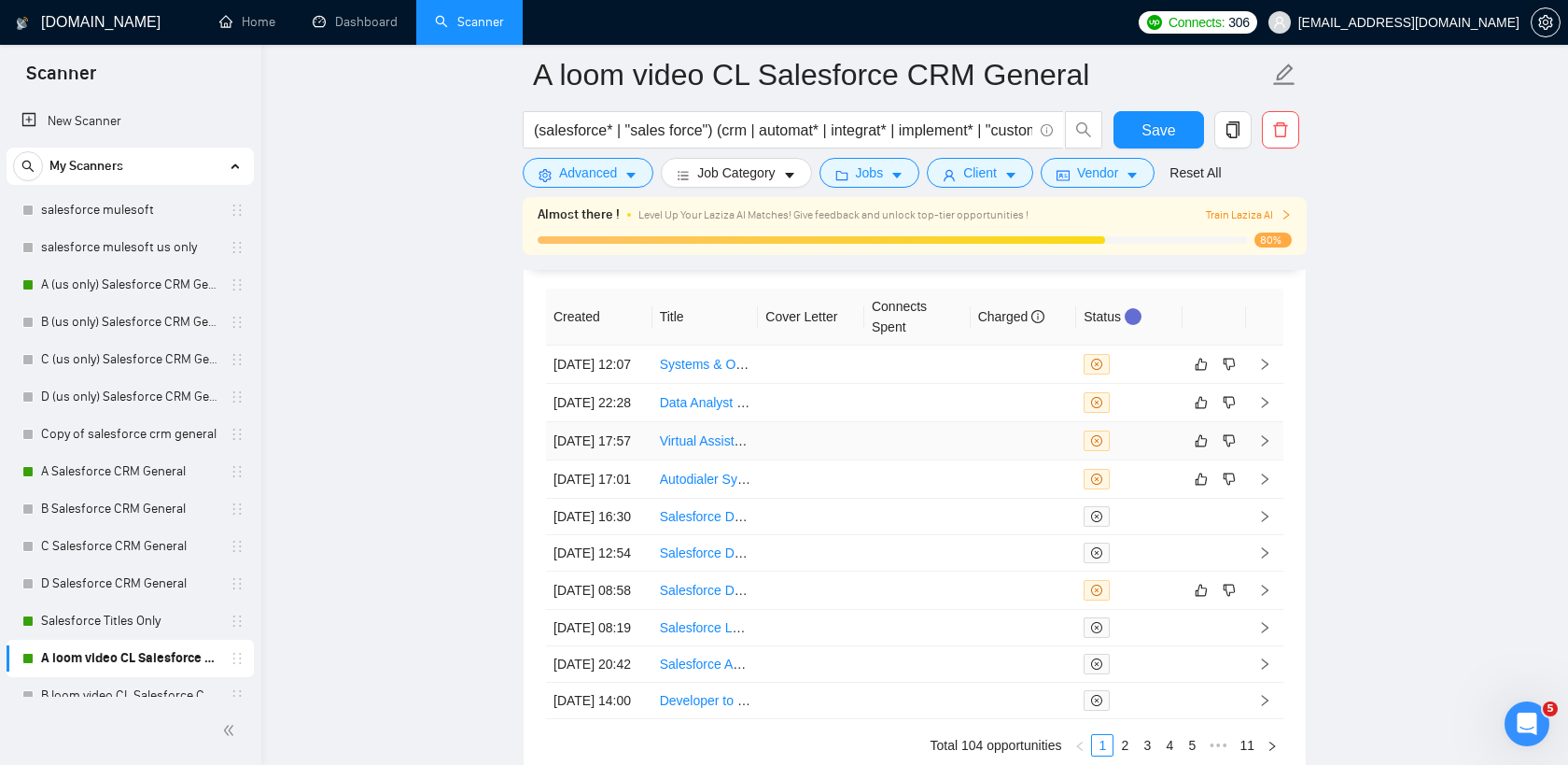
click at [804, 460] on td at bounding box center [812, 441] width 106 height 38
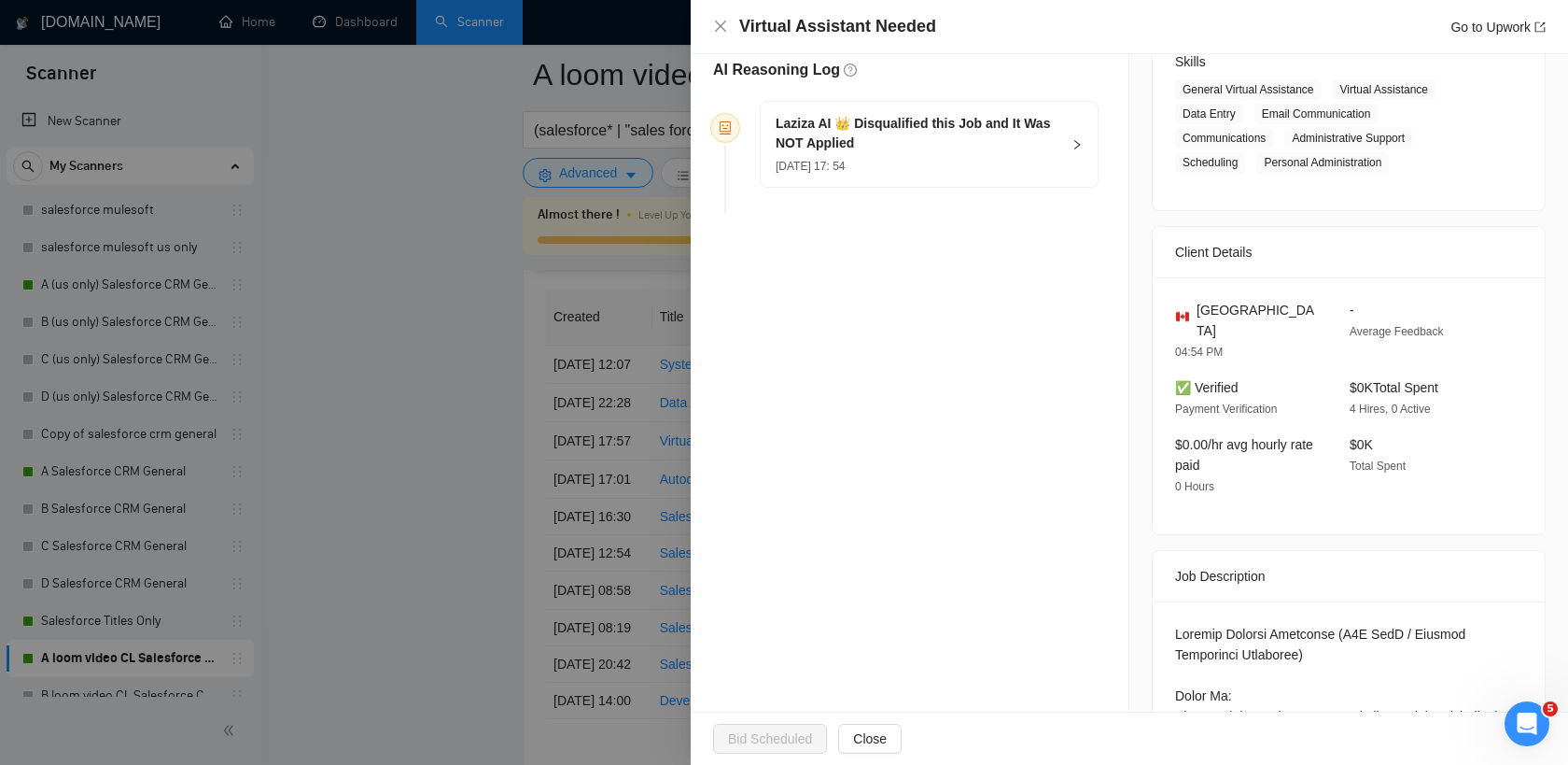
click at [617, 611] on div at bounding box center [784, 382] width 1568 height 765
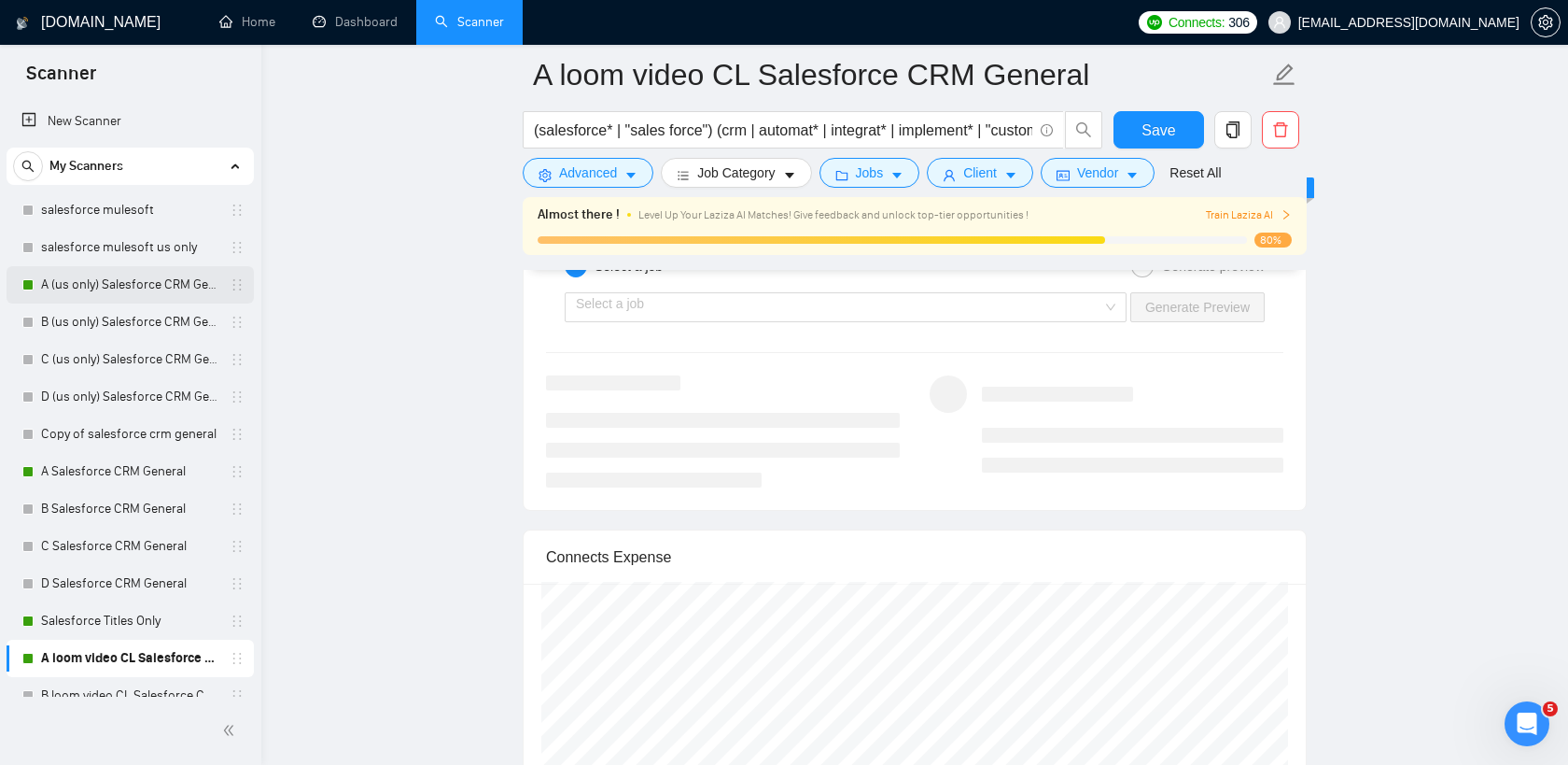
click at [123, 278] on link "A (us only) Salesforce CRM General" at bounding box center [130, 285] width 177 height 37
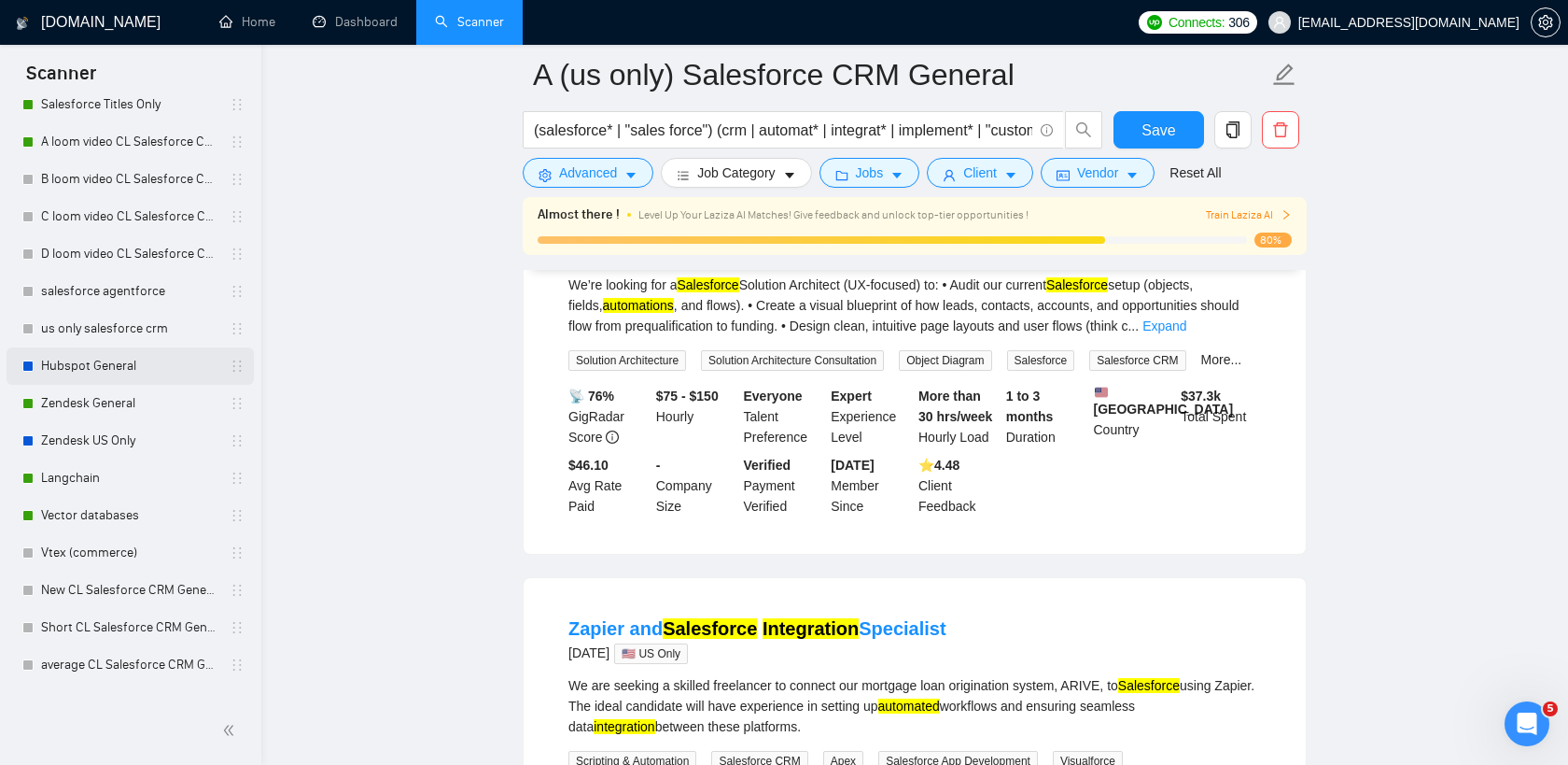
scroll to position [518, 0]
